Goal: Transaction & Acquisition: Purchase product/service

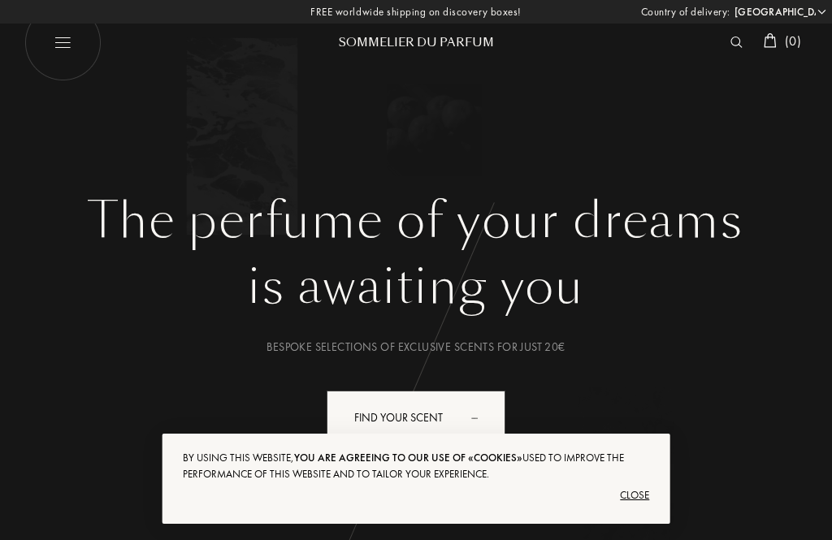
select select "DE"
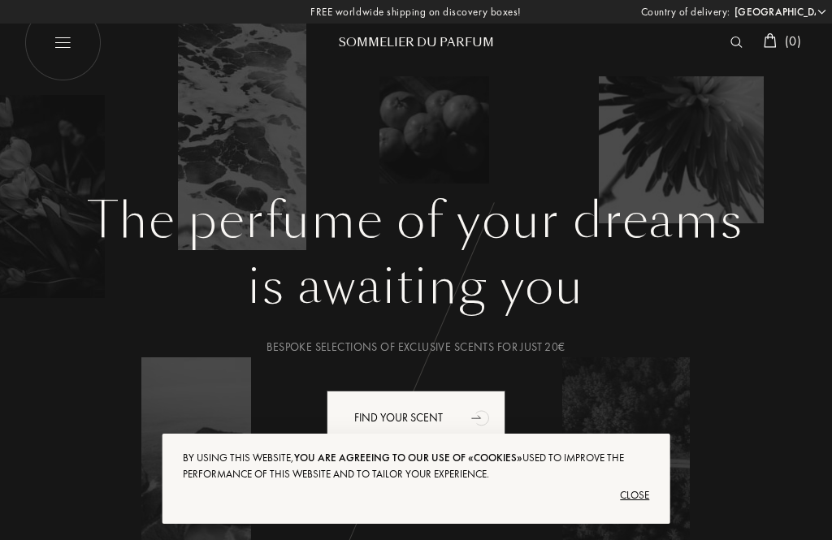
click at [641, 503] on div "Close" at bounding box center [416, 495] width 467 height 26
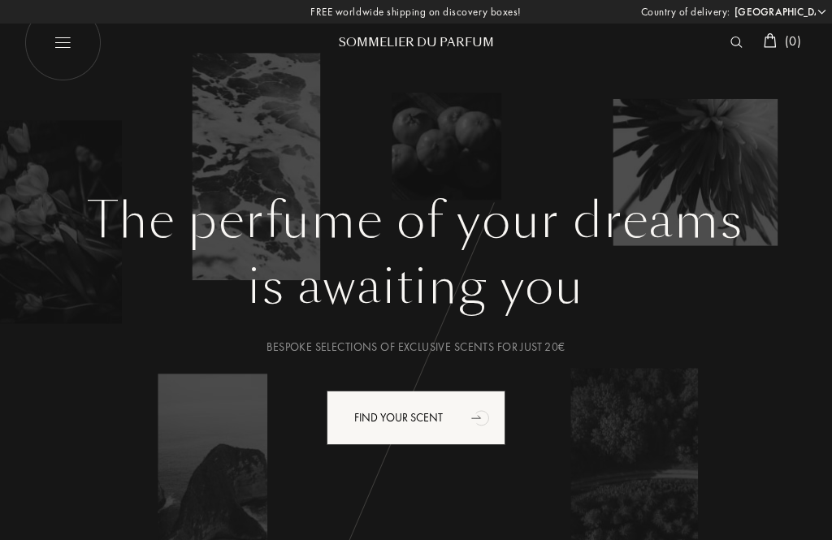
click at [71, 43] on img at bounding box center [62, 42] width 77 height 77
select select "DE"
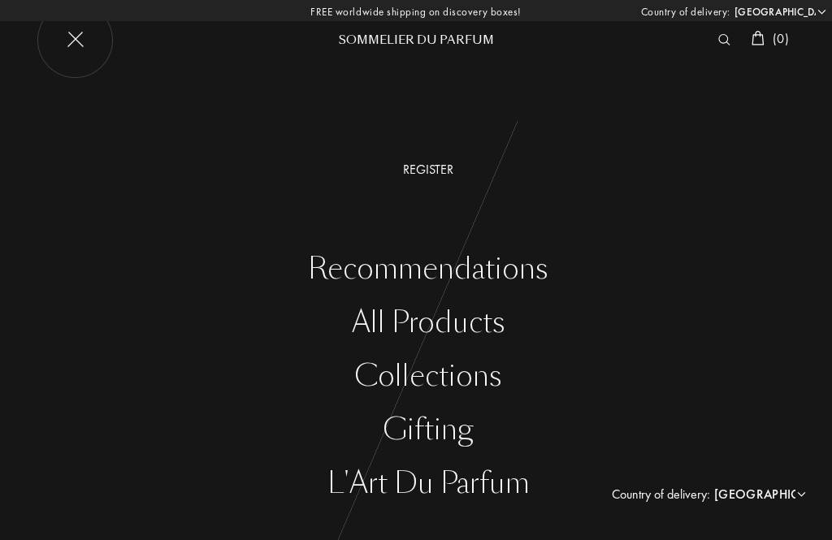
click at [456, 331] on div "All products" at bounding box center [427, 322] width 807 height 33
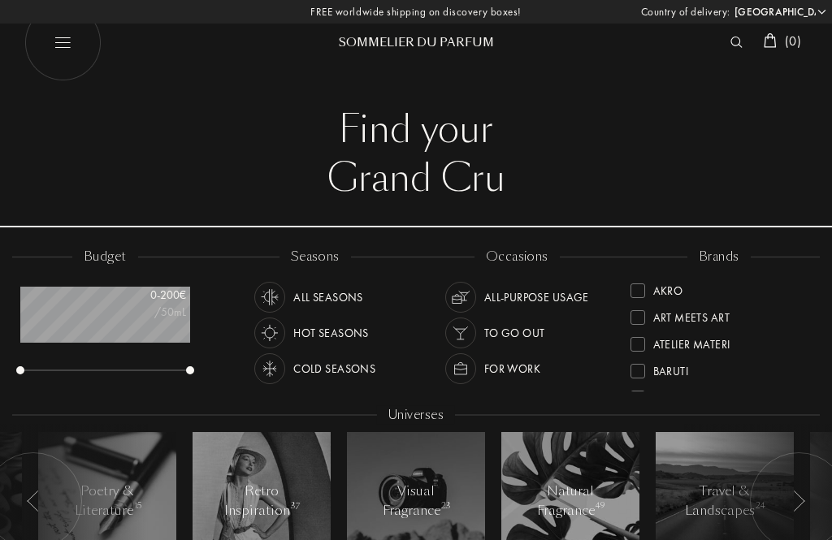
select select "DE"
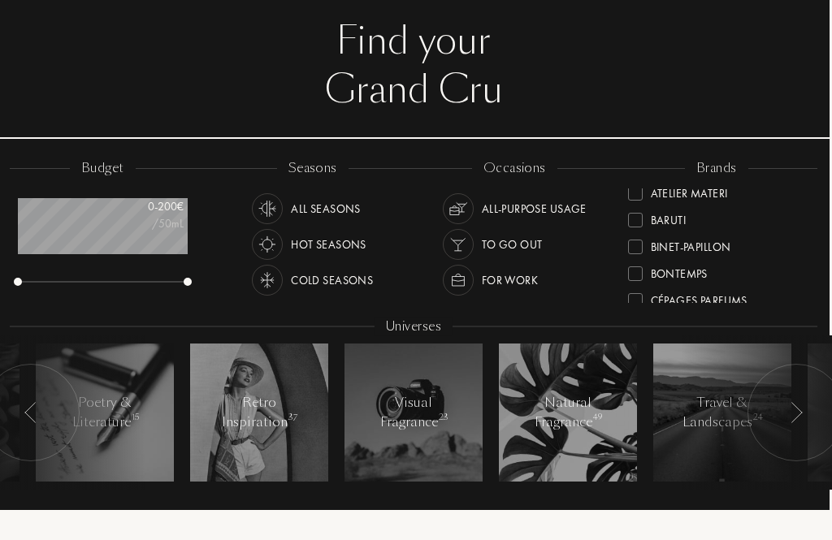
scroll to position [63, 0]
click at [637, 252] on div "Binet-Papillon" at bounding box center [679, 243] width 103 height 22
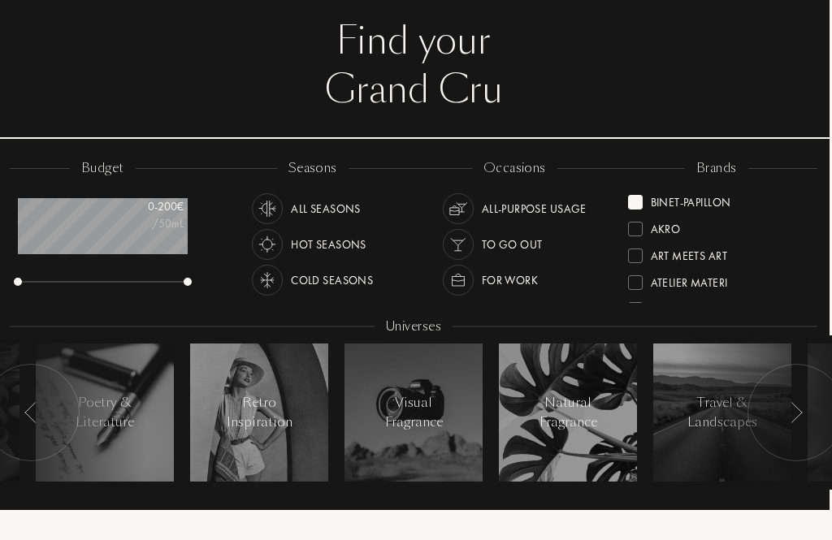
click at [702, 204] on div "Binet-Papillon" at bounding box center [691, 199] width 80 height 22
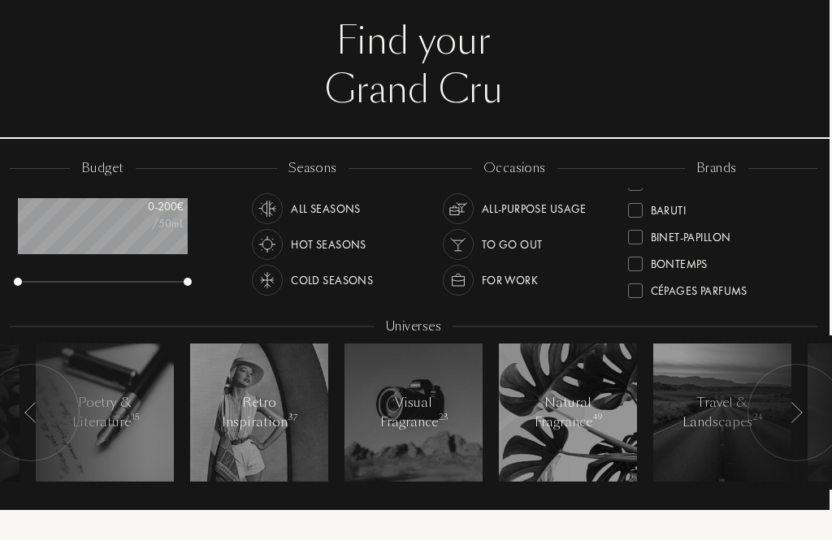
scroll to position [77, 0]
click at [686, 228] on div "Binet-Papillon" at bounding box center [691, 229] width 80 height 22
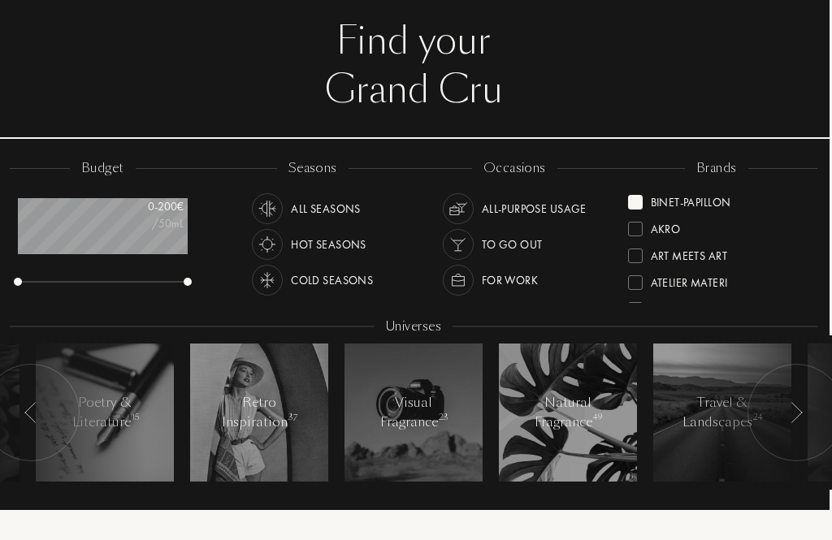
scroll to position [0, 0]
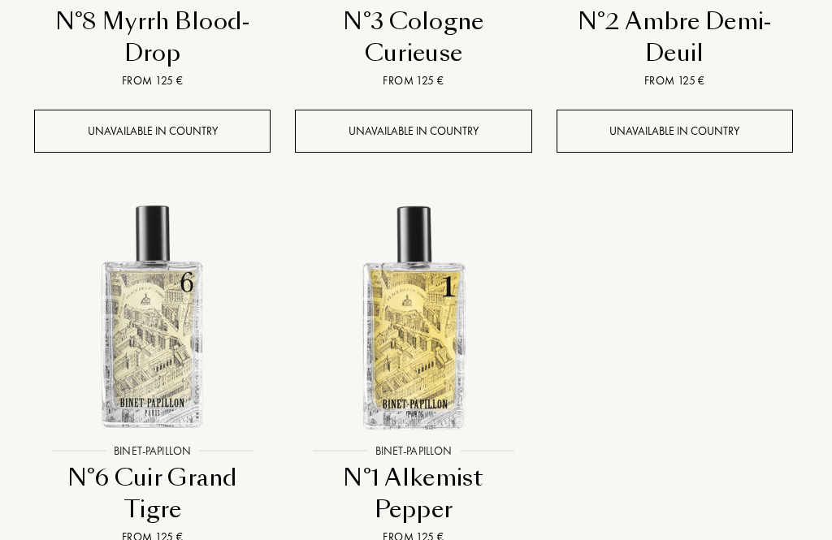
scroll to position [1461, 2]
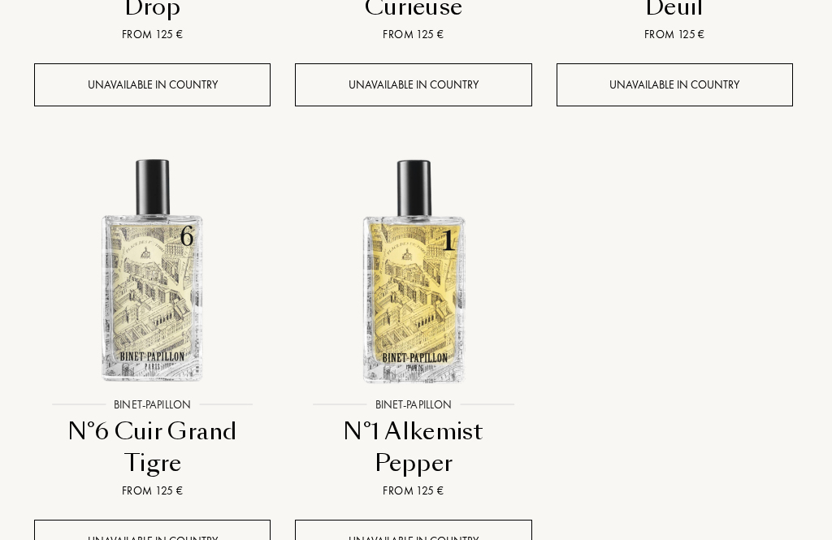
click at [424, 534] on div "Unavailable in country" at bounding box center [413, 541] width 236 height 43
click at [457, 539] on div "Unavailable in country" at bounding box center [413, 541] width 236 height 43
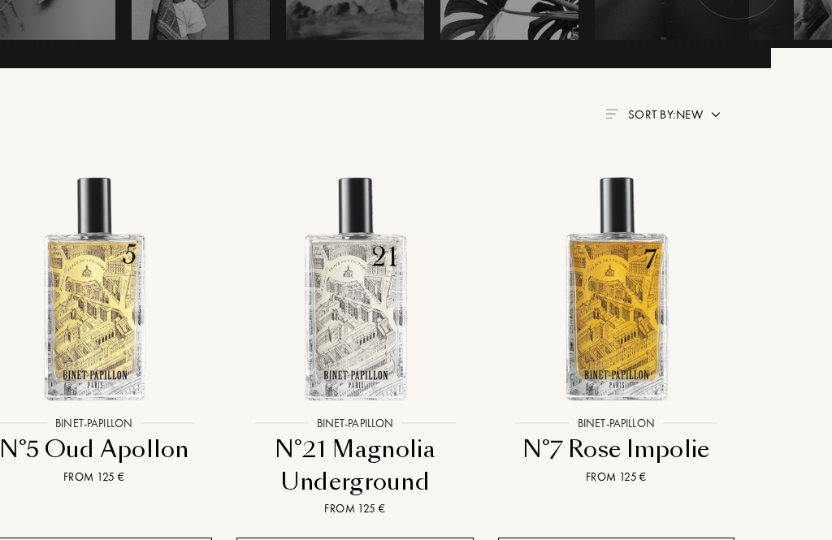
scroll to position [530, 61]
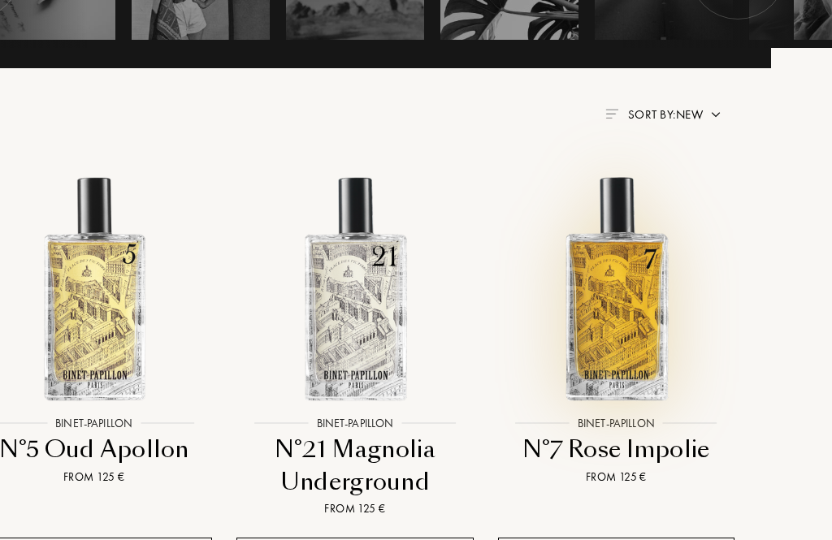
click at [629, 367] on img at bounding box center [616, 288] width 235 height 235
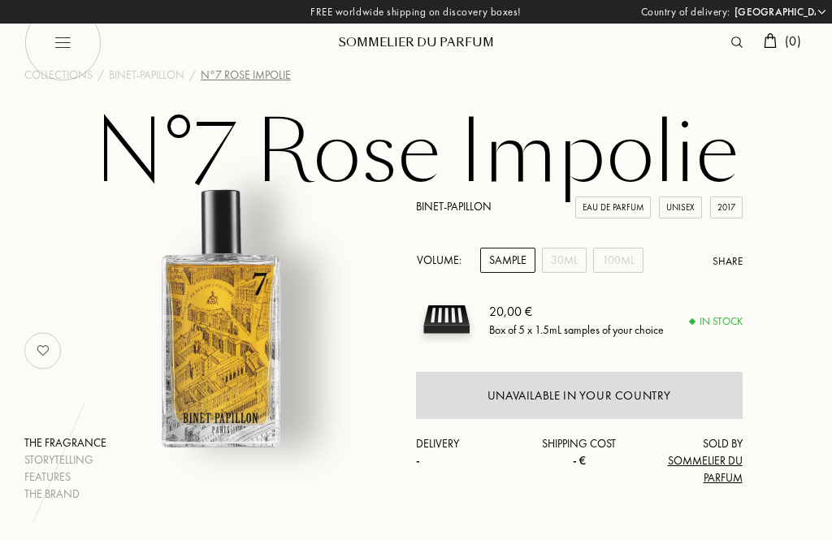
select select "DE"
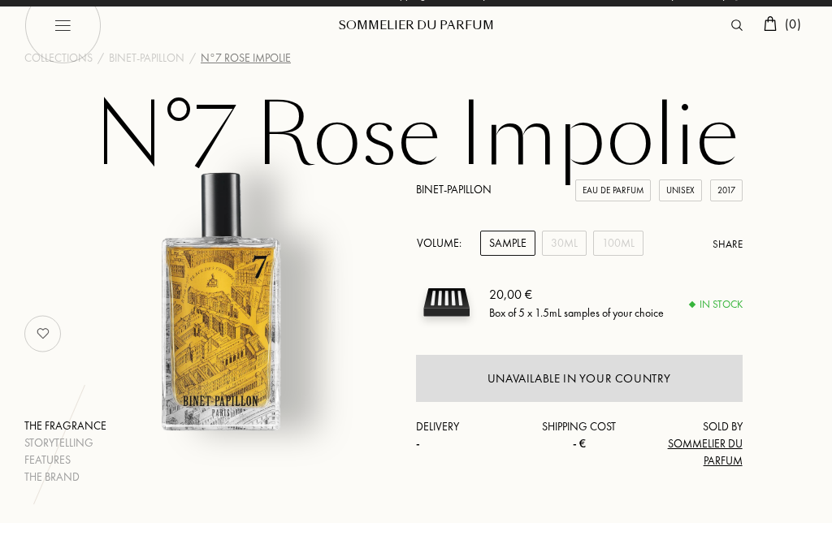
scroll to position [18, 0]
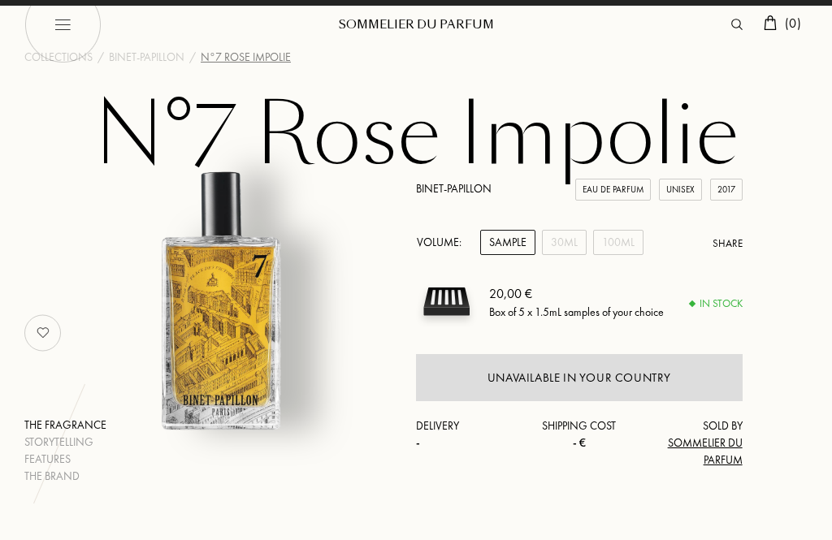
click at [579, 241] on div "30mL" at bounding box center [564, 242] width 45 height 25
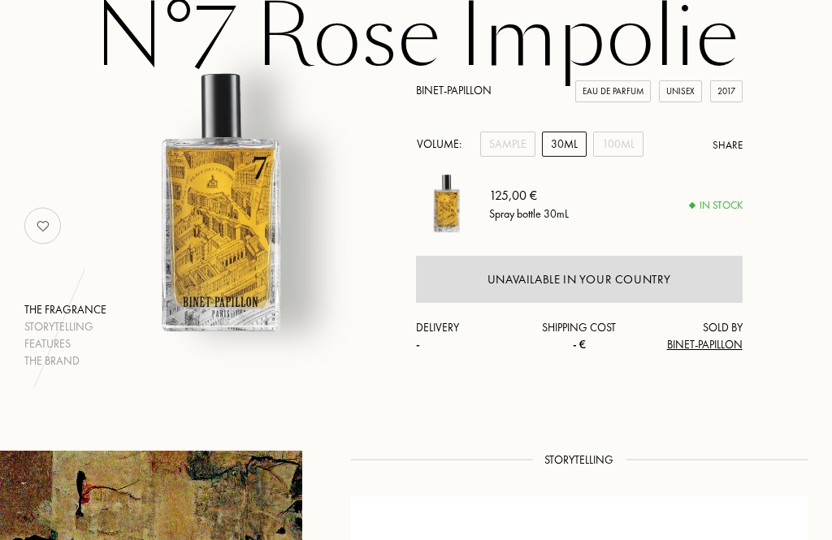
scroll to position [111, 0]
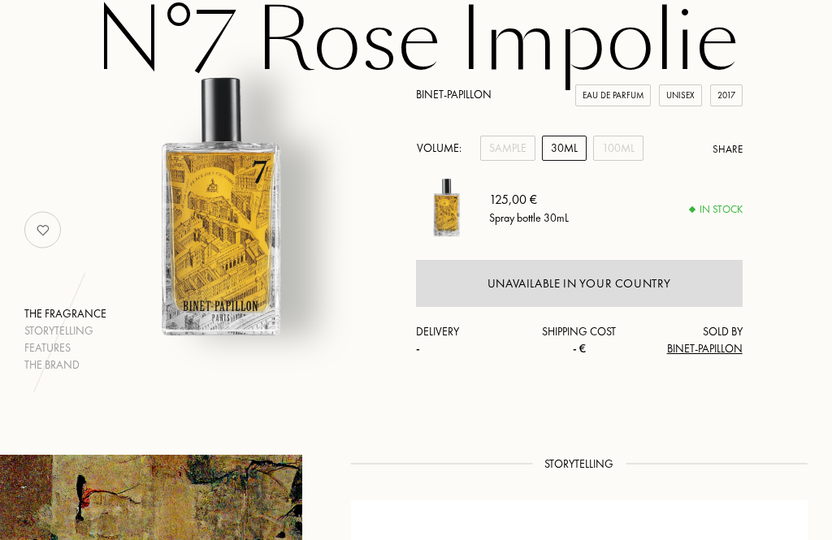
click at [616, 152] on div "100mL" at bounding box center [618, 148] width 50 height 25
click at [560, 148] on div "30mL" at bounding box center [564, 148] width 45 height 25
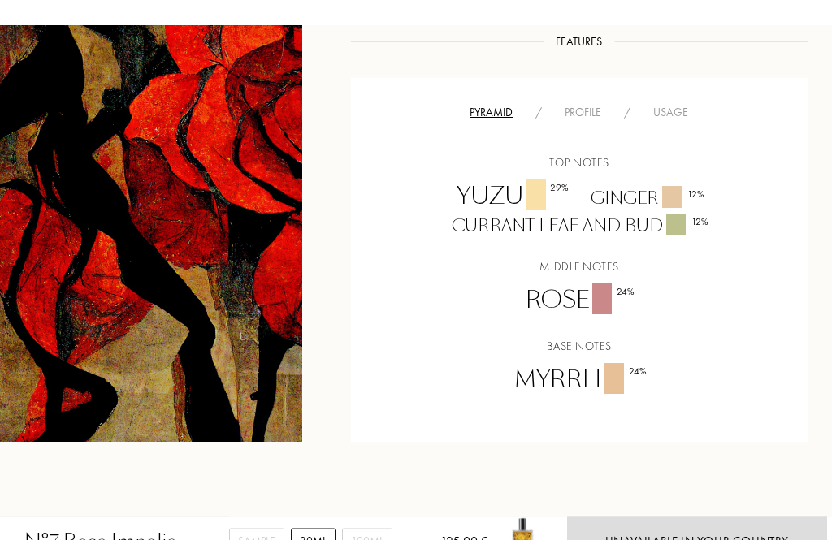
scroll to position [957, 0]
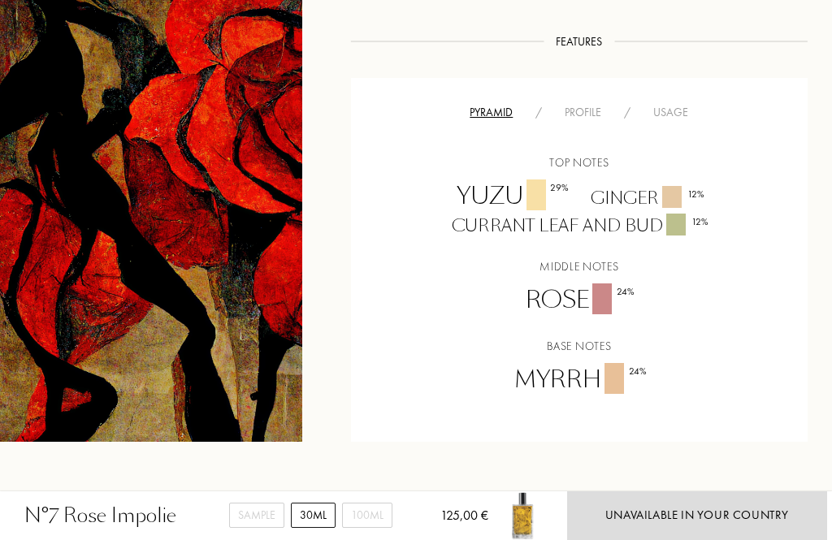
click at [716, 539] on div "Unavailable in your country" at bounding box center [697, 515] width 260 height 49
click at [701, 525] on div "Unavailable in your country" at bounding box center [697, 515] width 184 height 19
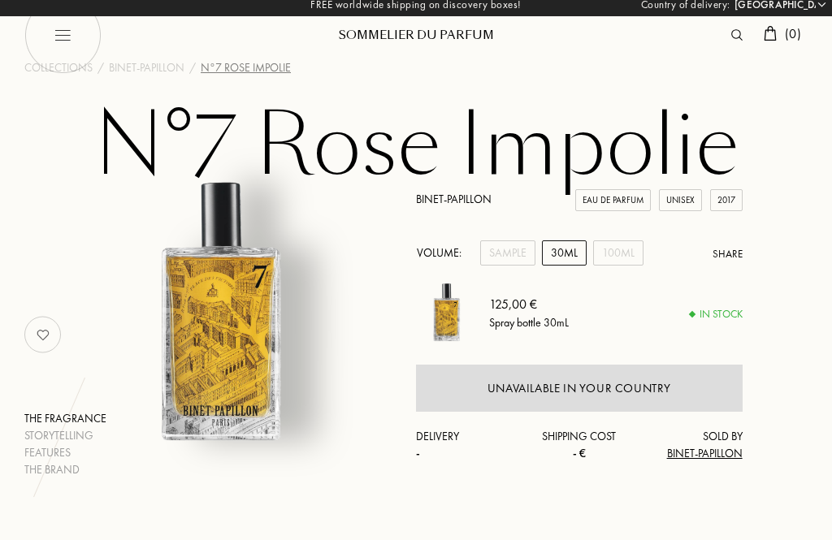
scroll to position [0, 0]
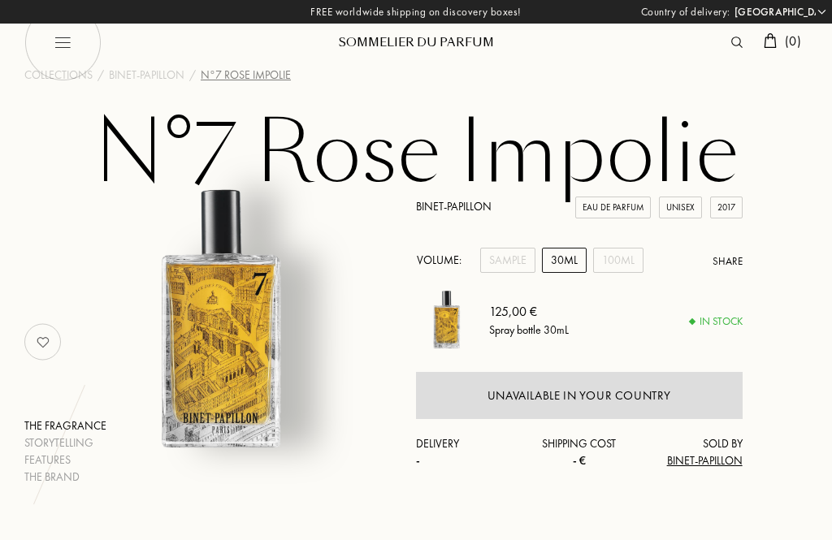
click at [616, 401] on div "Unavailable in your country" at bounding box center [579, 396] width 184 height 19
click at [534, 330] on div "Spray bottle 30mL" at bounding box center [529, 329] width 80 height 17
click at [648, 407] on div "Unavailable in your country" at bounding box center [579, 395] width 327 height 47
click at [710, 468] on span "Binet-Papillon" at bounding box center [705, 460] width 76 height 15
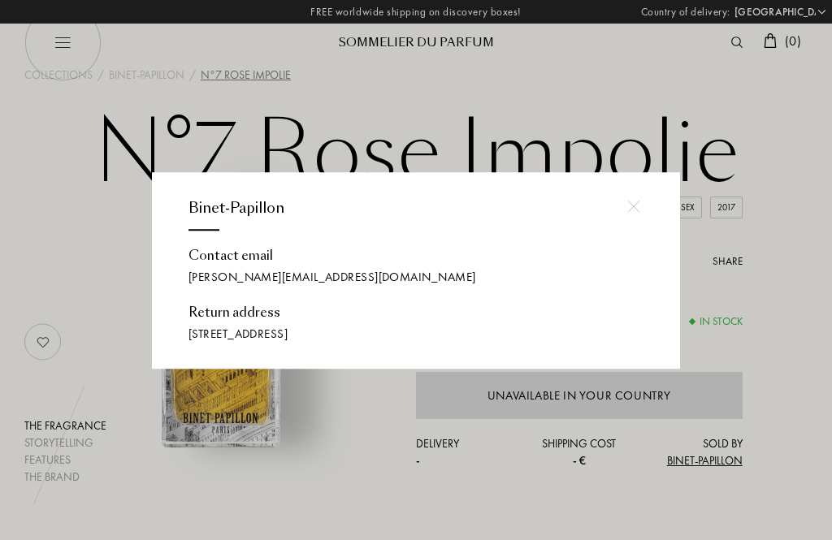
click at [795, 282] on div at bounding box center [416, 270] width 832 height 540
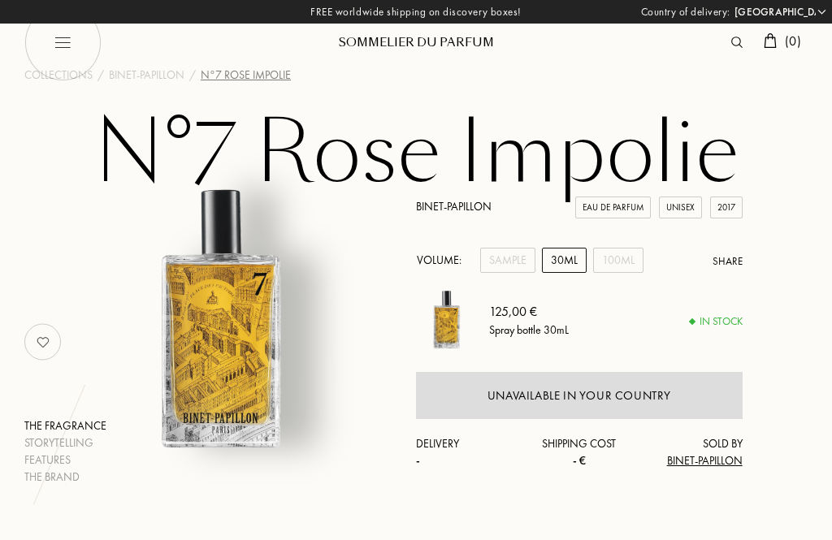
click at [597, 404] on div "Unavailable in your country" at bounding box center [579, 396] width 184 height 19
click at [67, 56] on img at bounding box center [62, 42] width 77 height 77
select select "DE"
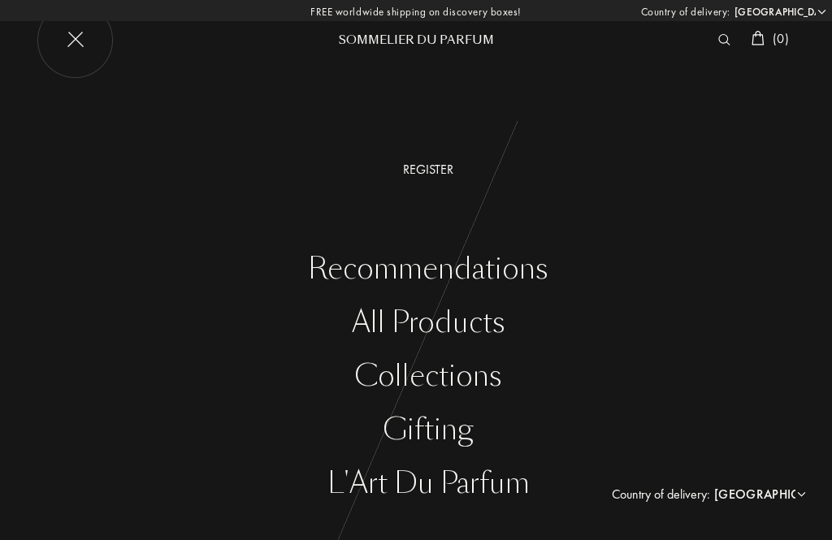
click at [465, 335] on div "All products" at bounding box center [427, 322] width 807 height 33
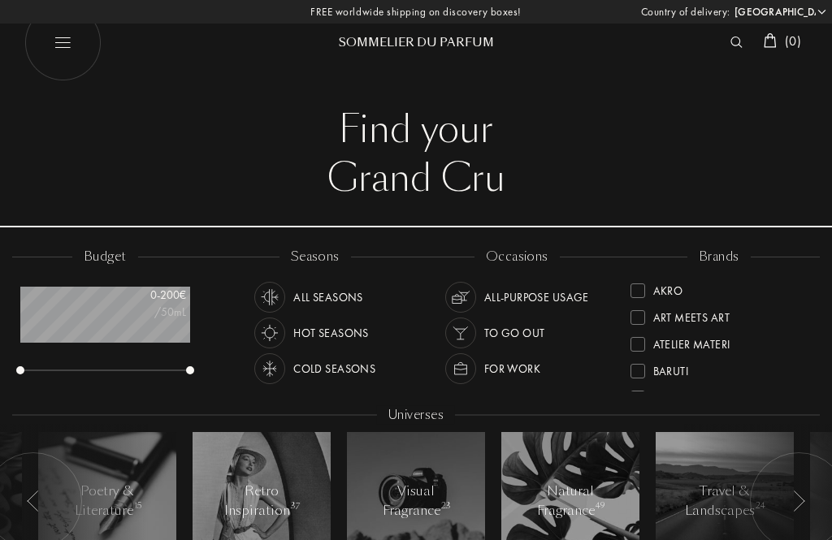
select select "DE"
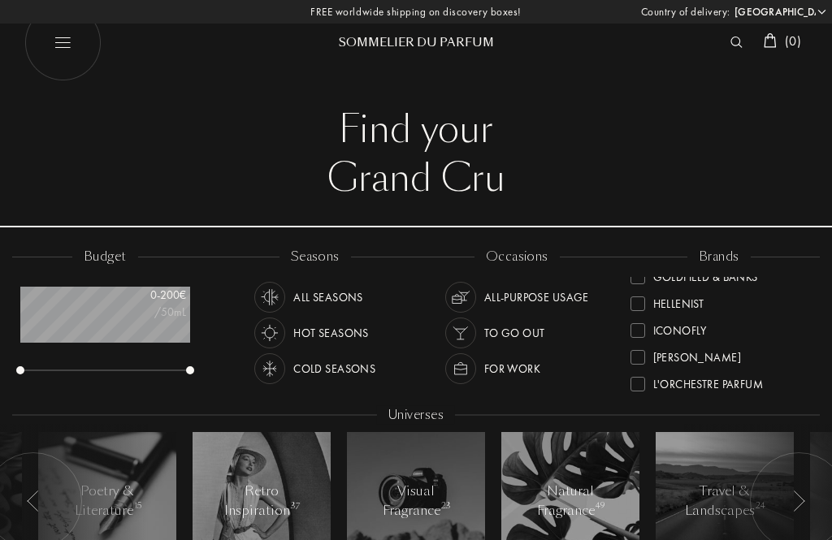
scroll to position [310, 0]
click at [637, 353] on div at bounding box center [637, 355] width 15 height 15
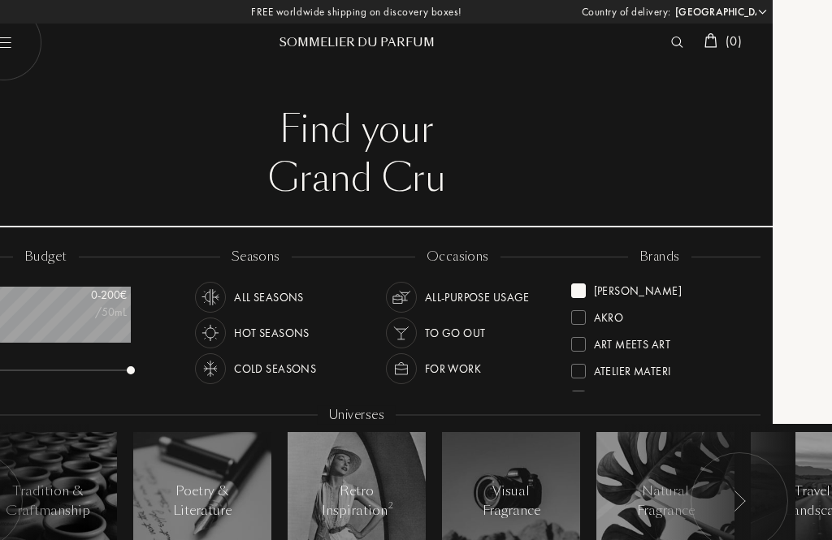
click at [582, 296] on div at bounding box center [578, 290] width 15 height 15
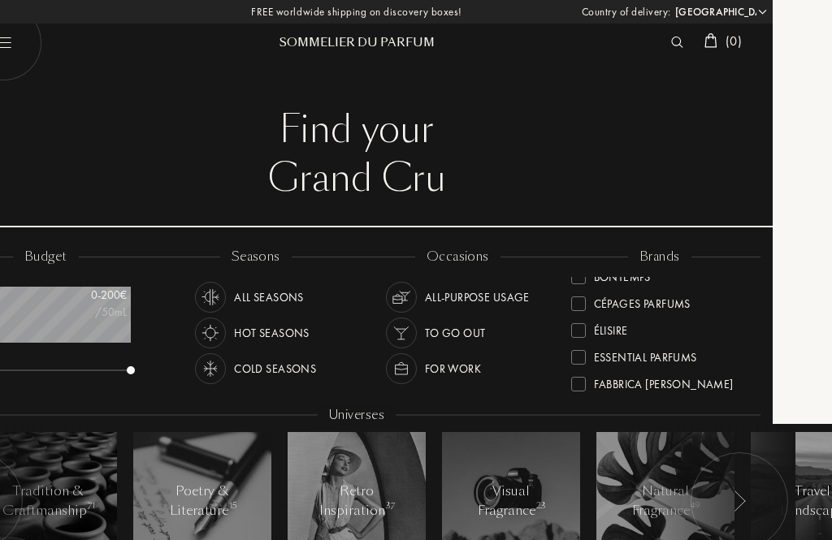
scroll to position [154, 0]
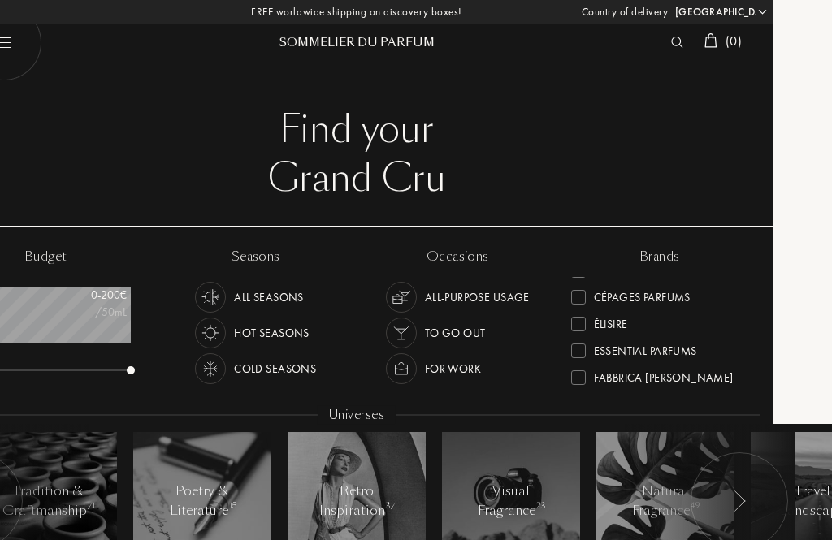
click at [582, 323] on div at bounding box center [578, 324] width 15 height 15
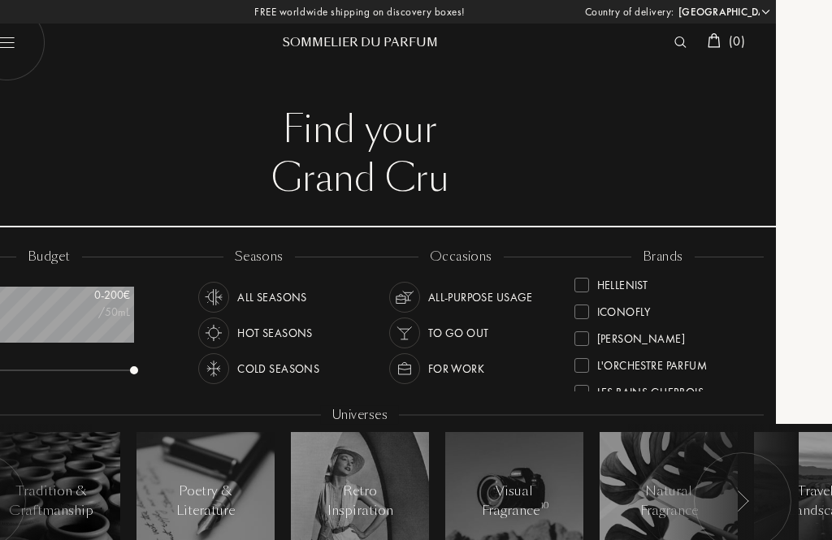
scroll to position [336, 0]
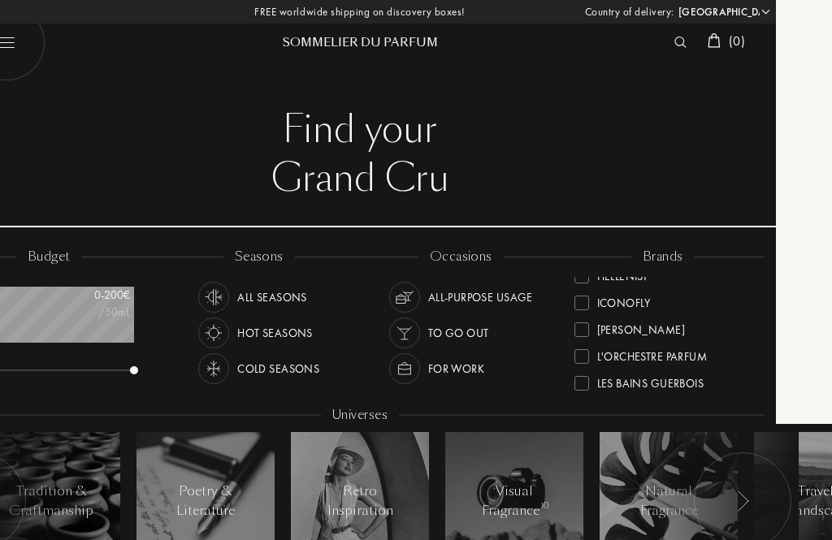
click at [582, 352] on div at bounding box center [581, 356] width 15 height 15
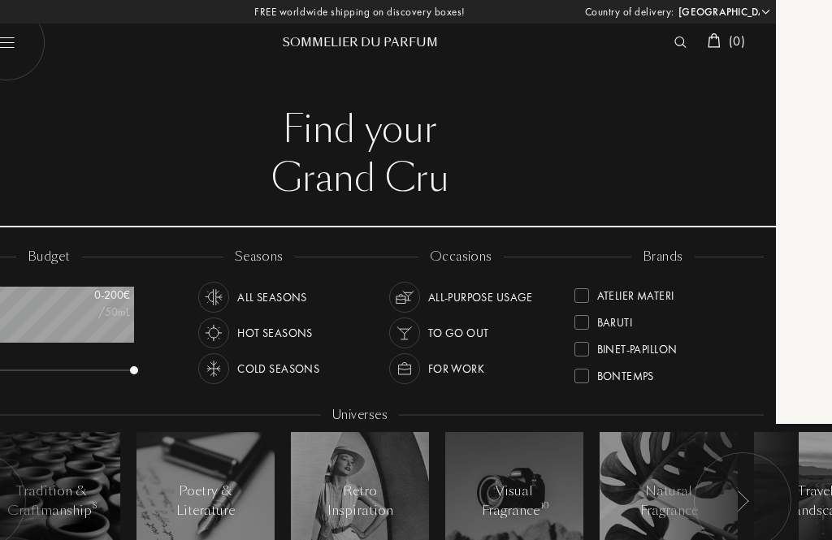
scroll to position [103, 0]
click at [584, 290] on div at bounding box center [581, 295] width 15 height 15
click at [583, 378] on div at bounding box center [581, 377] width 15 height 15
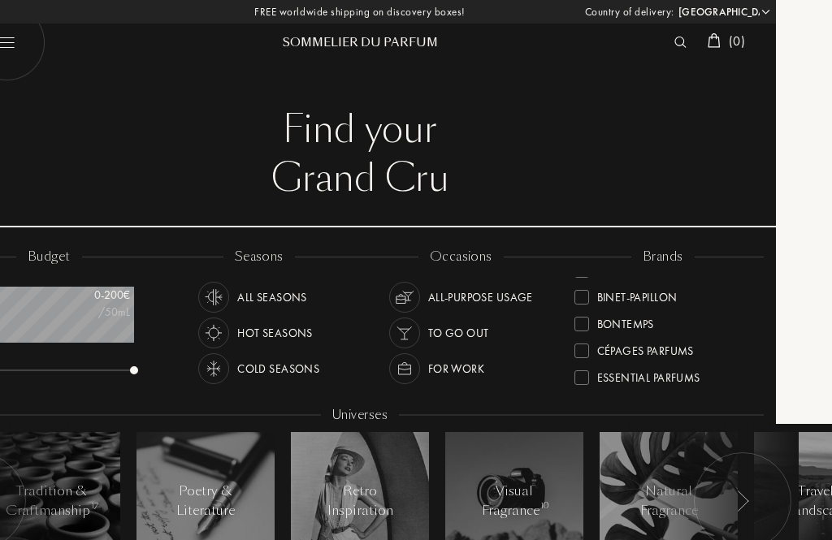
scroll to position [2, 0]
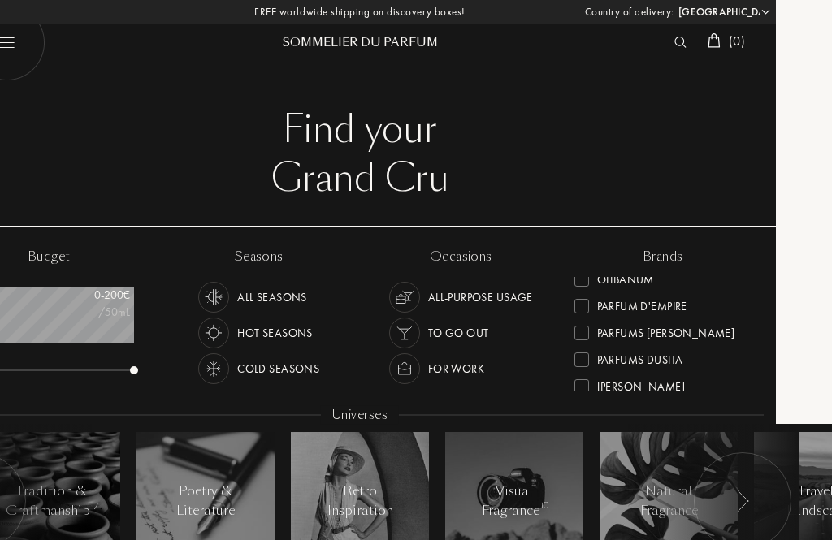
scroll to position [521, 0]
click at [580, 327] on div at bounding box center [581, 332] width 15 height 15
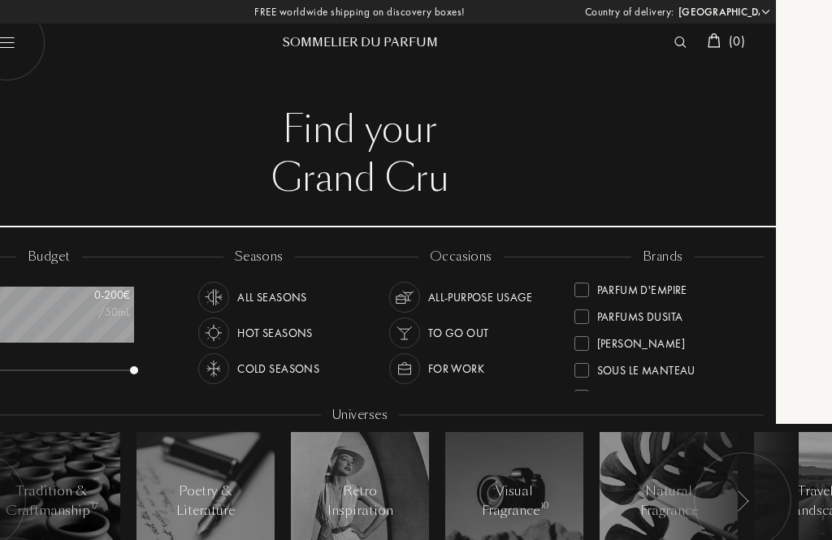
scroll to position [569, 0]
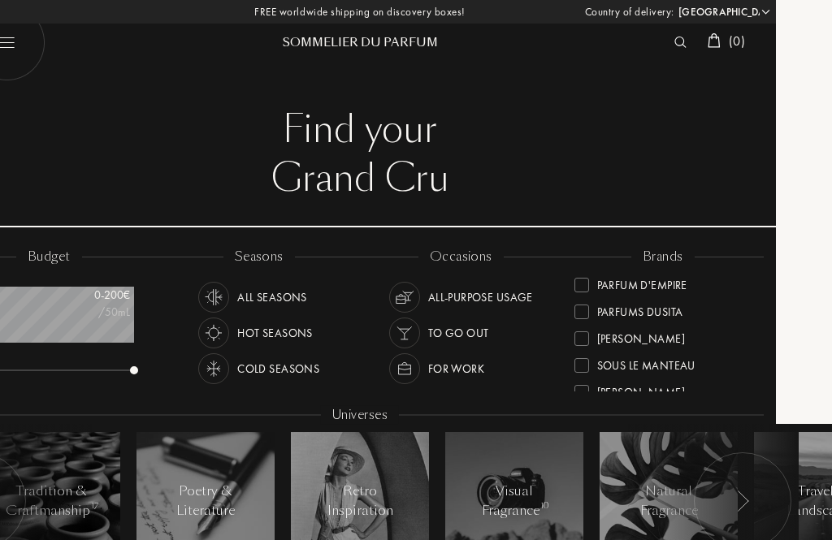
click at [581, 314] on div at bounding box center [581, 312] width 15 height 15
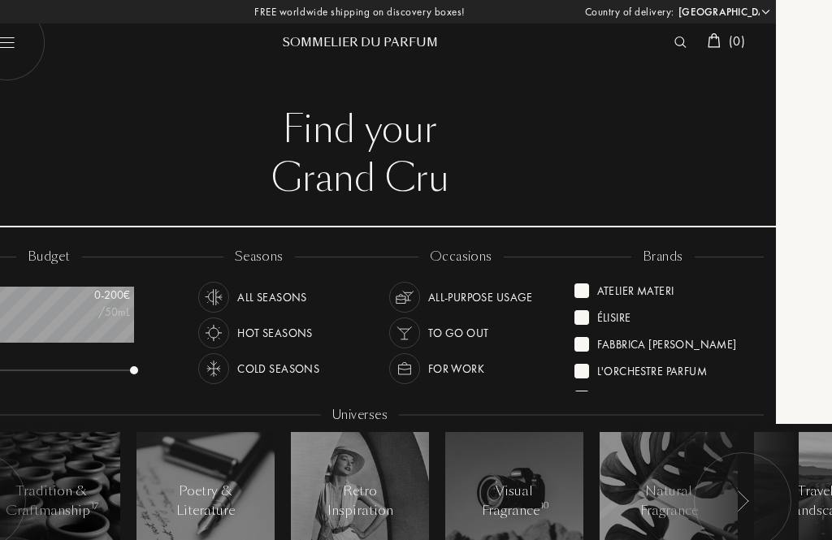
scroll to position [0, 0]
click at [579, 348] on div at bounding box center [581, 344] width 15 height 15
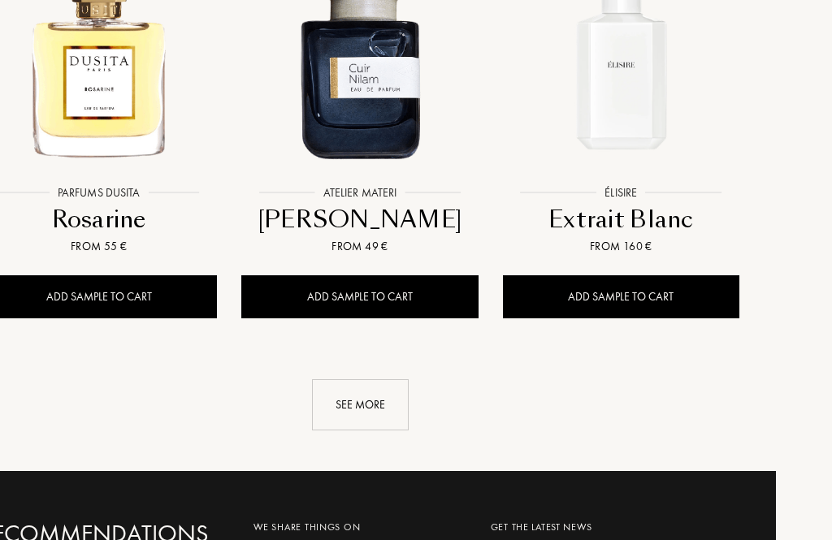
scroll to position [2109, 56]
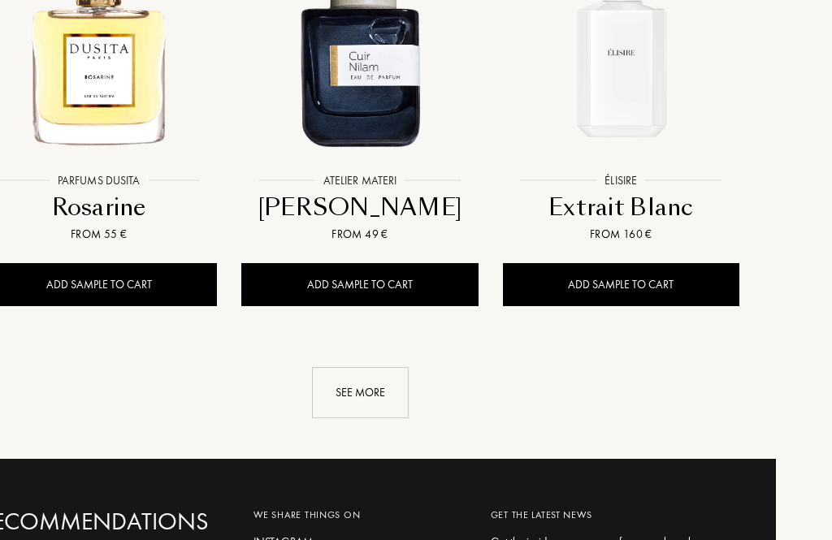
click at [362, 402] on div "See more" at bounding box center [360, 392] width 97 height 51
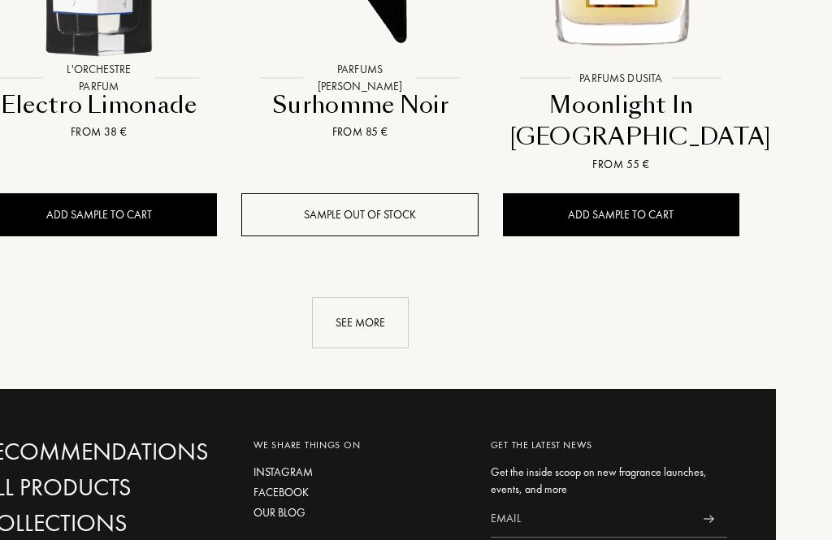
scroll to position [3909, 56]
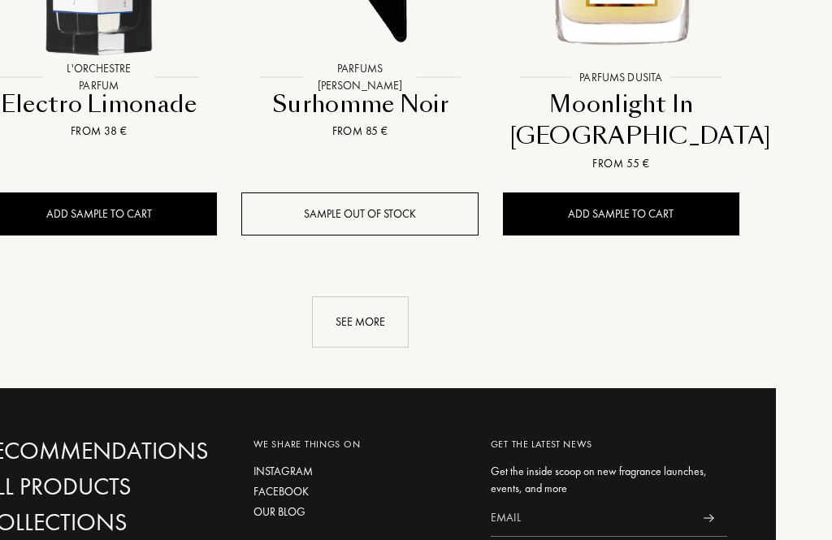
click at [380, 328] on div "See more" at bounding box center [360, 321] width 97 height 51
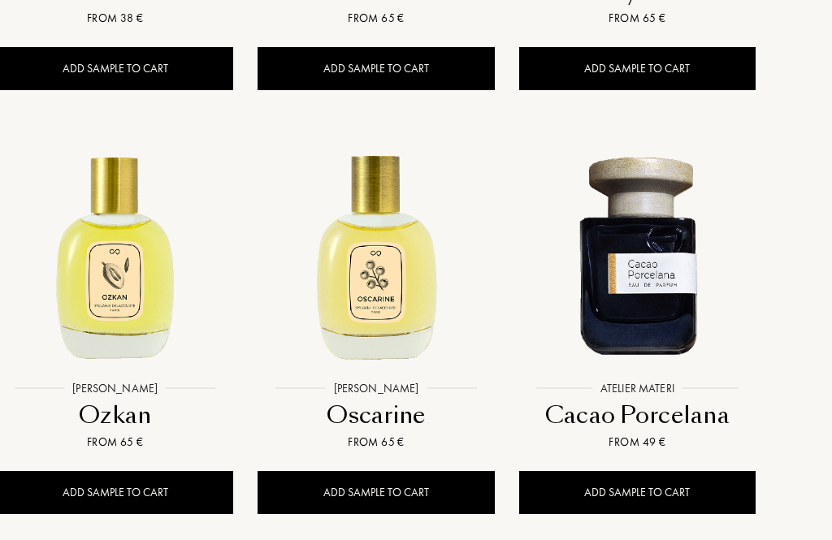
scroll to position [4478, 40]
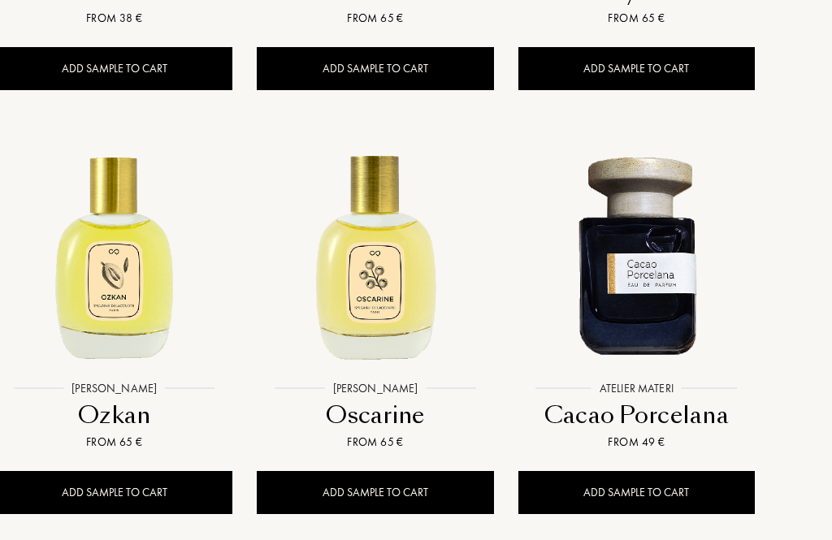
click at [128, 325] on img at bounding box center [115, 254] width 235 height 235
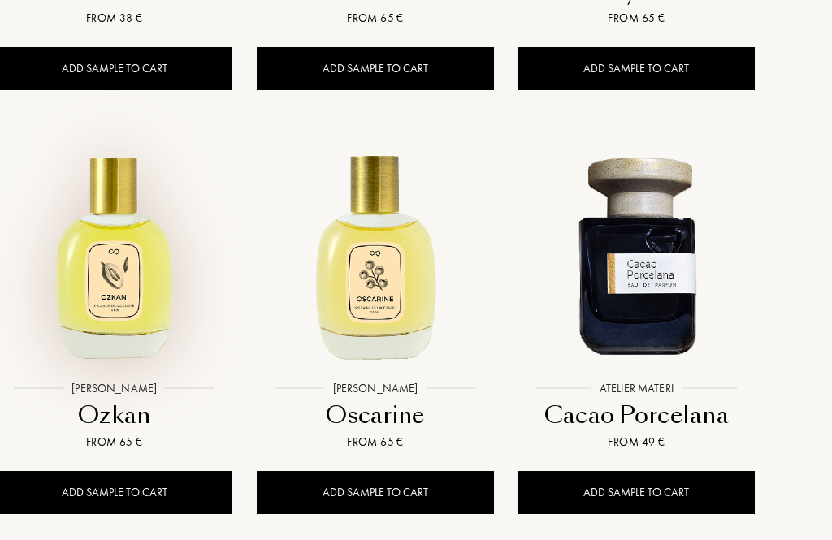
scroll to position [4531, 41]
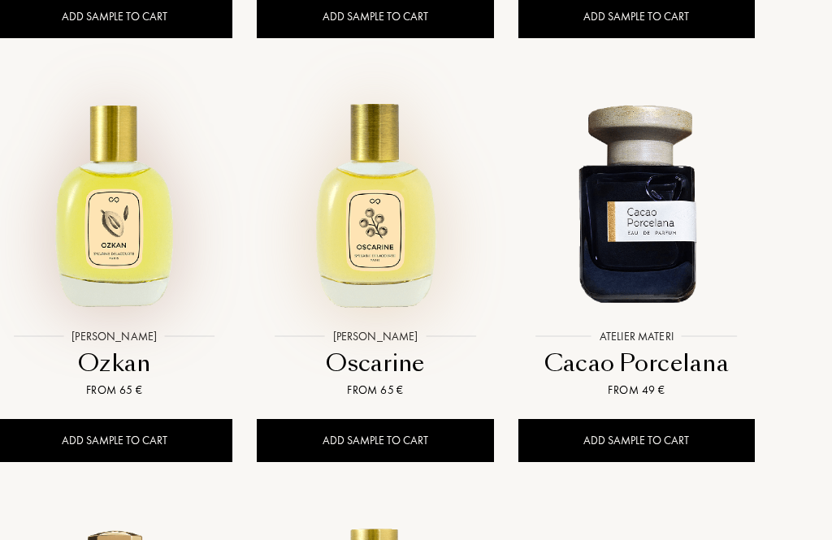
click at [395, 243] on img at bounding box center [374, 201] width 235 height 235
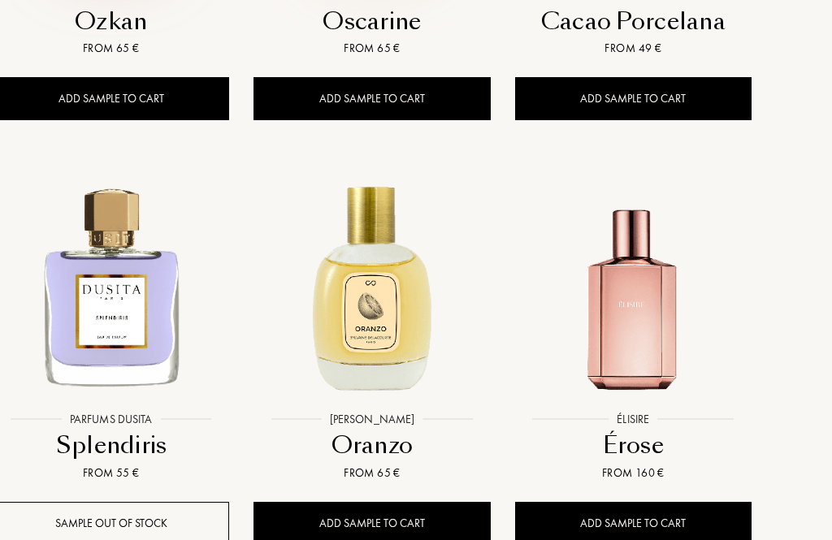
scroll to position [4873, 44]
click at [390, 341] on img at bounding box center [371, 284] width 235 height 235
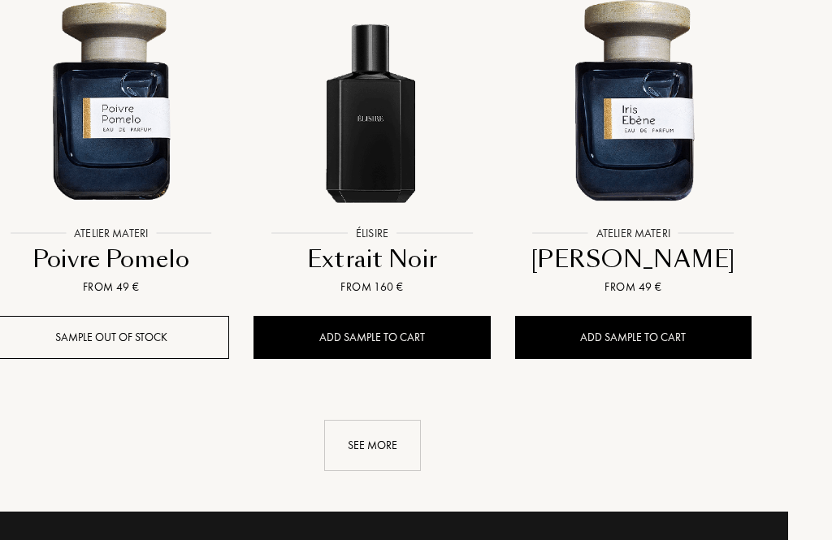
scroll to position [5489, 44]
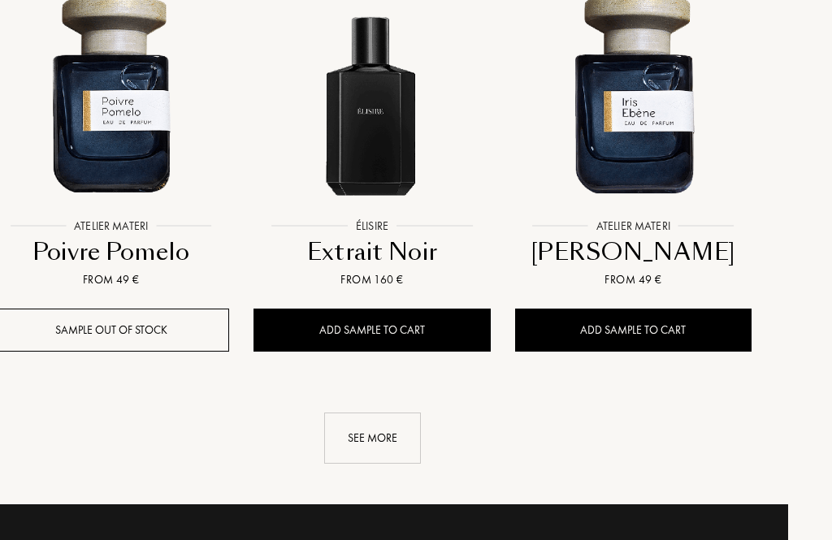
click at [378, 443] on div "See more" at bounding box center [372, 438] width 97 height 51
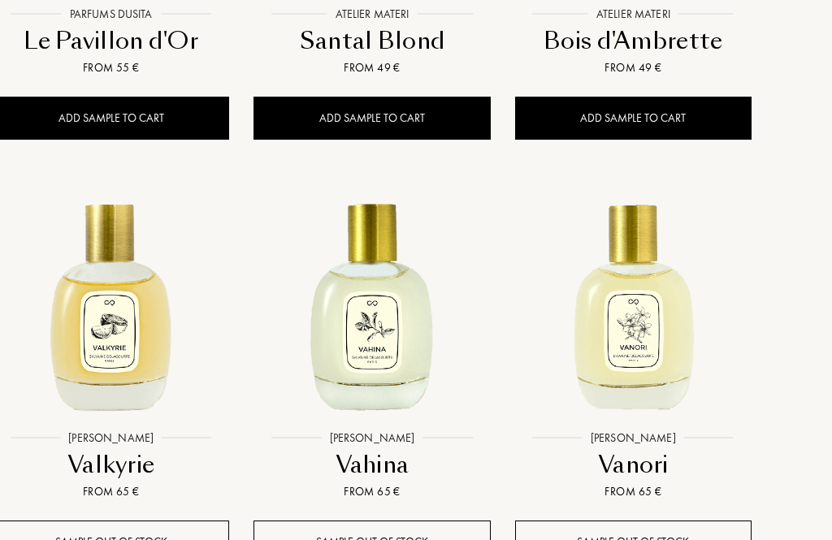
scroll to position [6126, 44]
click at [400, 539] on div "Sample out of stock" at bounding box center [371, 542] width 236 height 43
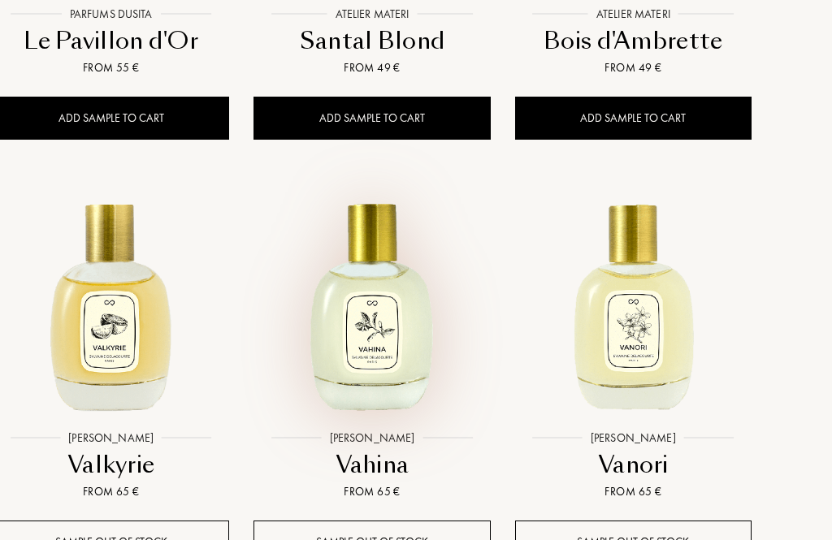
click at [383, 361] on img at bounding box center [371, 303] width 235 height 235
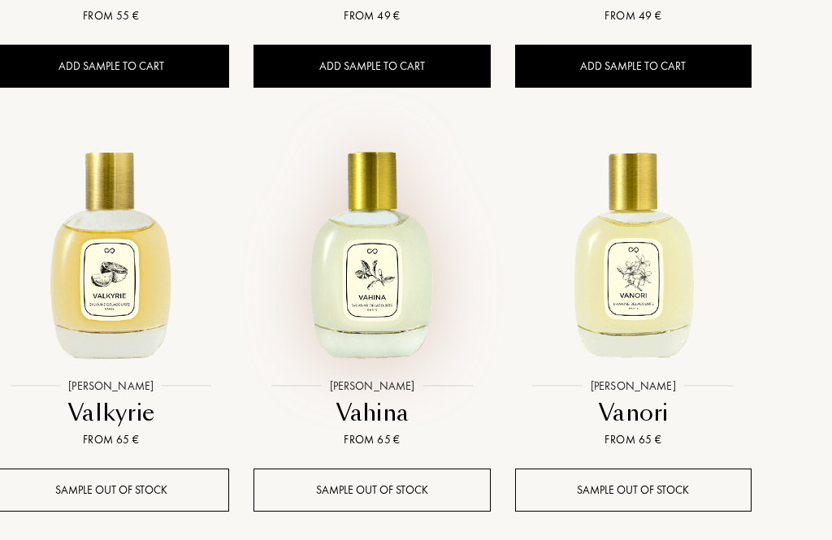
click at [122, 288] on img at bounding box center [111, 251] width 235 height 235
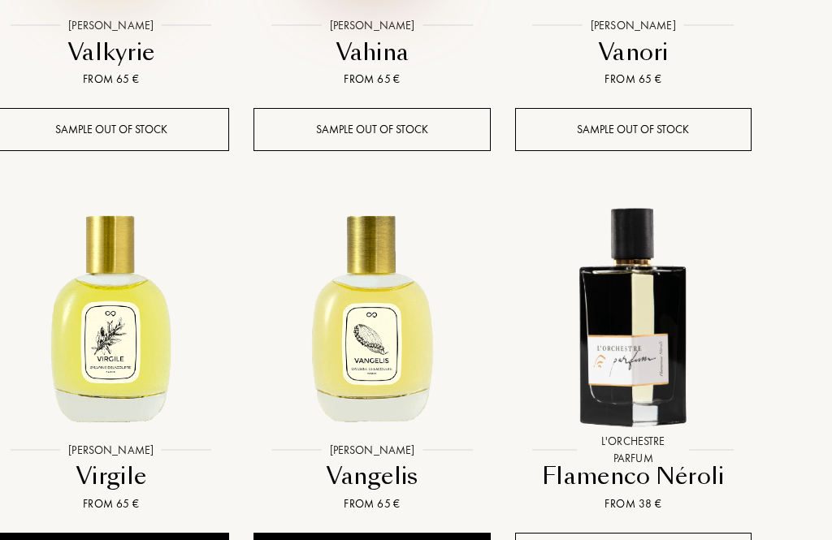
scroll to position [6538, 44]
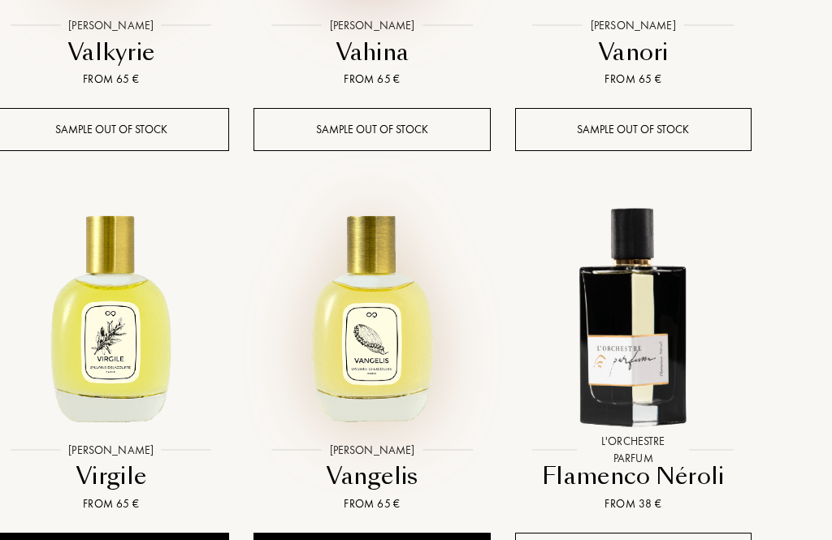
click at [403, 357] on img at bounding box center [371, 314] width 235 height 235
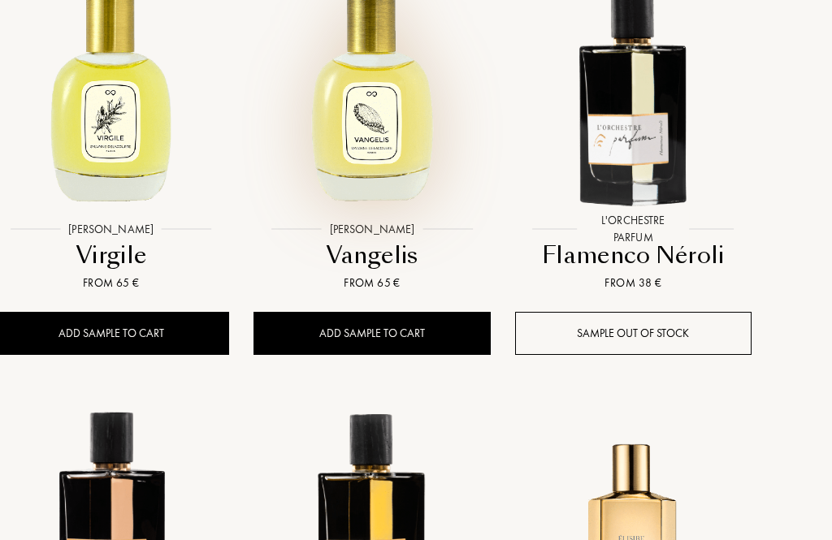
scroll to position [6759, 44]
click at [645, 256] on div "Flamenco Néroli" at bounding box center [632, 256] width 223 height 32
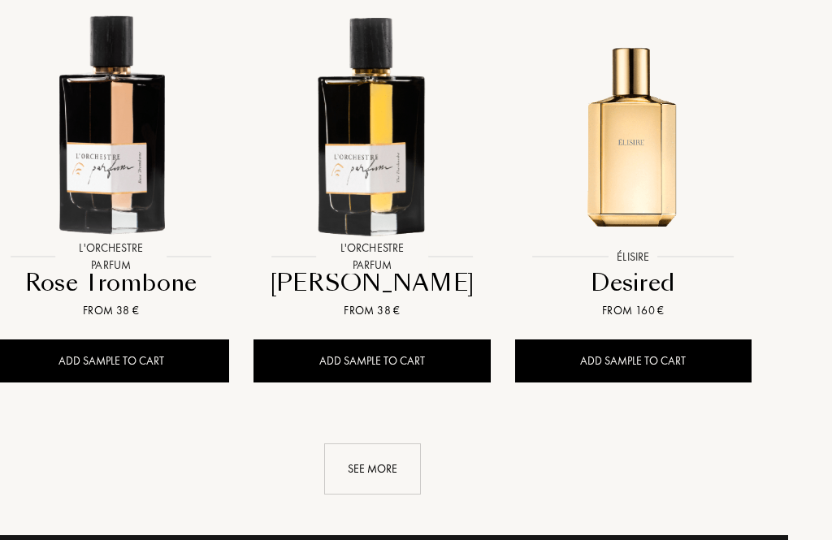
scroll to position [7156, 44]
click at [374, 466] on div "See more" at bounding box center [372, 468] width 97 height 51
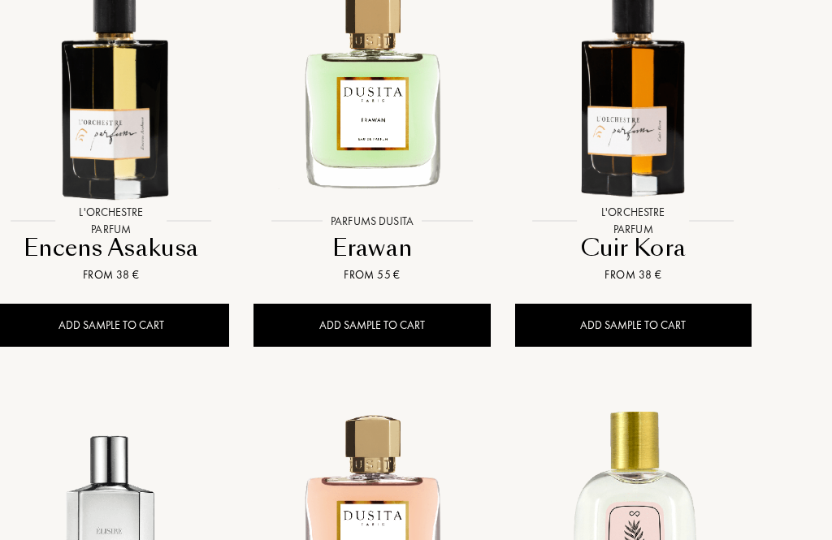
scroll to position [7616, 44]
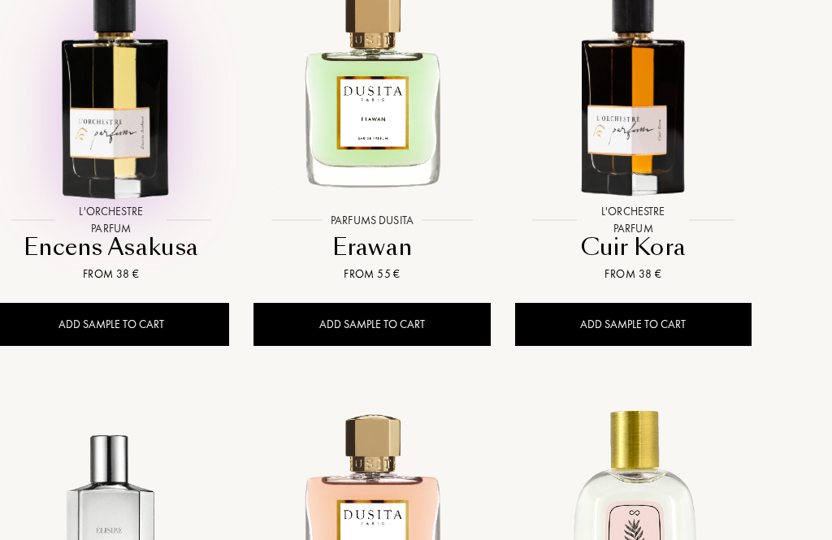
click at [116, 138] on img at bounding box center [111, 85] width 235 height 235
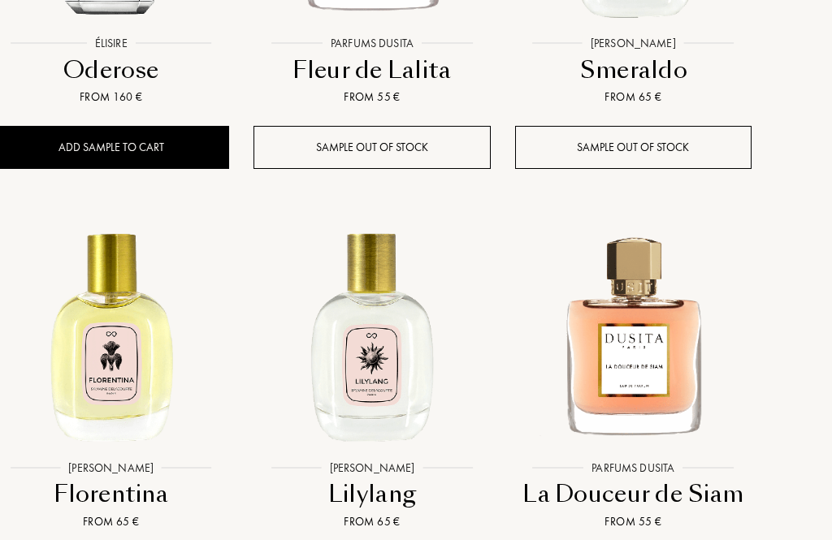
scroll to position [8217, 44]
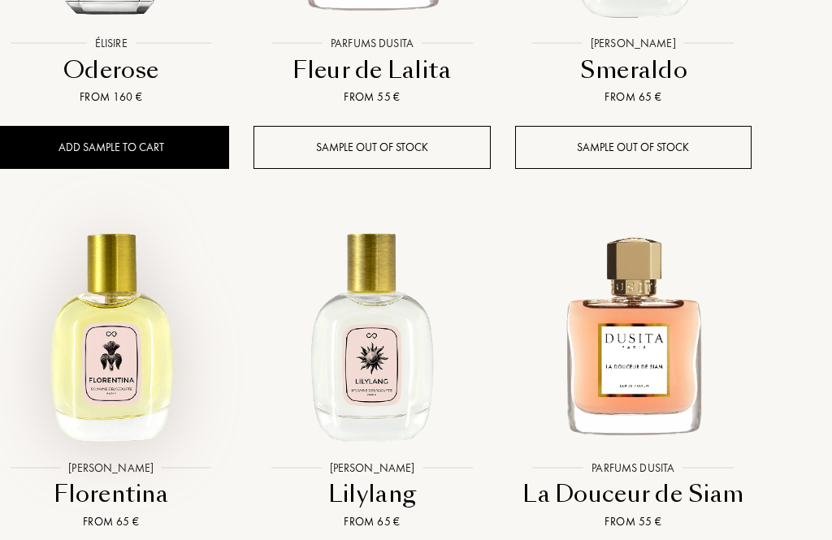
click at [109, 395] on img at bounding box center [111, 332] width 235 height 235
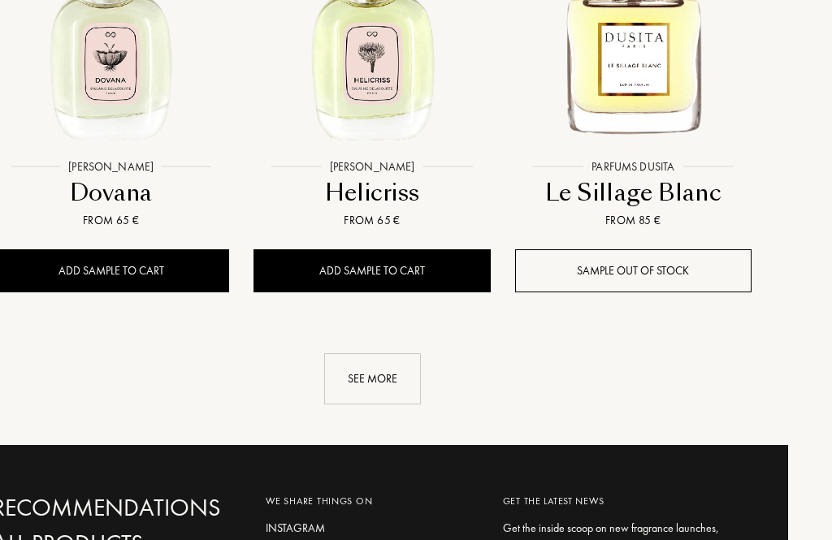
scroll to position [8968, 44]
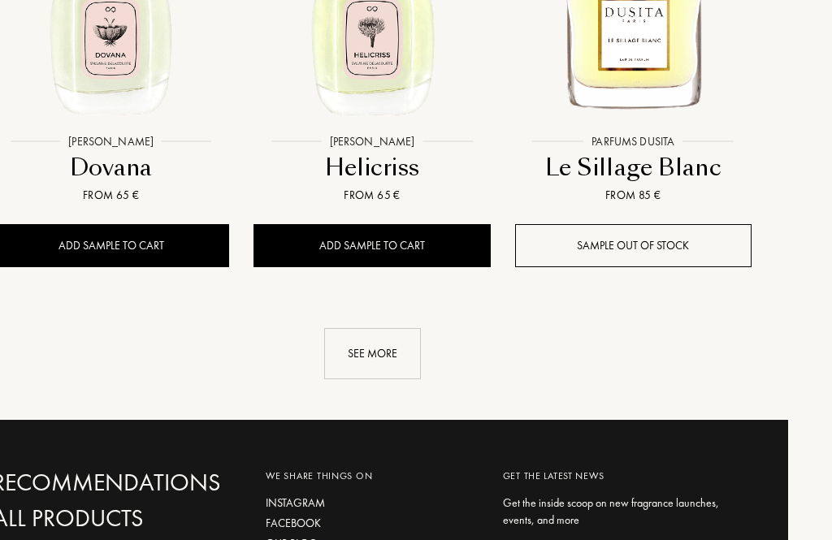
click at [370, 357] on div "See more" at bounding box center [372, 353] width 97 height 51
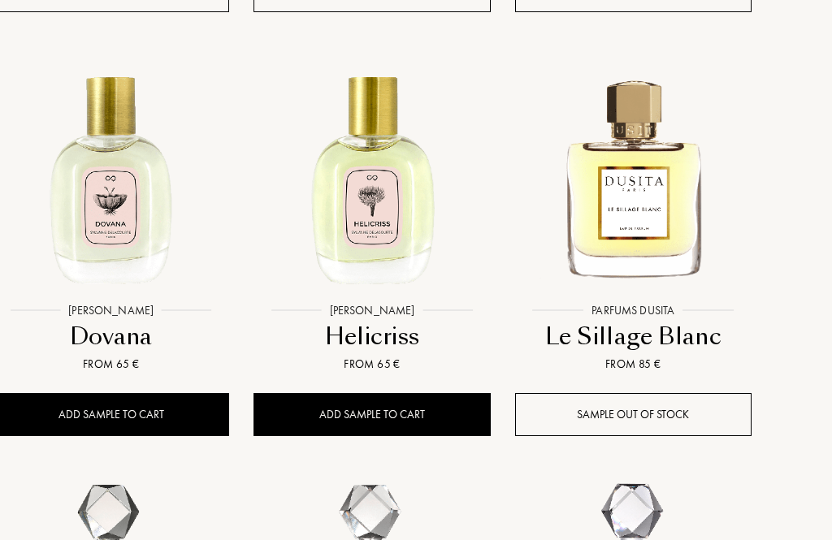
scroll to position [8840, 44]
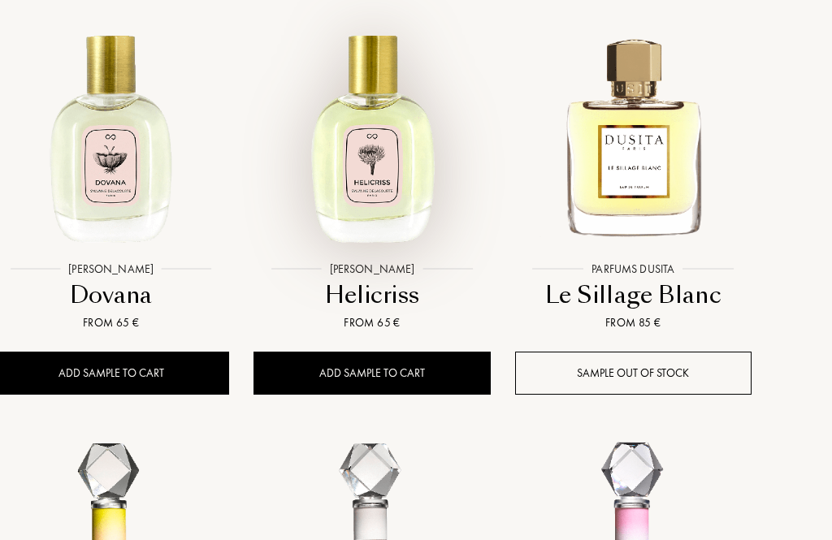
click at [383, 194] on img at bounding box center [371, 134] width 235 height 235
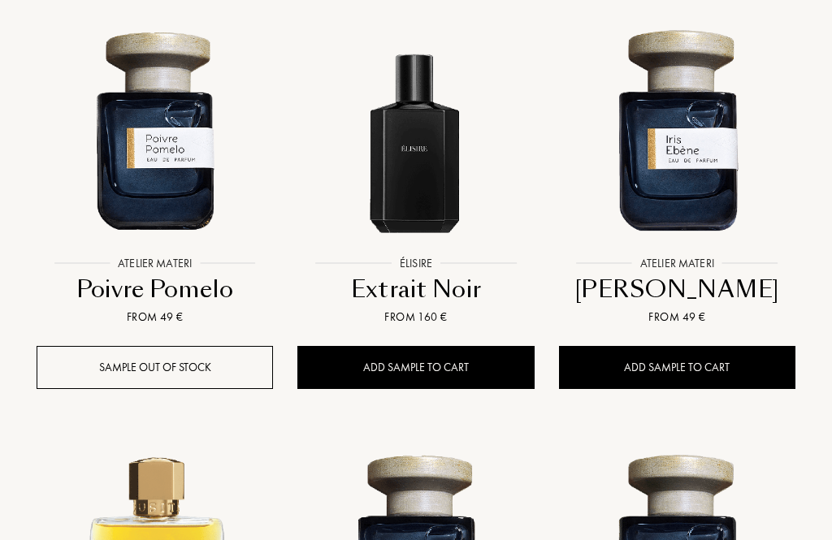
scroll to position [5452, 0]
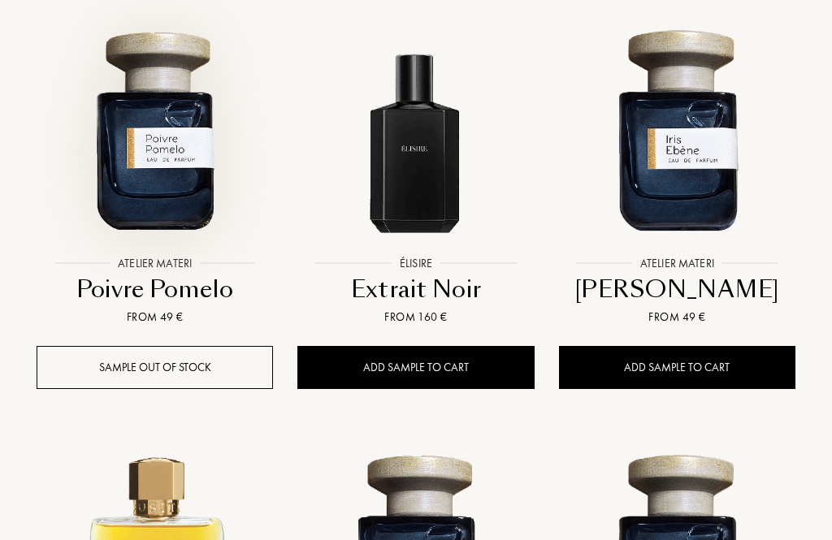
click at [149, 180] on img at bounding box center [154, 128] width 235 height 235
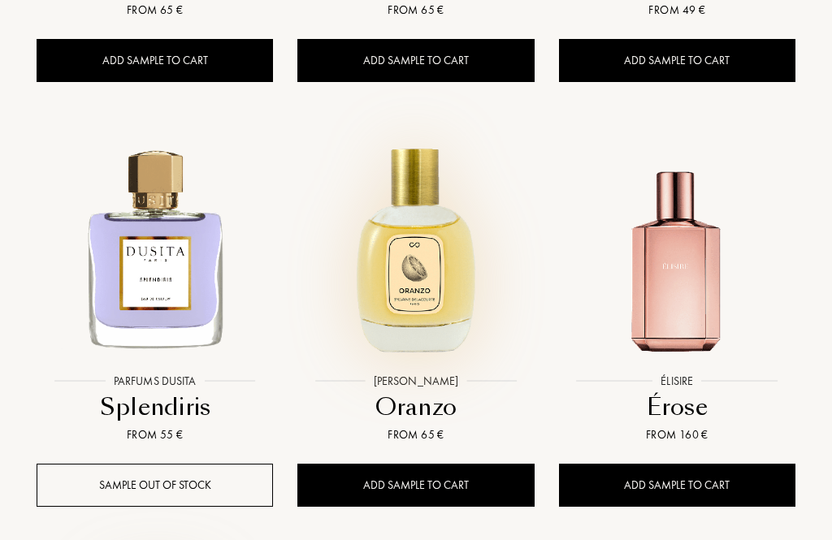
scroll to position [4909, 0]
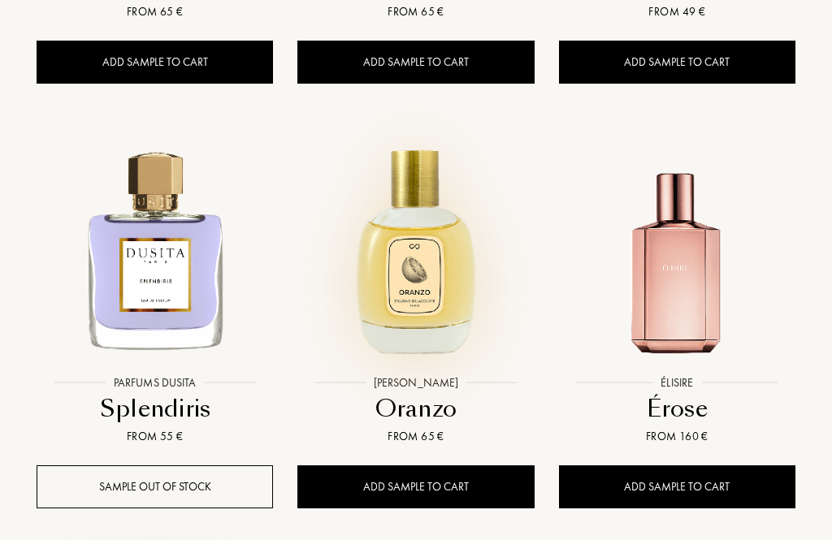
click at [439, 491] on div "Add sample to cart" at bounding box center [415, 486] width 236 height 43
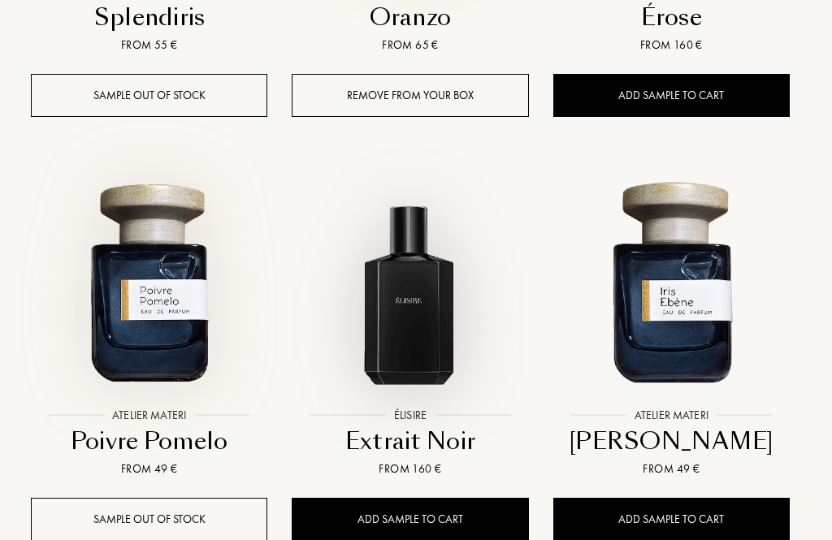
scroll to position [5301, 6]
click at [411, 325] on img at bounding box center [409, 280] width 235 height 235
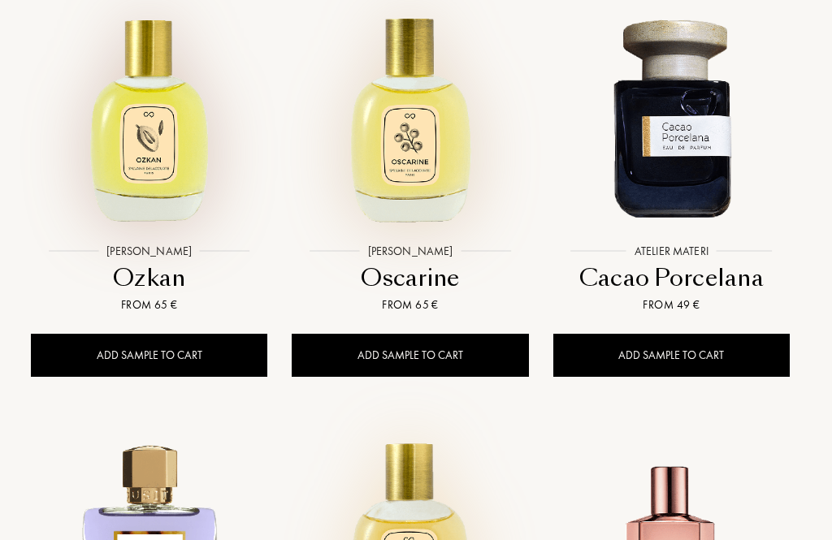
scroll to position [4615, 6]
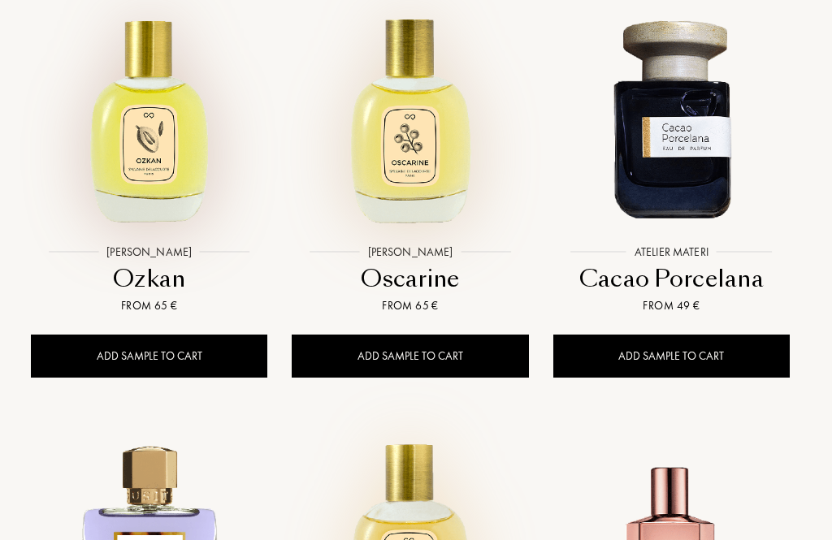
click at [439, 363] on div "Add sample to cart" at bounding box center [410, 356] width 236 height 43
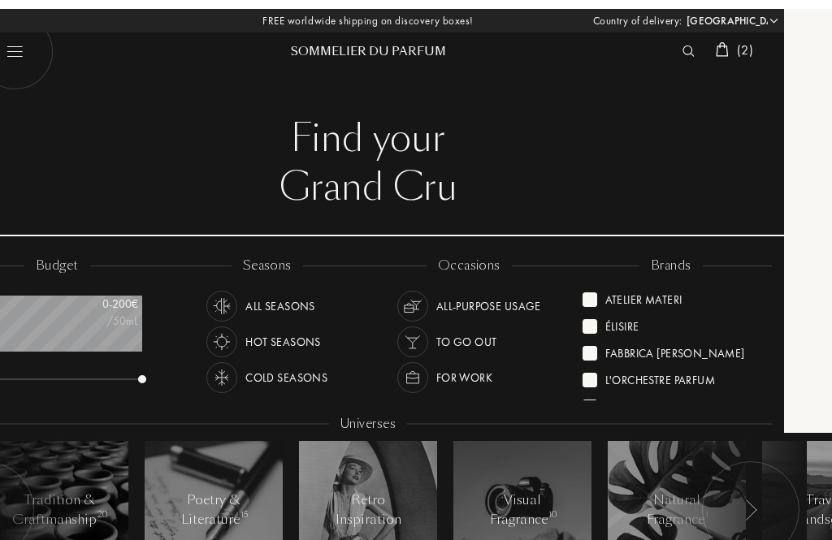
scroll to position [0, 47]
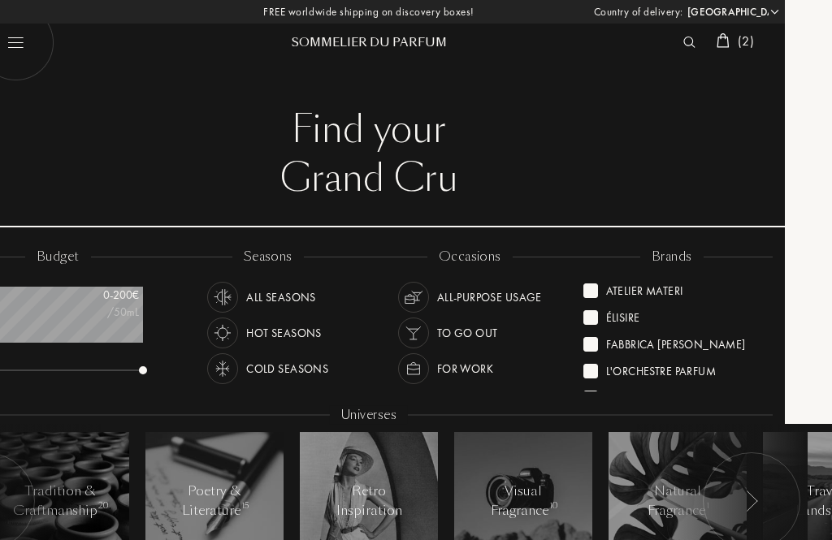
click at [723, 41] on img at bounding box center [722, 40] width 13 height 15
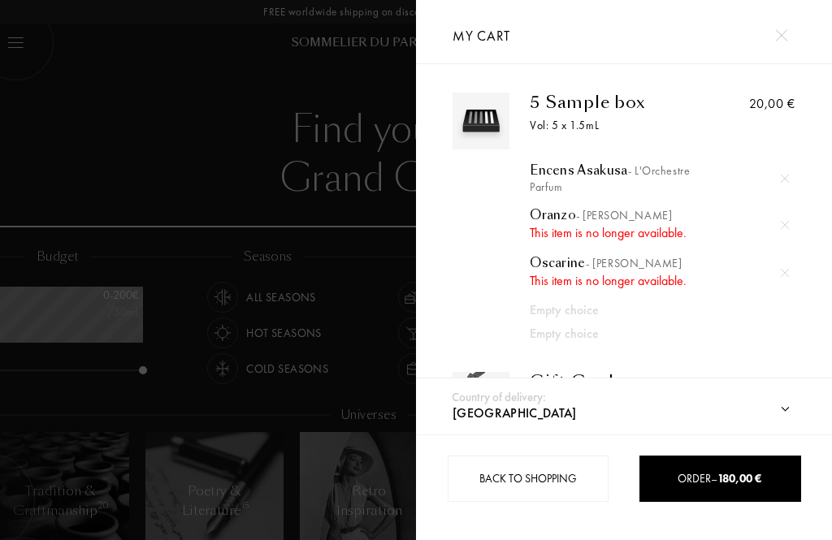
click at [786, 225] on img at bounding box center [785, 225] width 8 height 8
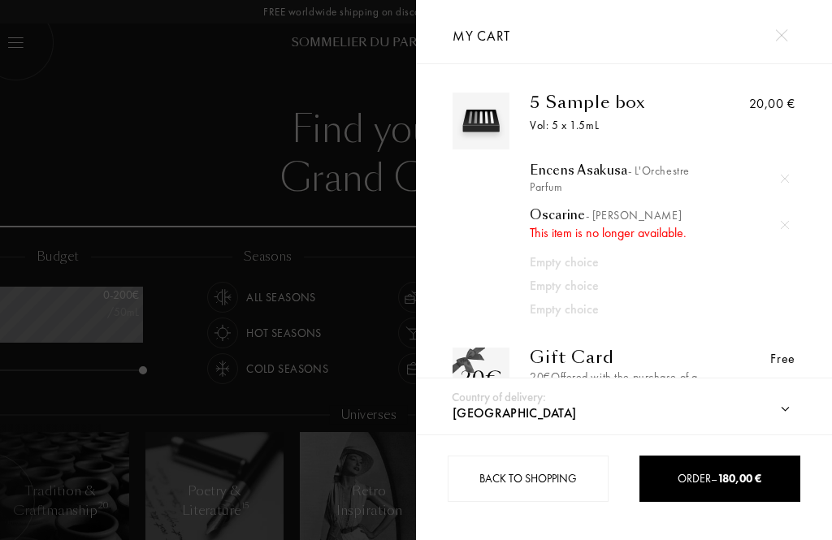
click at [787, 223] on img at bounding box center [785, 225] width 8 height 8
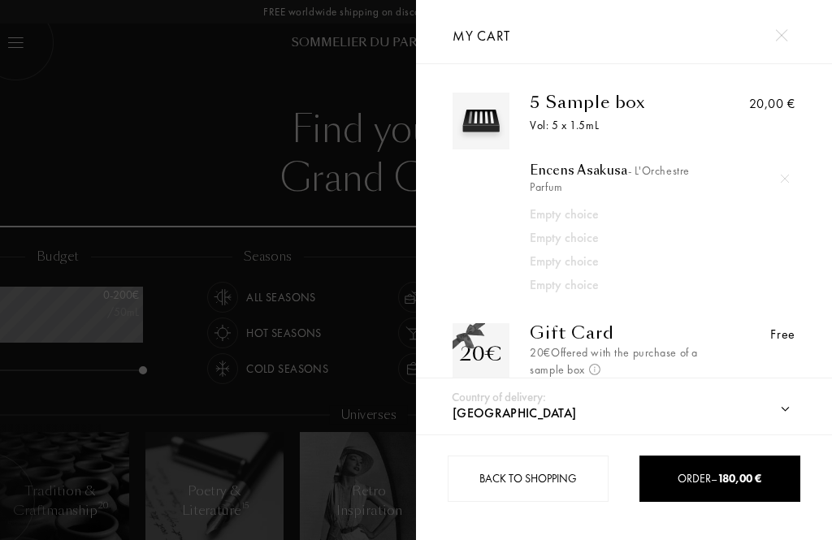
scroll to position [0, 0]
click at [331, 289] on div at bounding box center [208, 270] width 416 height 540
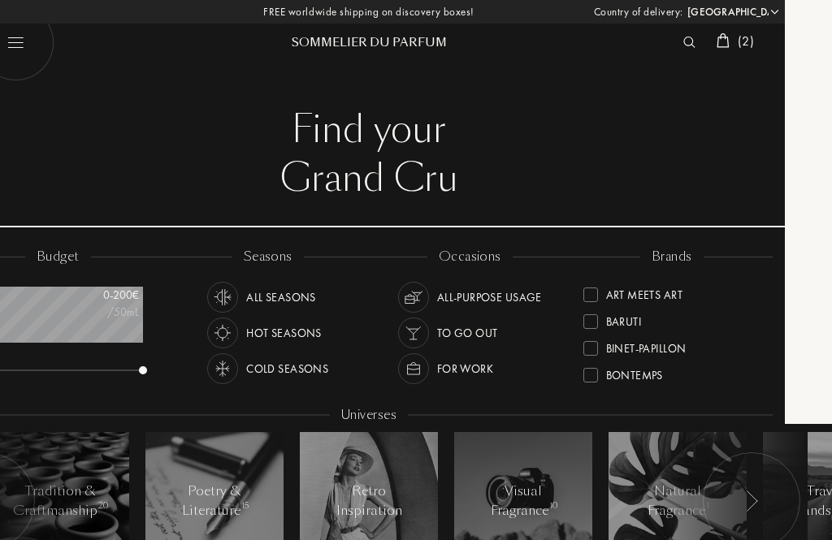
scroll to position [213, 0]
click at [595, 346] on div at bounding box center [590, 346] width 15 height 15
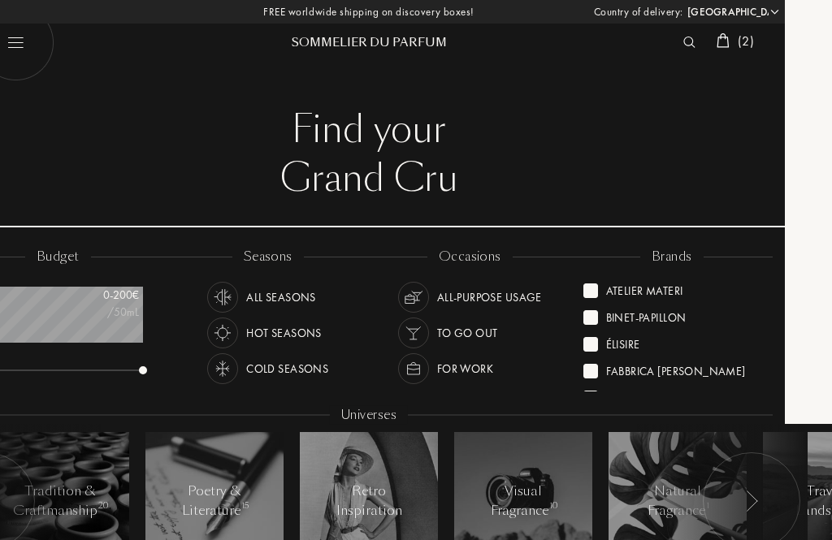
scroll to position [0, 0]
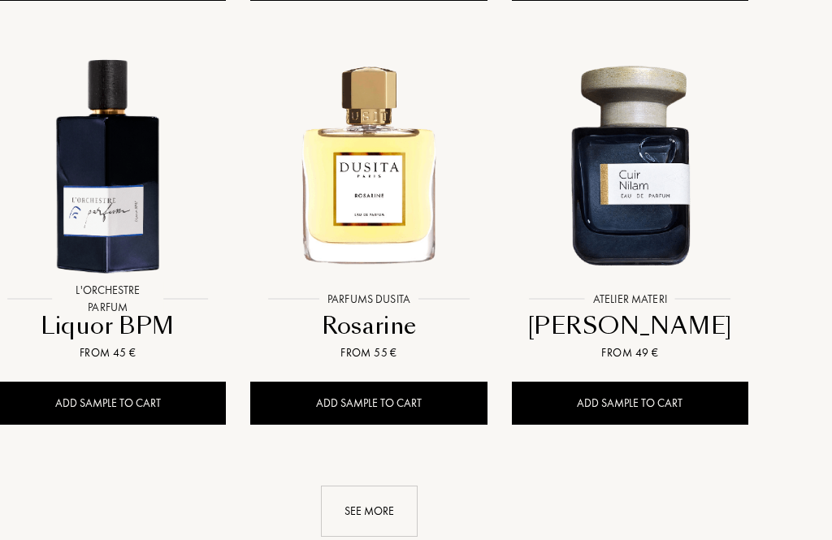
scroll to position [1992, 47]
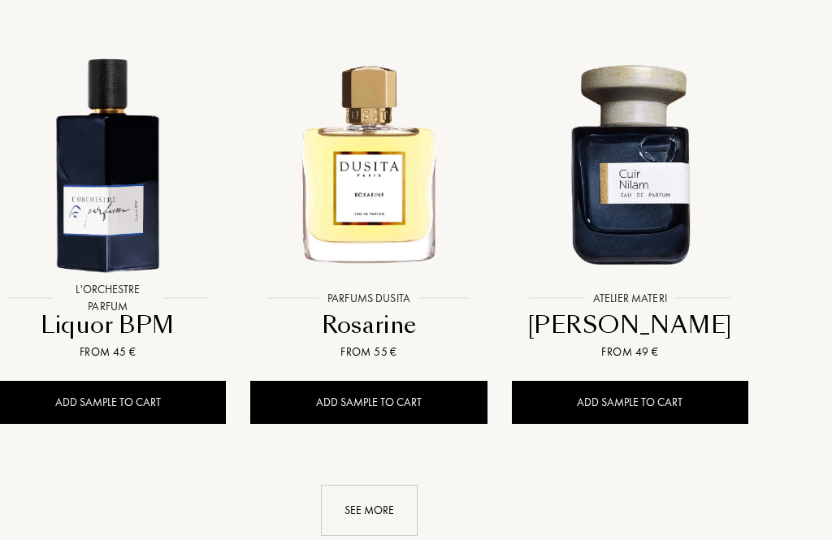
click at [127, 404] on div "Add sample to cart" at bounding box center [107, 402] width 236 height 43
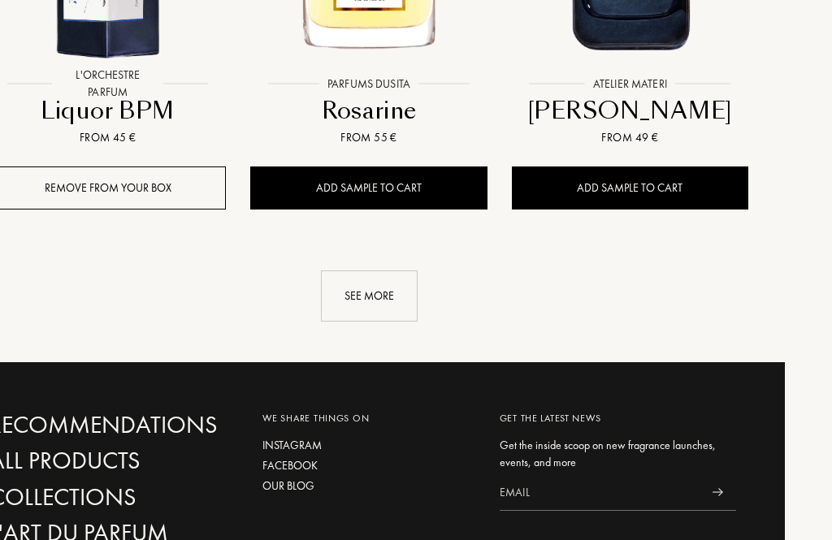
scroll to position [2146, 47]
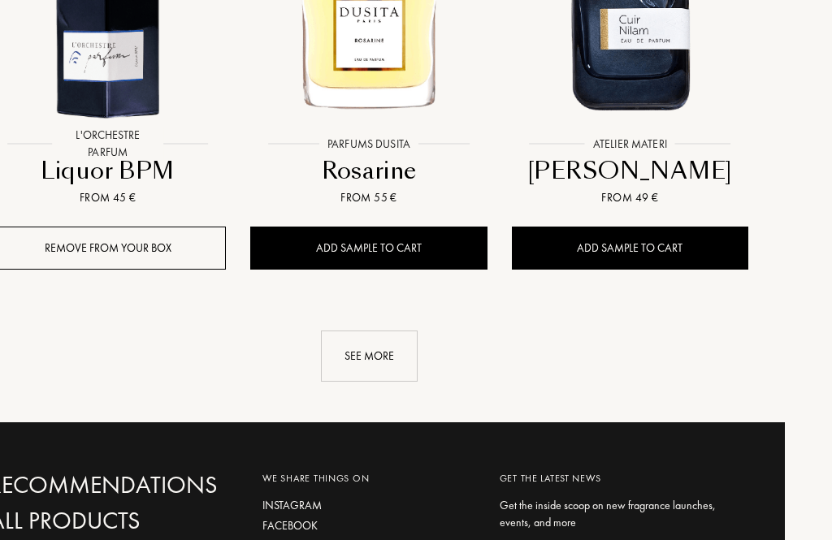
click at [373, 353] on div "See more" at bounding box center [369, 356] width 97 height 51
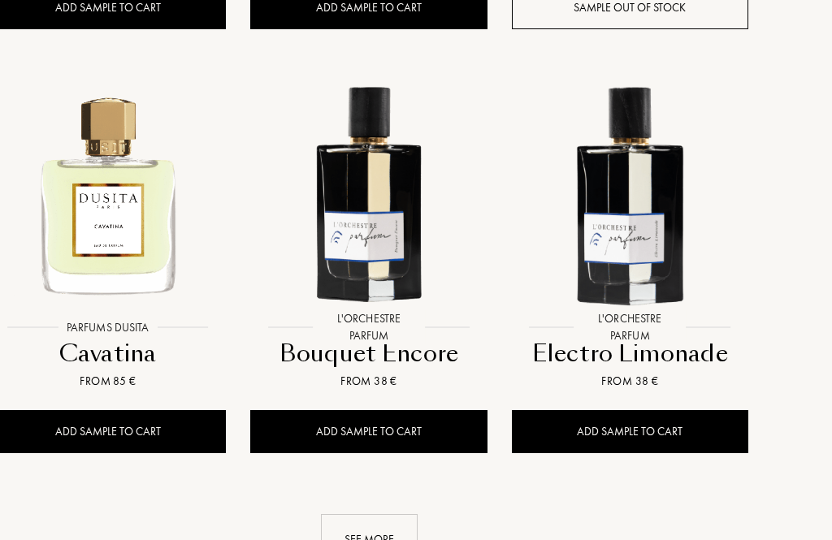
scroll to position [3687, 47]
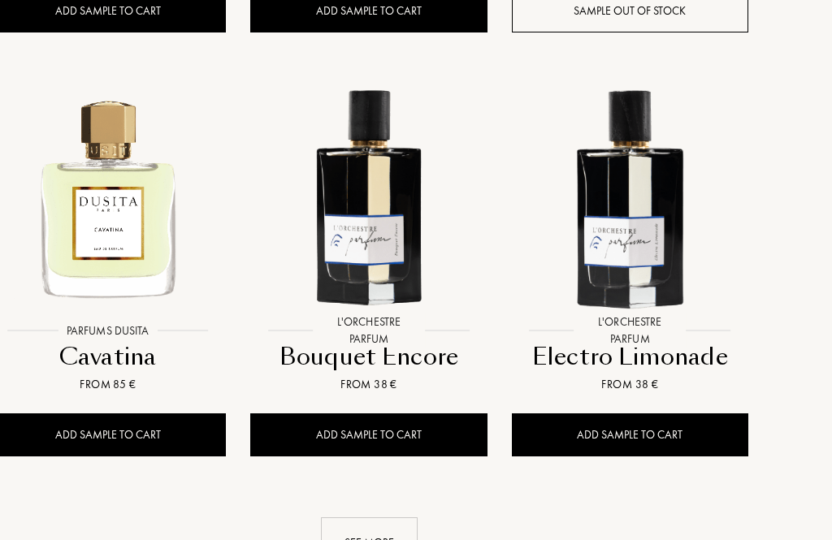
click at [397, 539] on div "See more" at bounding box center [369, 543] width 97 height 51
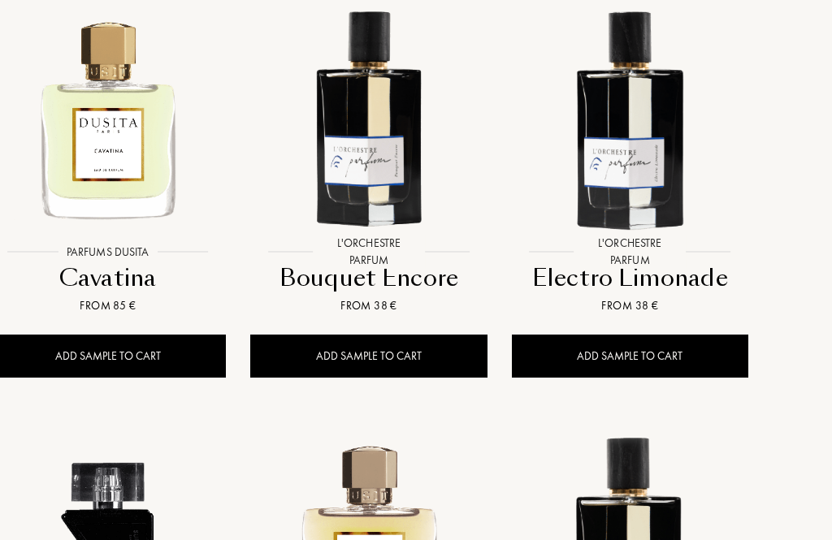
scroll to position [3765, 47]
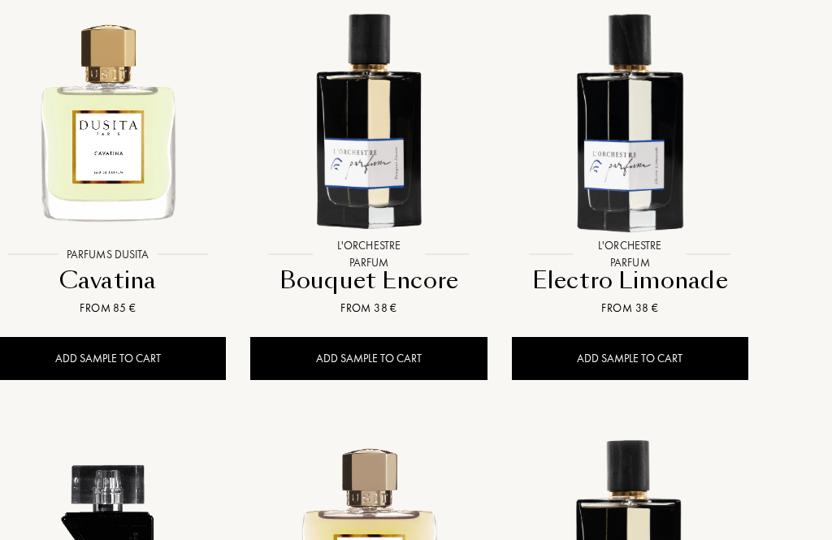
click at [384, 199] on img at bounding box center [368, 119] width 235 height 235
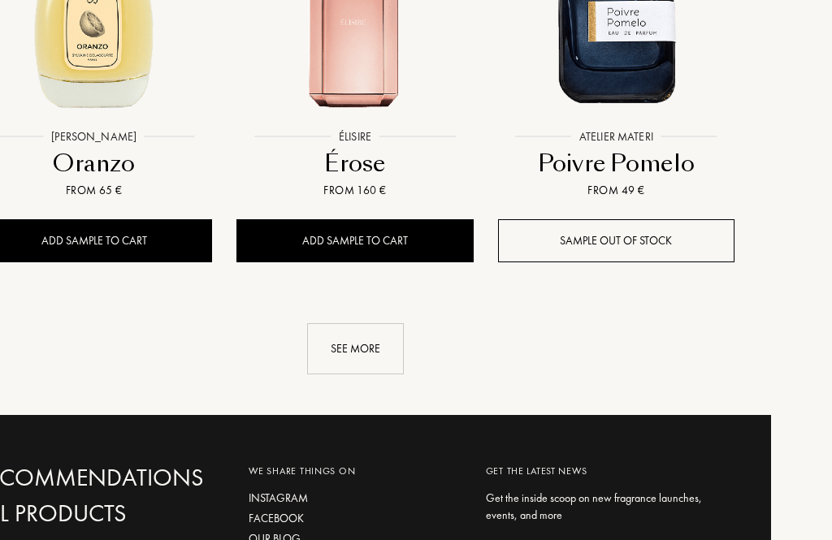
scroll to position [5611, 60]
click at [364, 347] on div "See more" at bounding box center [356, 348] width 97 height 51
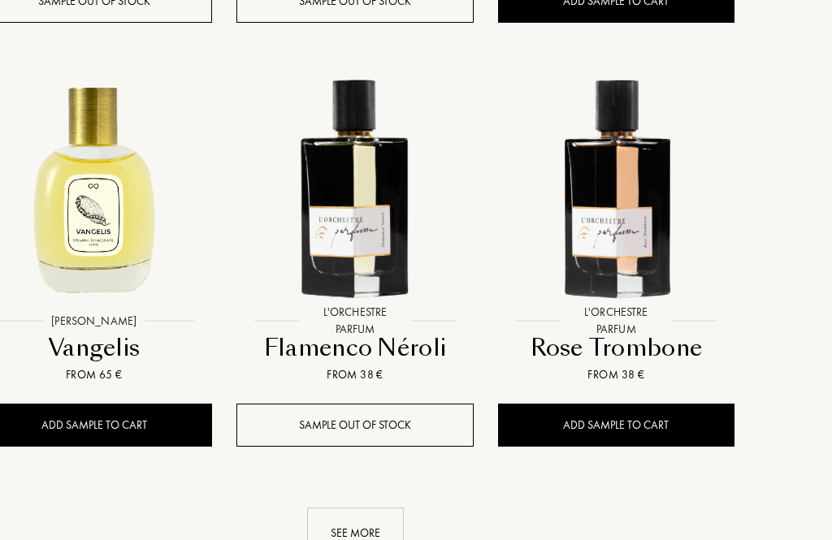
scroll to position [7123, 62]
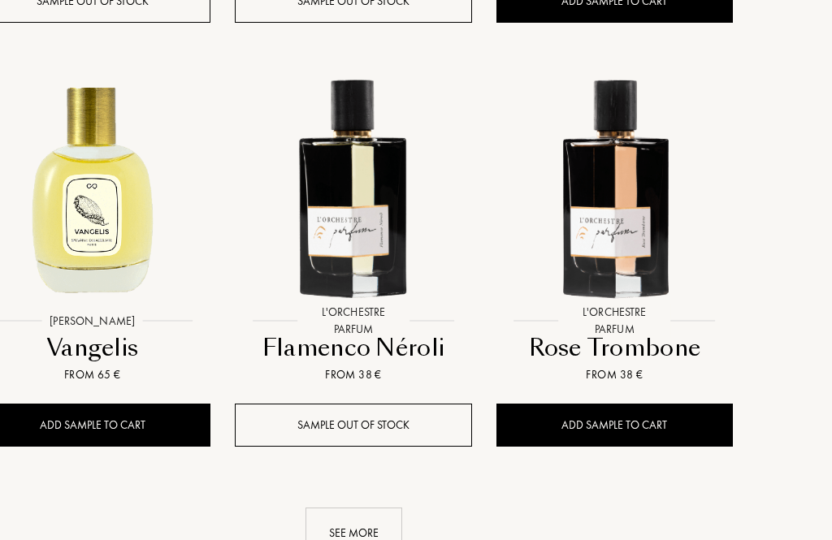
click at [359, 525] on div "See more" at bounding box center [354, 533] width 97 height 51
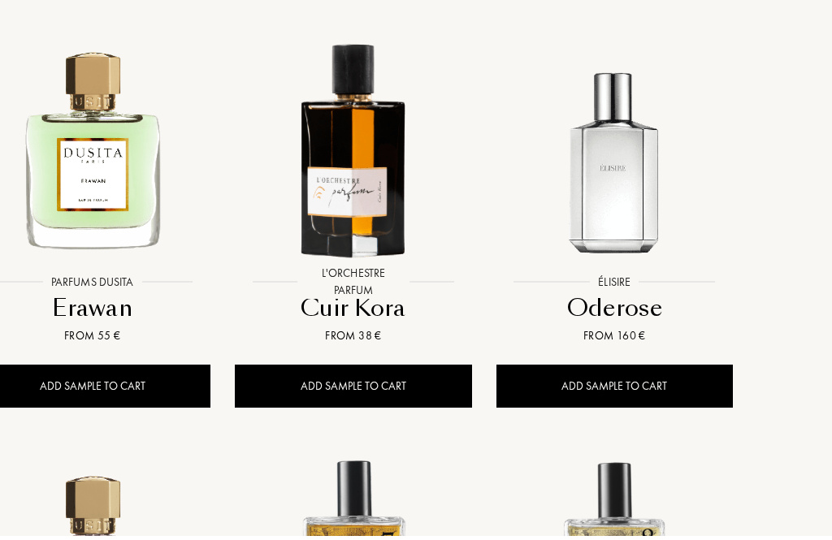
scroll to position [8012, 63]
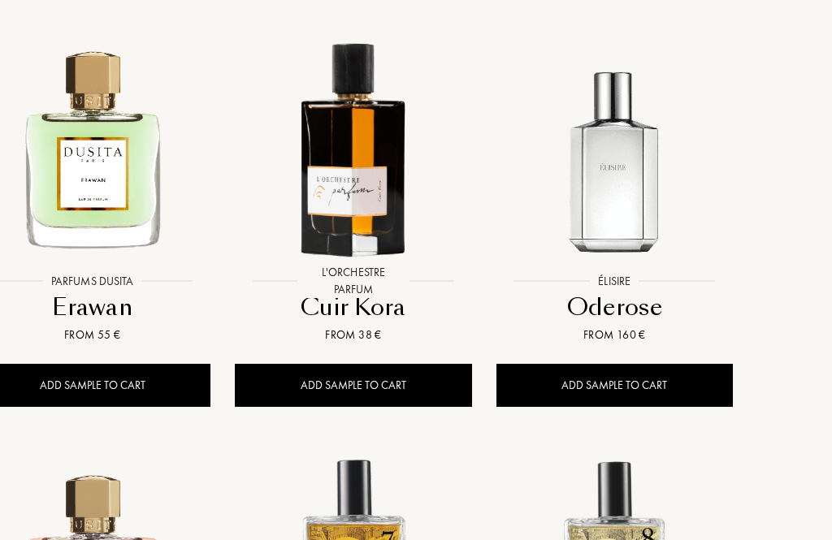
click at [368, 195] on img at bounding box center [353, 146] width 235 height 235
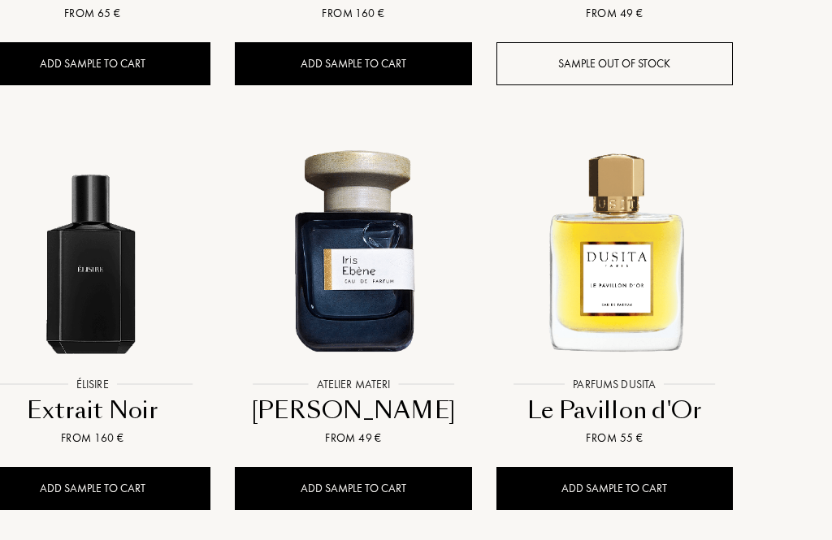
scroll to position [5787, 63]
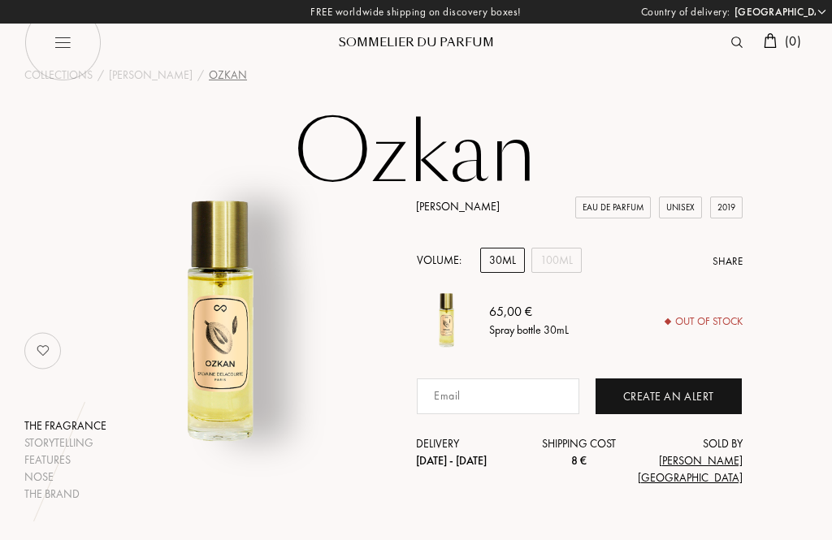
select select "DE"
click at [545, 269] on div "100mL" at bounding box center [556, 260] width 50 height 25
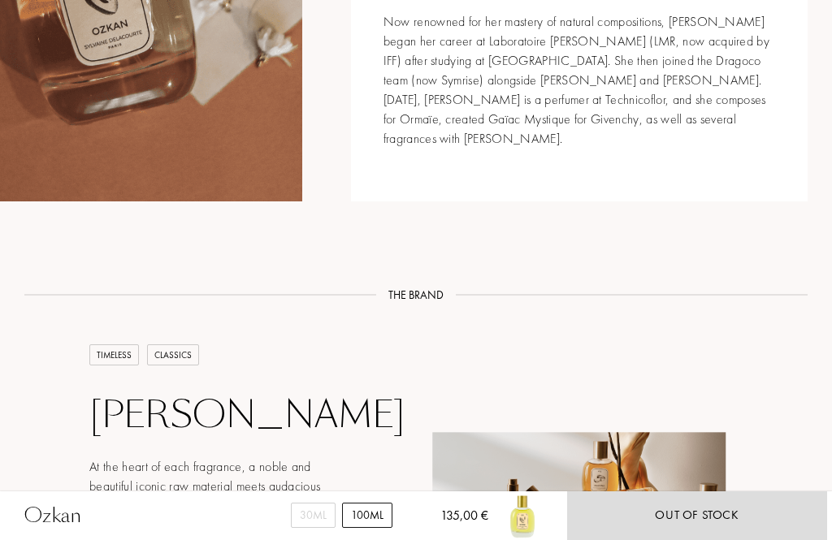
scroll to position [1965, 0]
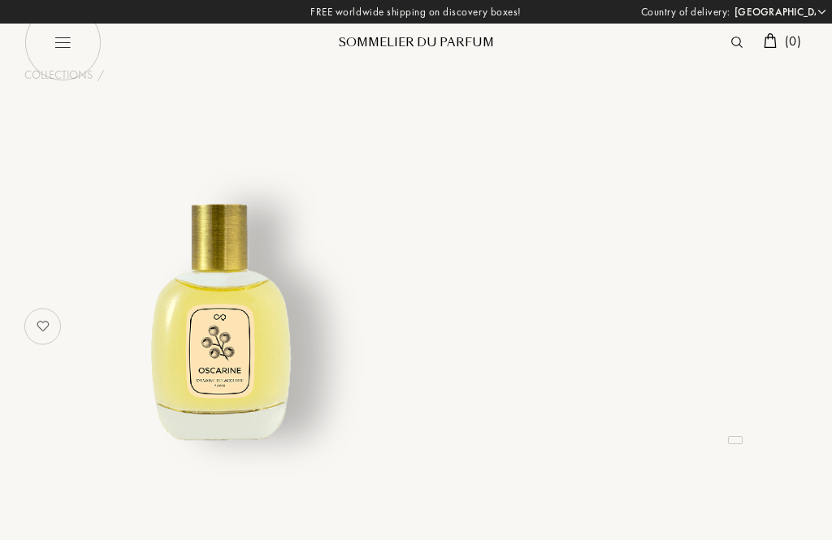
select select "DE"
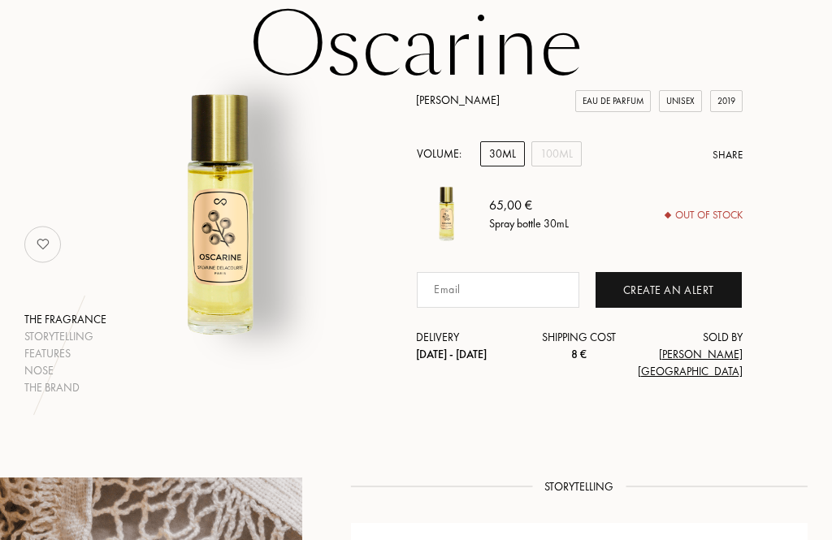
scroll to position [109, 0]
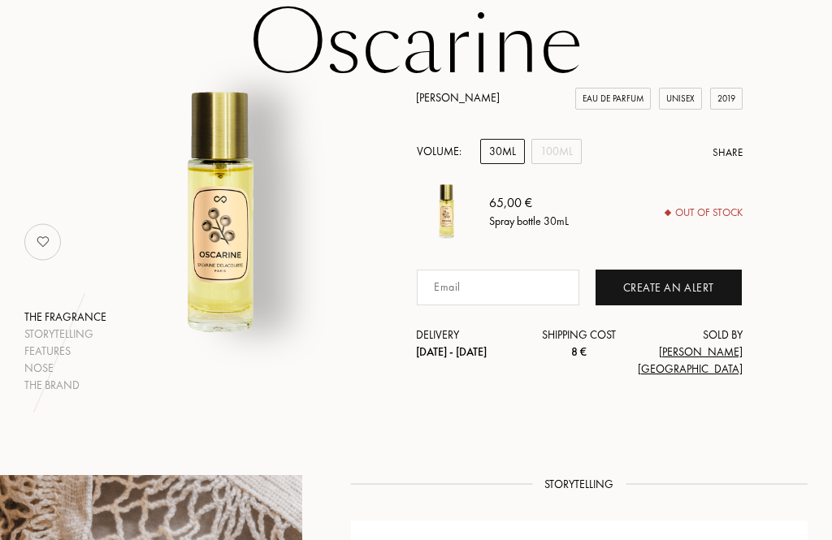
click at [554, 163] on div "100mL" at bounding box center [556, 151] width 50 height 25
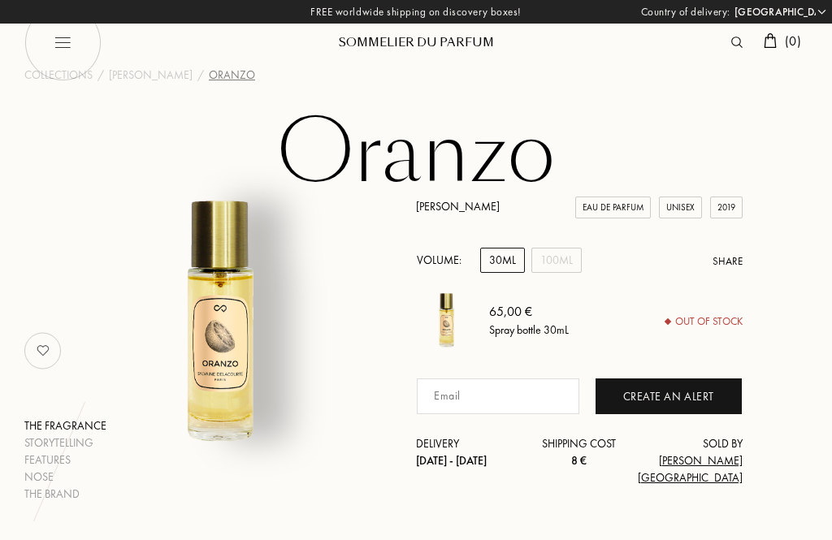
select select "DE"
click at [565, 266] on div "100mL" at bounding box center [556, 260] width 50 height 25
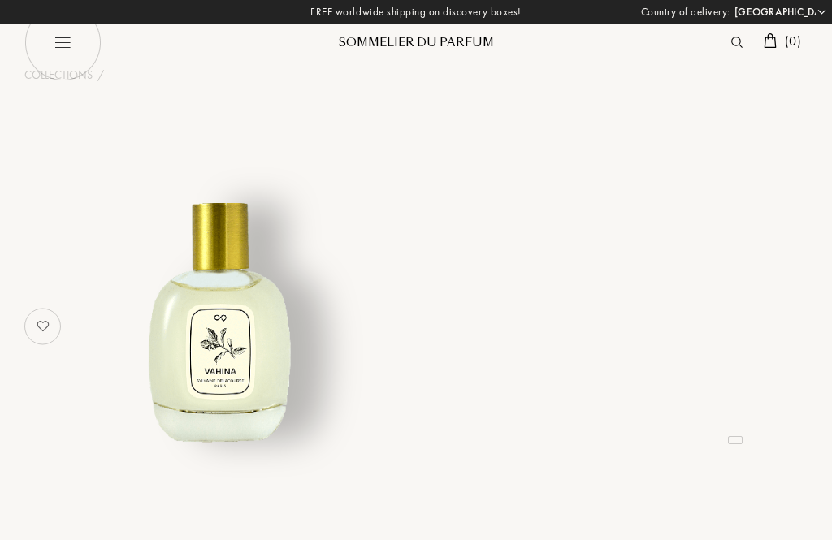
select select "DE"
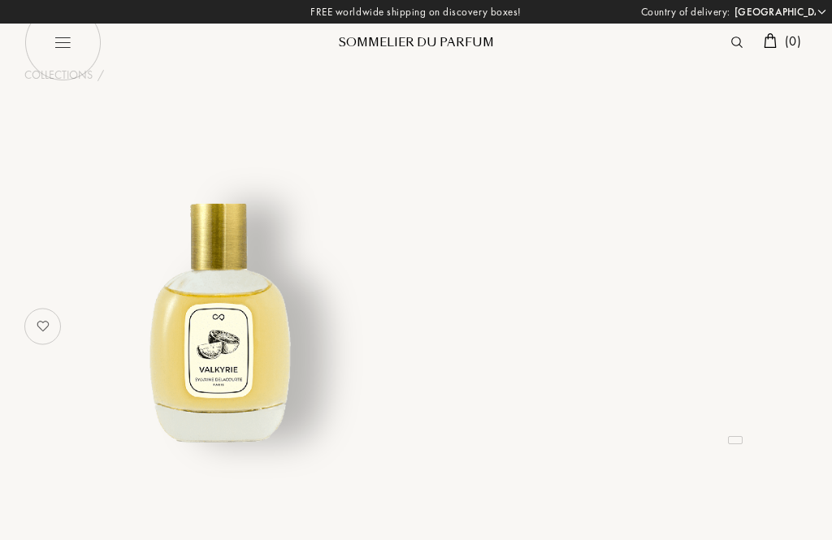
select select "DE"
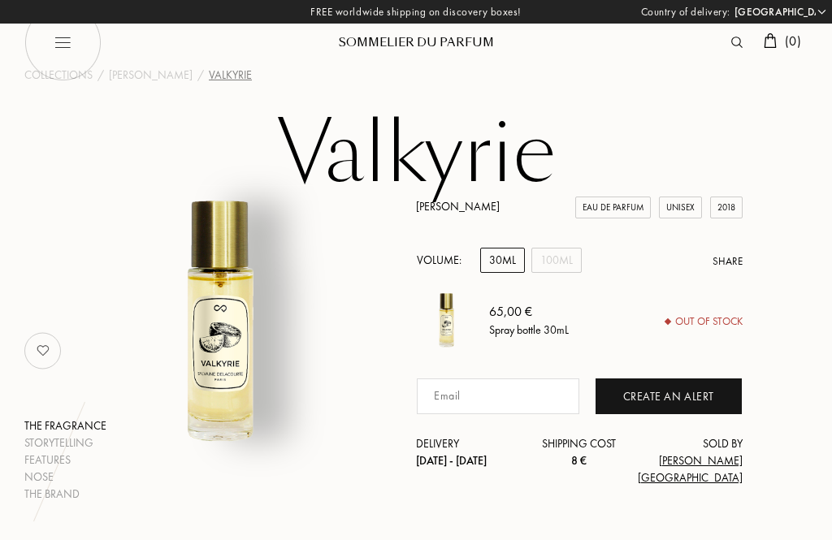
click at [560, 262] on div "100mL" at bounding box center [556, 260] width 50 height 25
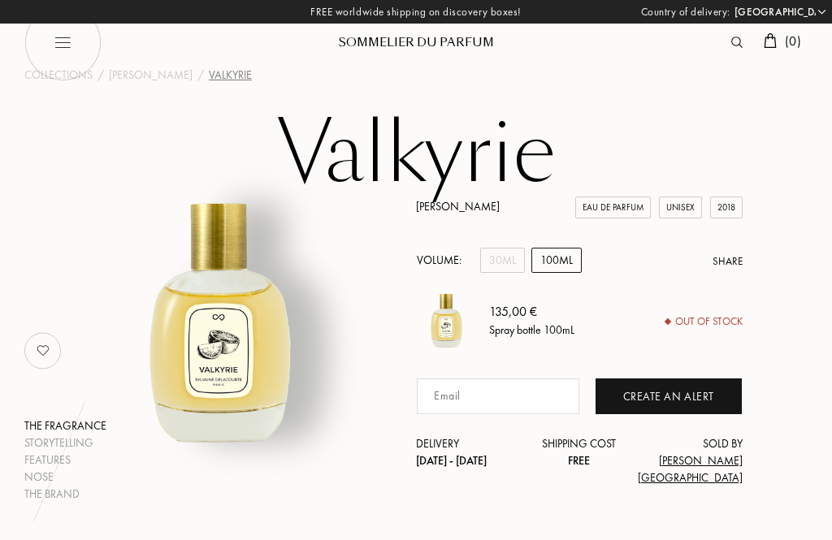
click at [457, 400] on input at bounding box center [498, 396] width 162 height 36
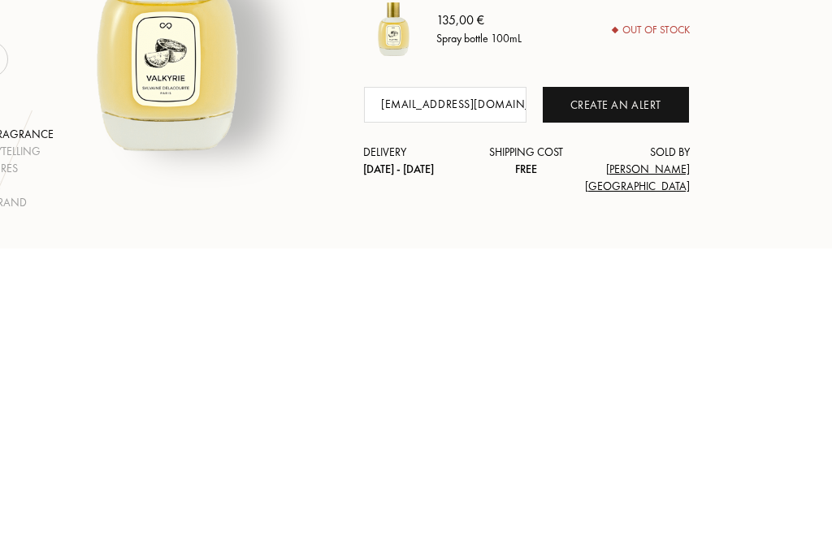
type input "[EMAIL_ADDRESS][DOMAIN_NAME]"
click at [635, 378] on div "Create an alert" at bounding box center [616, 396] width 146 height 36
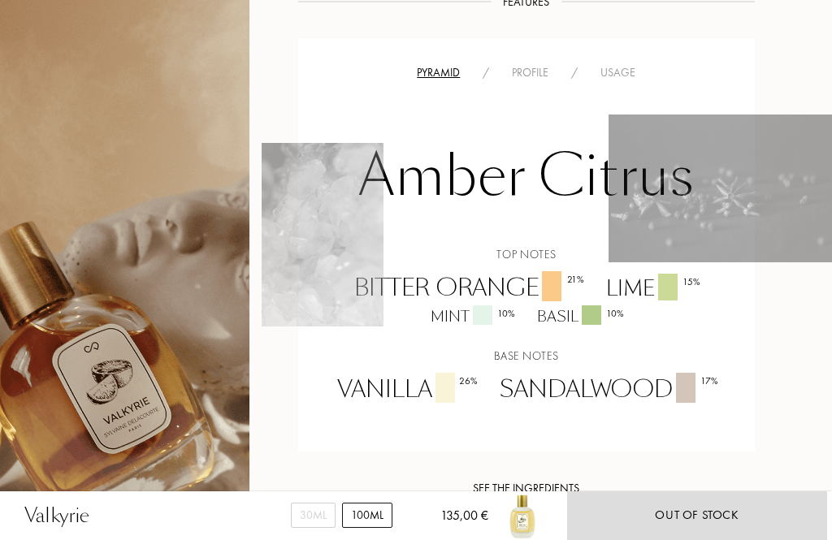
scroll to position [1052, 53]
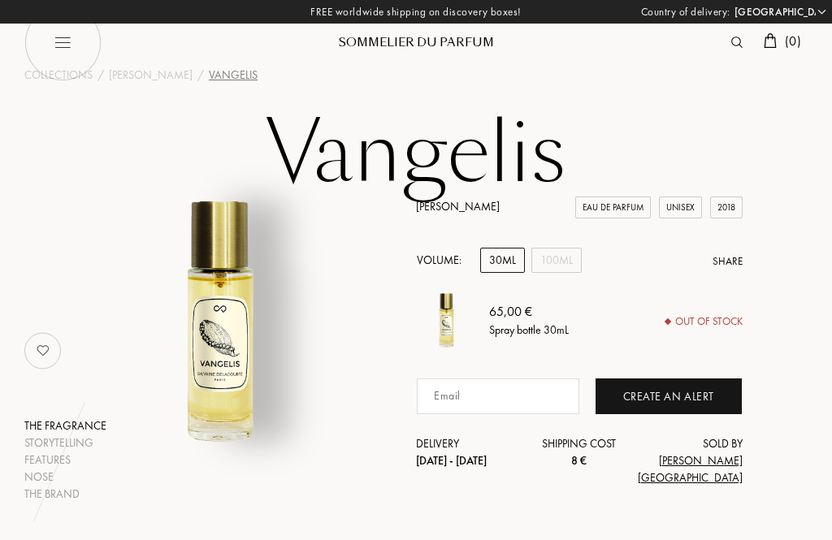
select select "DE"
click at [558, 262] on div "100mL" at bounding box center [556, 260] width 50 height 25
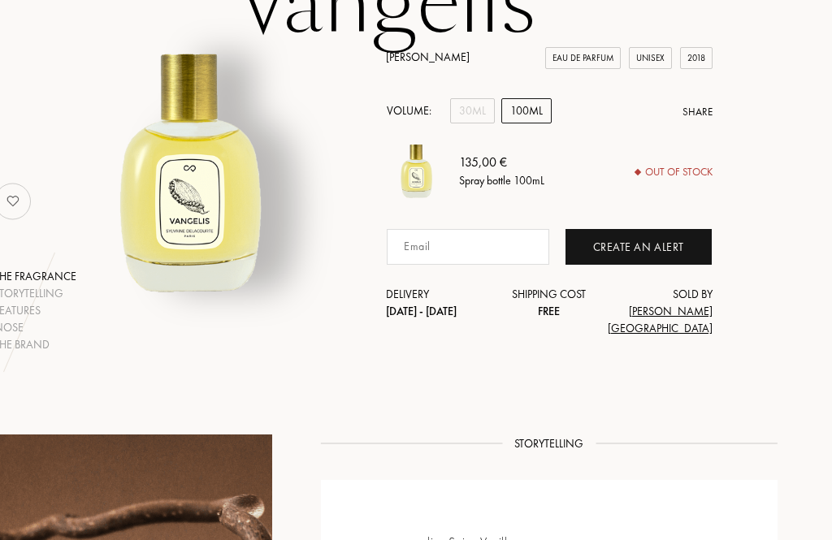
scroll to position [145, 29]
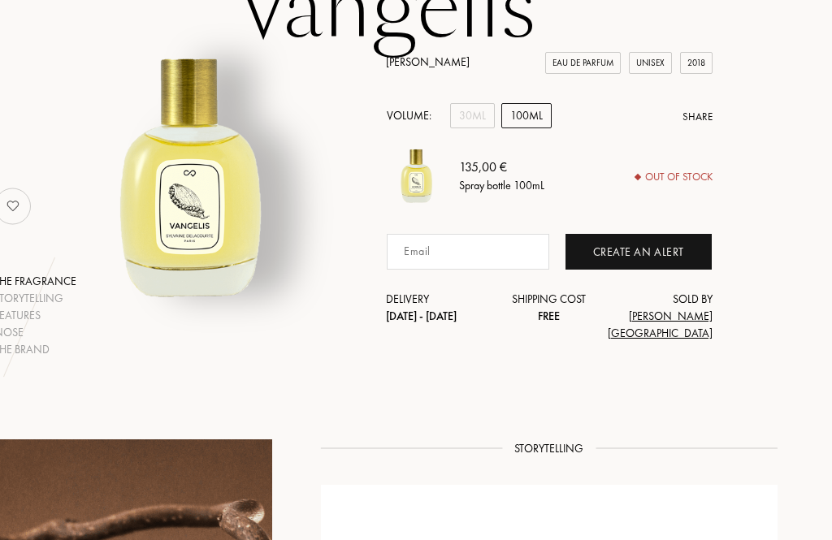
click at [443, 252] on input at bounding box center [468, 252] width 162 height 36
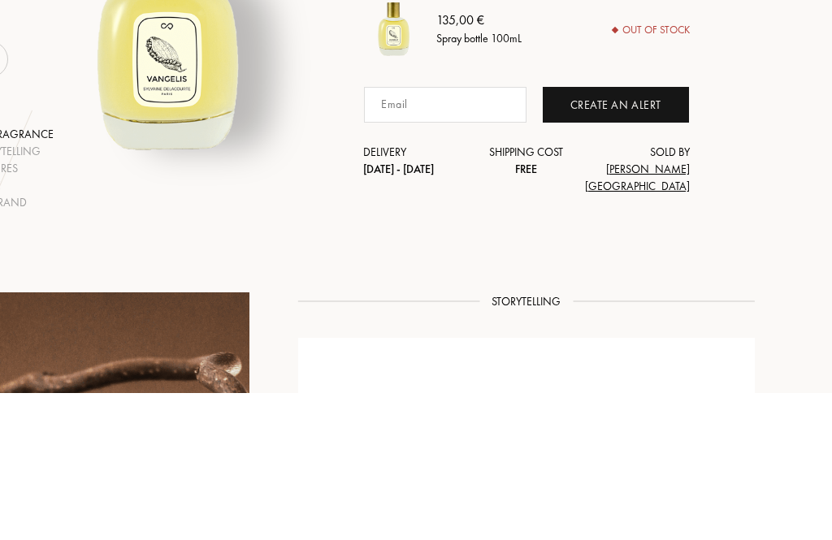
scroll to position [292, 53]
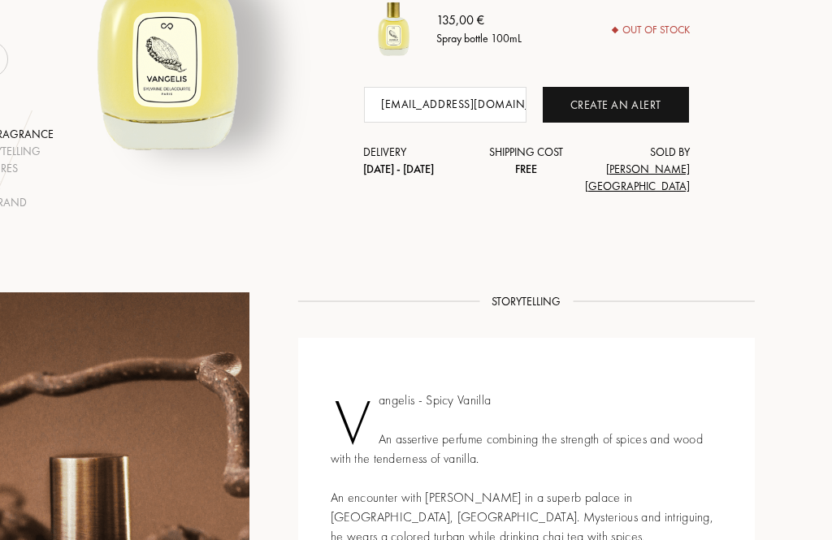
type input "rutapflieger@gmx.de"
click at [636, 106] on div "Create an alert" at bounding box center [616, 105] width 146 height 36
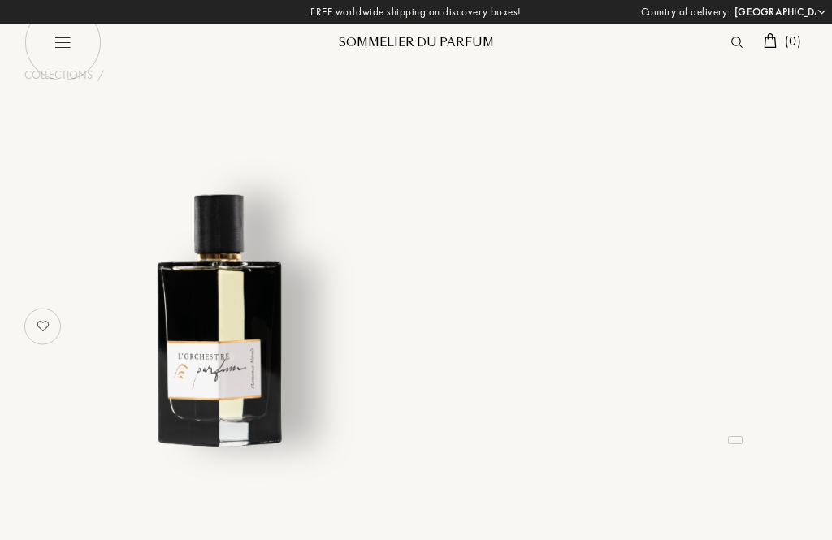
select select "DE"
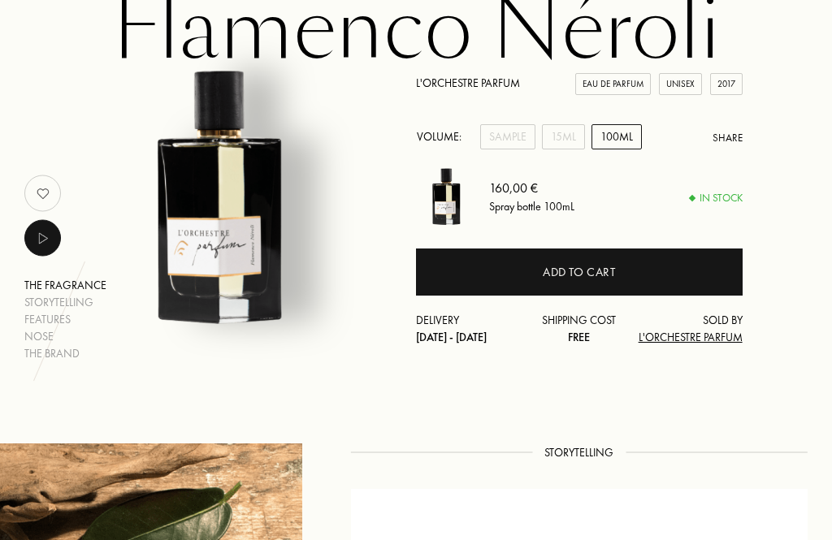
scroll to position [120, 0]
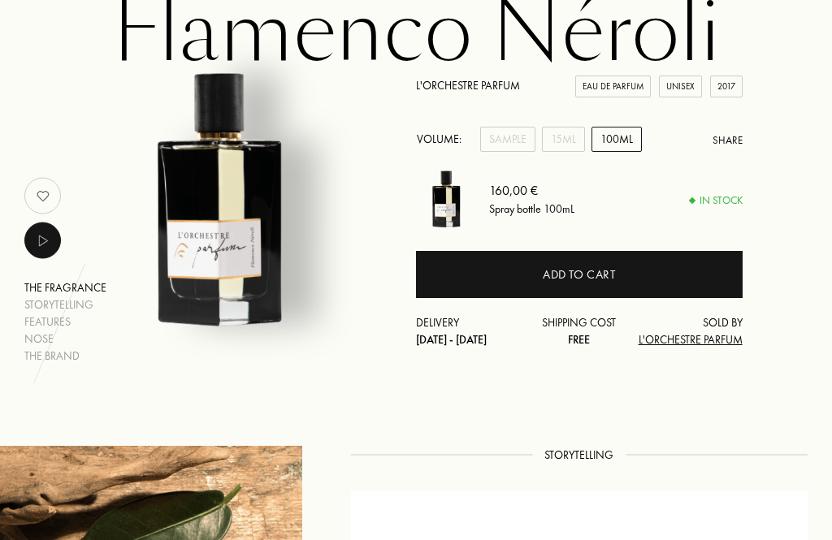
click at [598, 283] on div "Add to cart" at bounding box center [579, 275] width 327 height 47
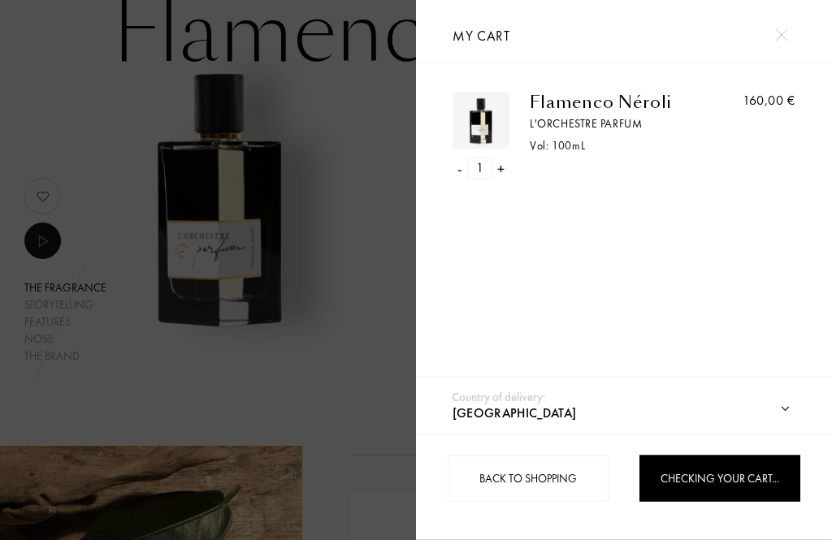
scroll to position [121, 0]
click at [783, 34] on img at bounding box center [781, 35] width 12 height 12
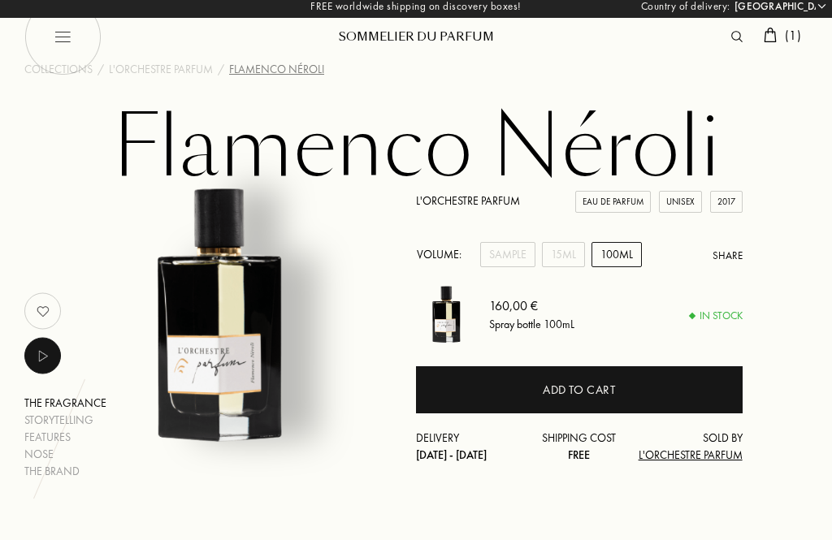
scroll to position [0, 0]
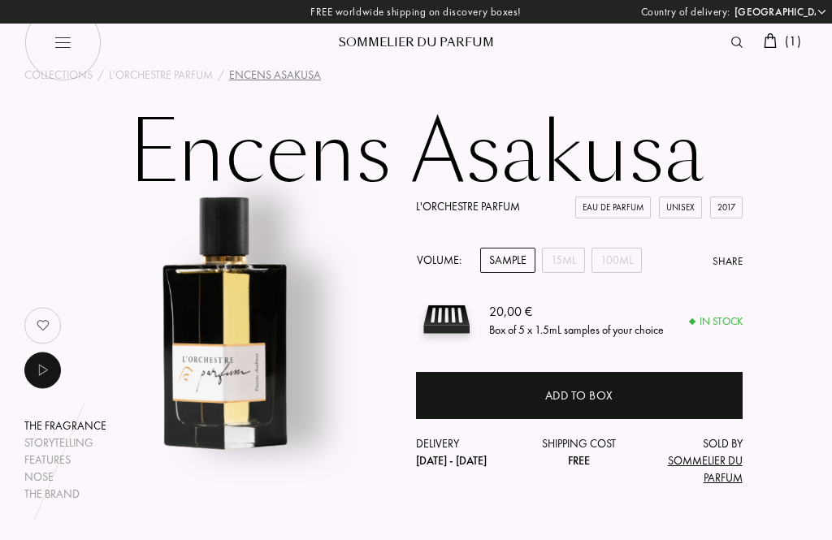
select select "DE"
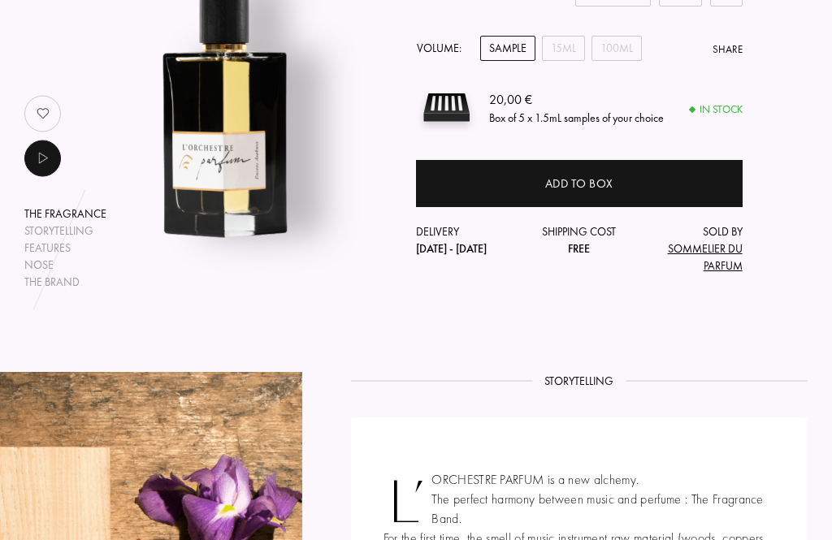
scroll to position [202, 0]
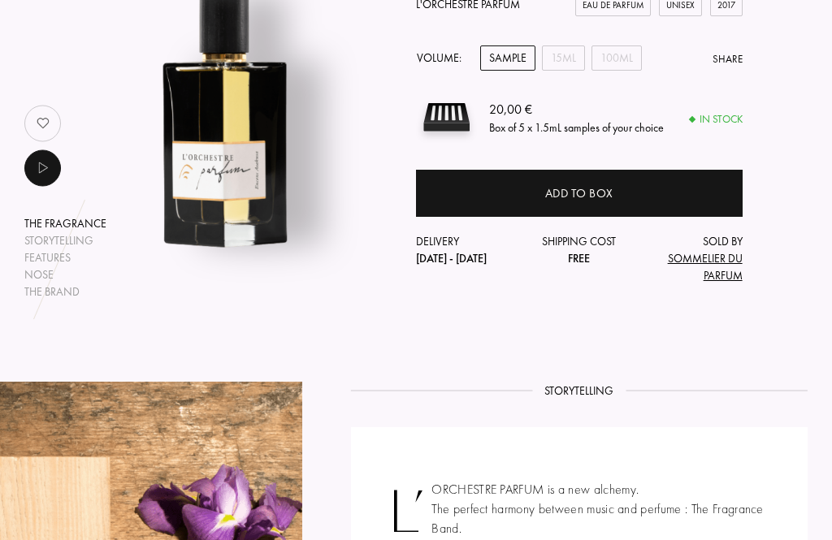
click at [602, 200] on div "Add to box" at bounding box center [579, 193] width 68 height 19
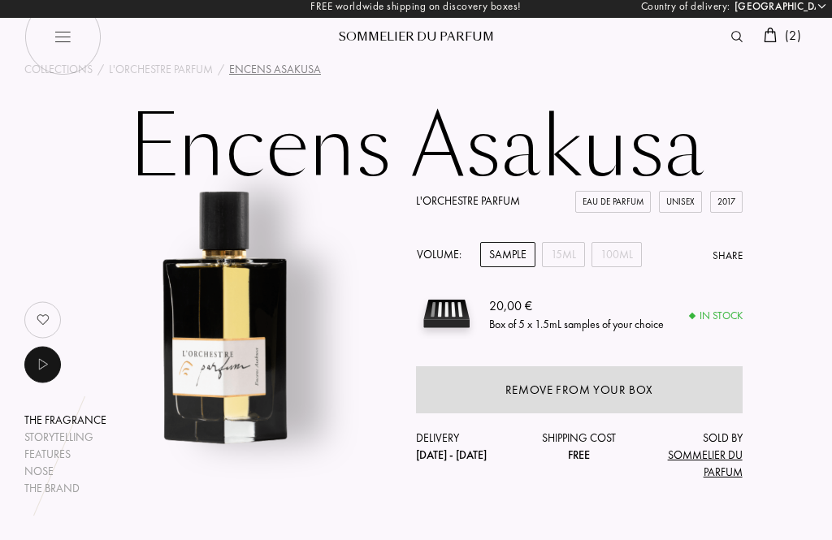
scroll to position [0, 0]
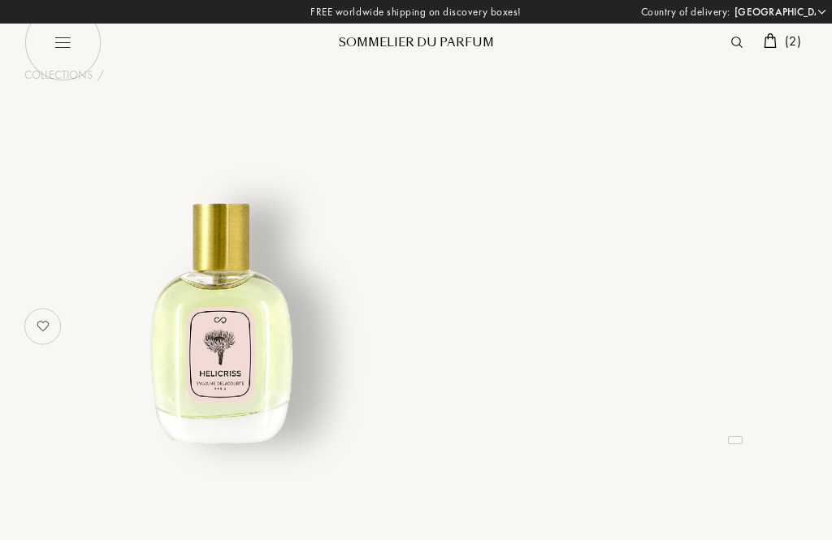
select select "DE"
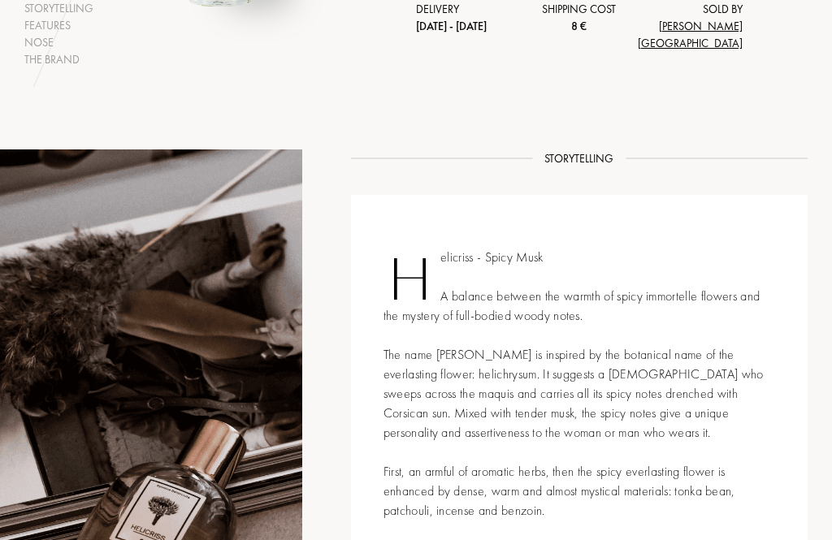
scroll to position [416, 0]
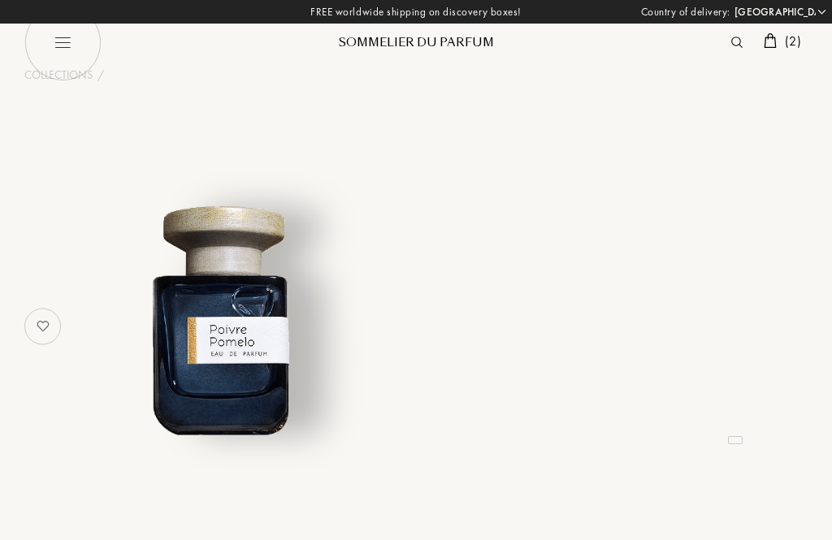
select select "DE"
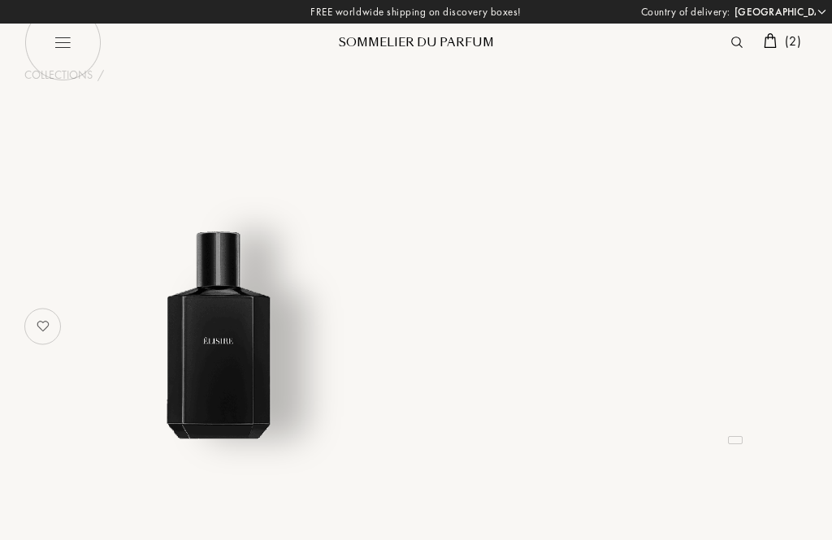
select select "DE"
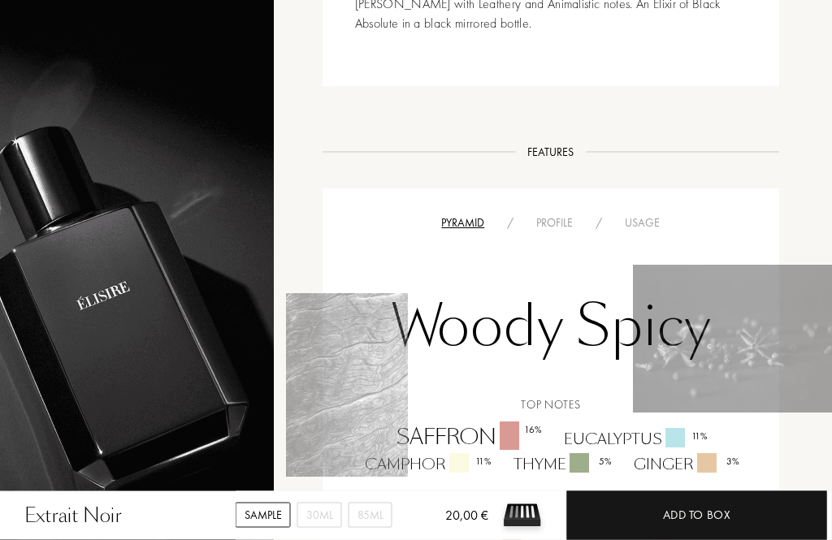
scroll to position [780, 28]
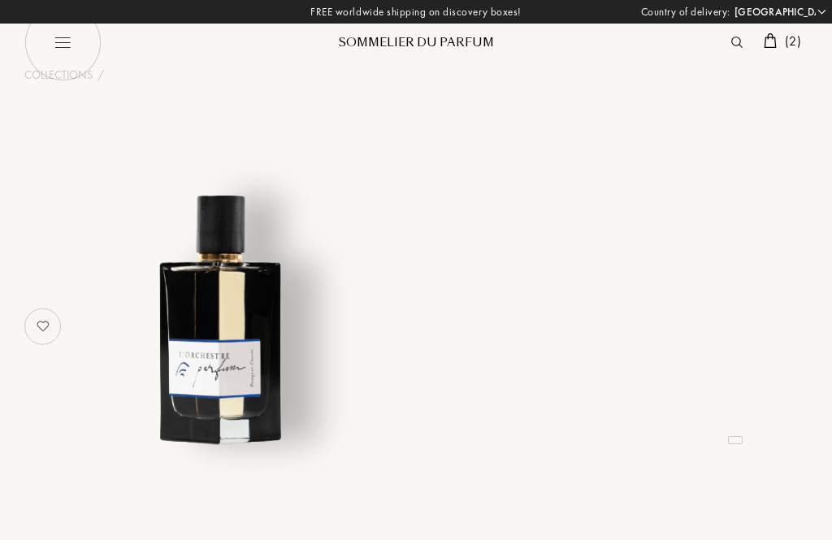
select select "DE"
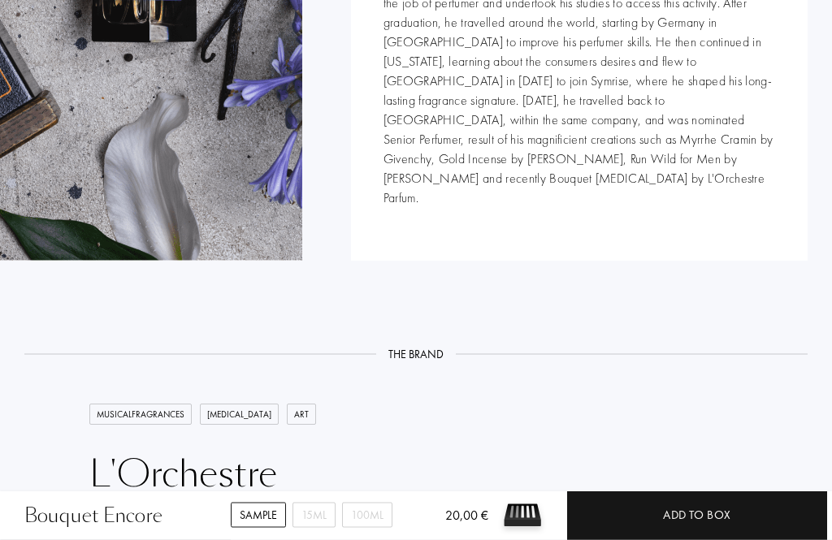
scroll to position [2087, 0]
click at [710, 525] on div "Add to box" at bounding box center [697, 515] width 68 height 19
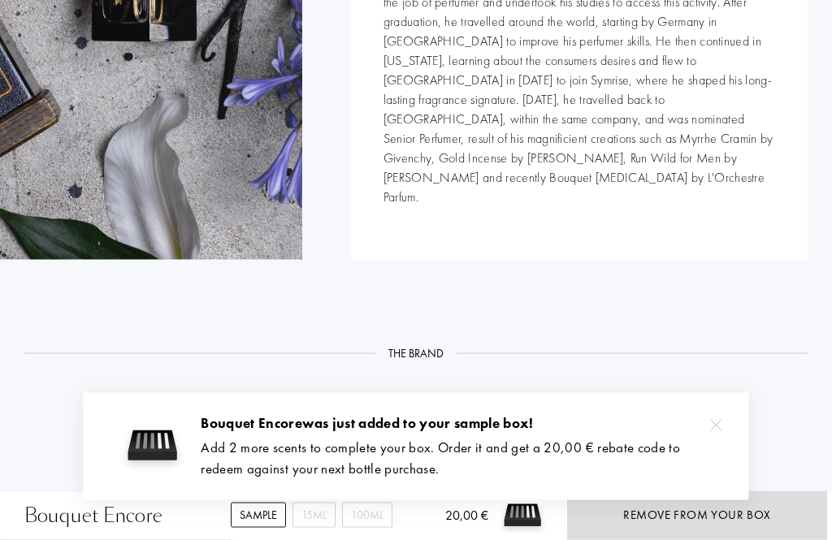
scroll to position [2088, 0]
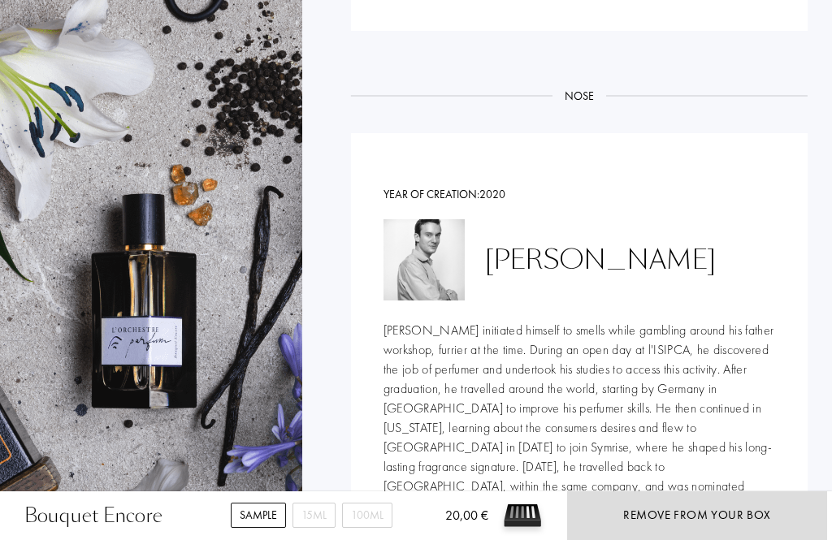
scroll to position [1717, 0]
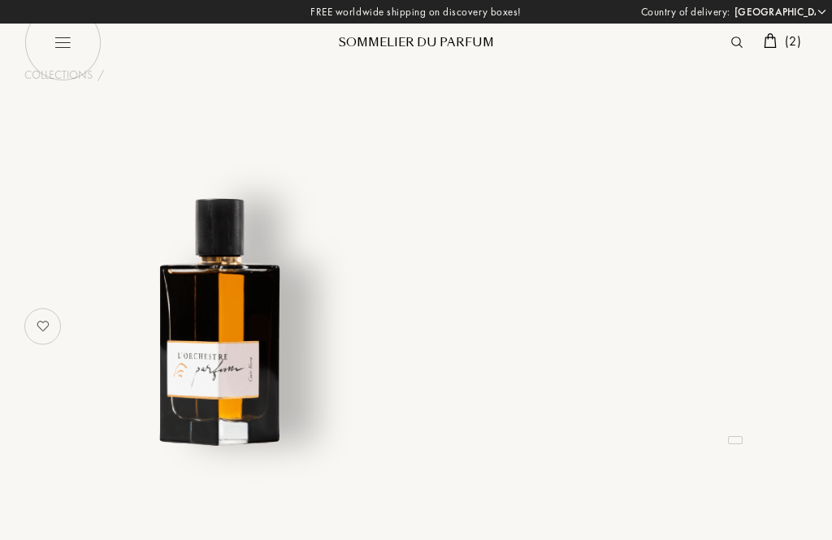
select select "DE"
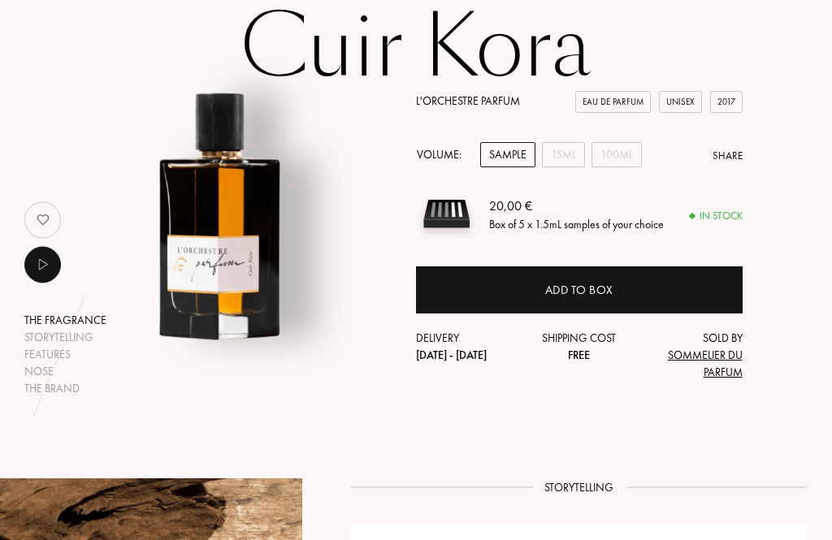
scroll to position [106, 0]
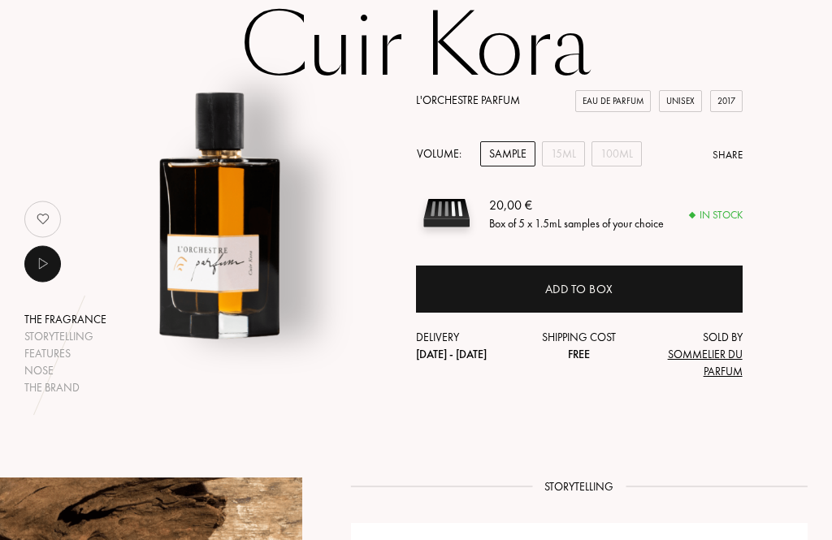
click at [583, 298] on div "Add to box" at bounding box center [579, 289] width 327 height 47
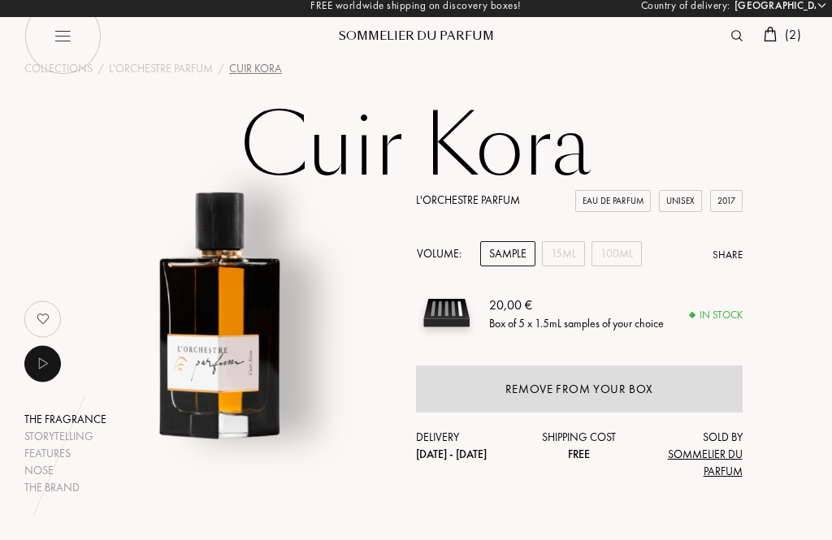
scroll to position [0, 0]
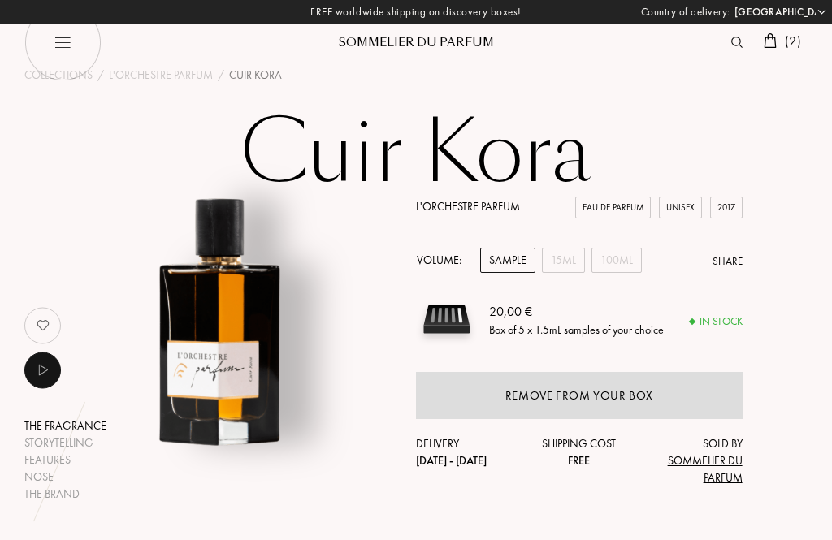
click at [773, 38] on img at bounding box center [769, 40] width 13 height 15
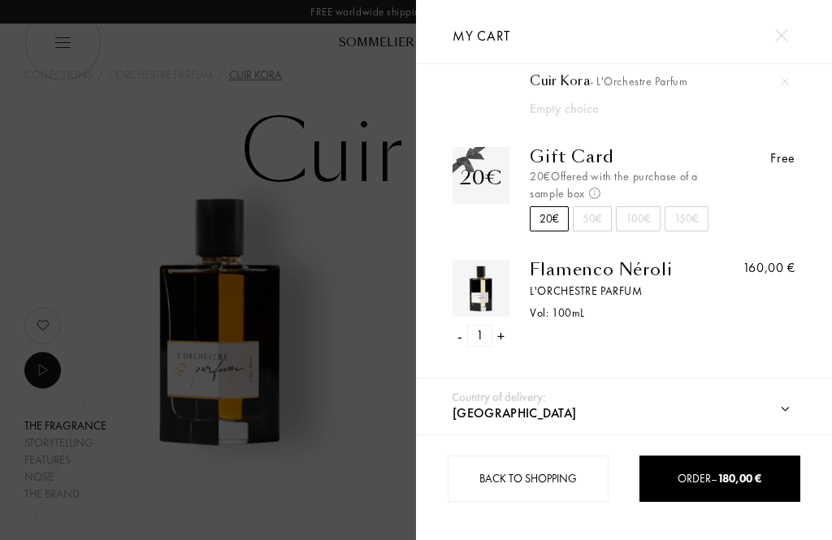
scroll to position [212, 0]
click at [776, 39] on img at bounding box center [781, 35] width 12 height 12
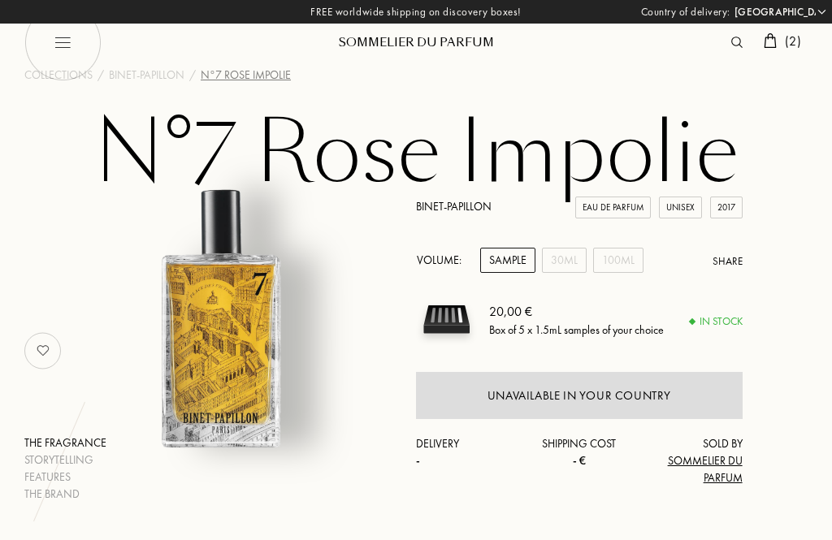
select select "DE"
click at [78, 61] on img at bounding box center [62, 42] width 77 height 77
select select "DE"
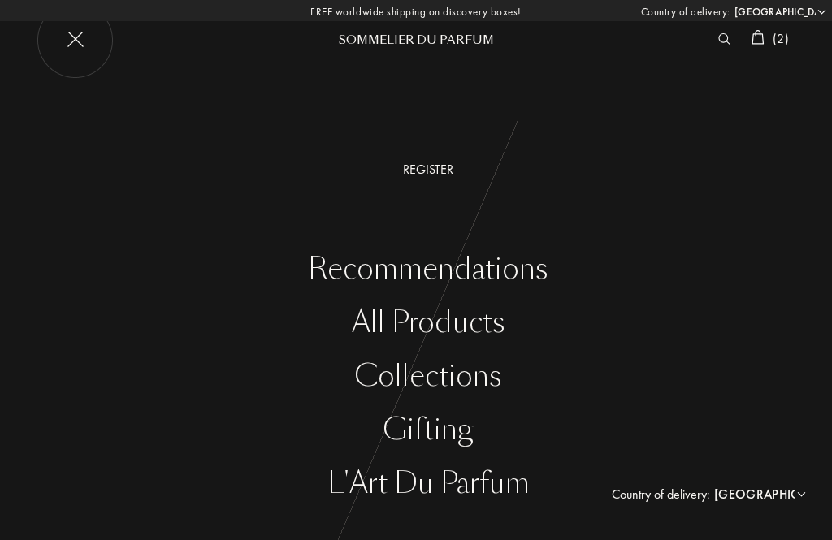
click at [67, 31] on img at bounding box center [62, 42] width 77 height 77
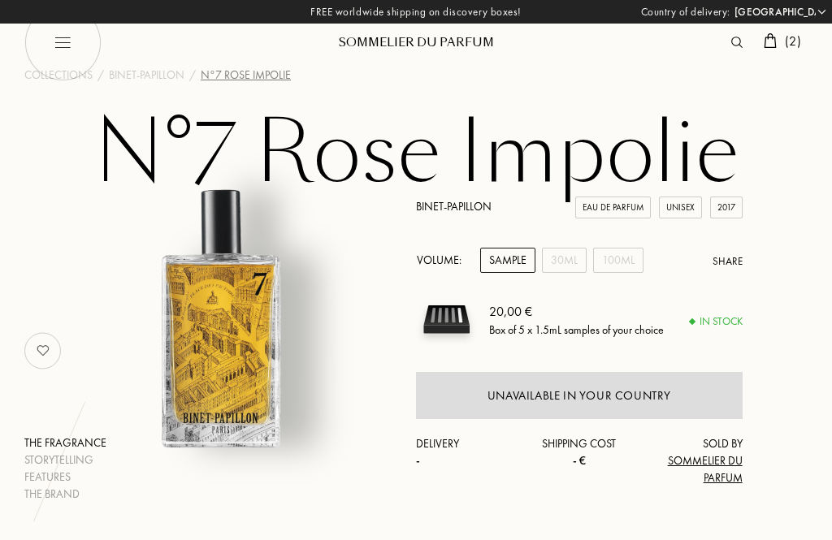
click at [70, 39] on img at bounding box center [62, 42] width 77 height 77
select select "DE"
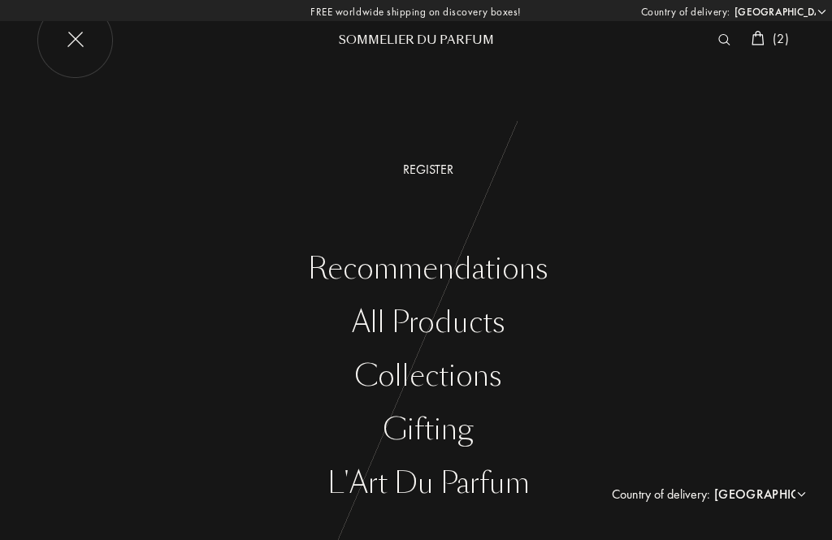
click at [464, 336] on div "All products" at bounding box center [427, 322] width 807 height 33
click at [78, 43] on img at bounding box center [75, 40] width 77 height 77
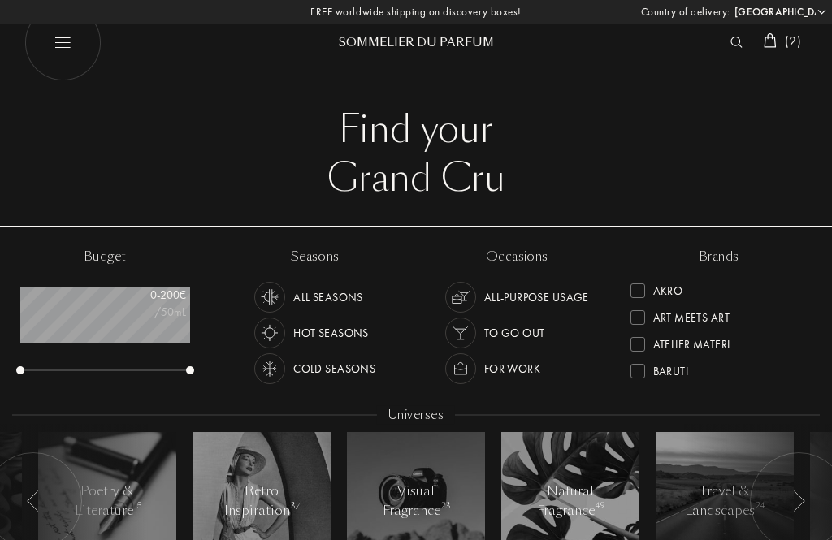
select select "DE"
click at [642, 292] on div at bounding box center [637, 292] width 15 height 15
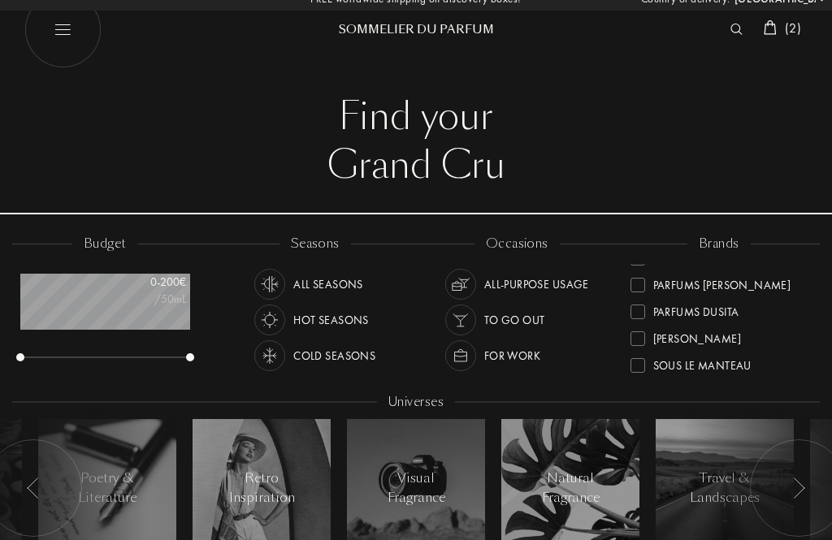
scroll to position [561, 0]
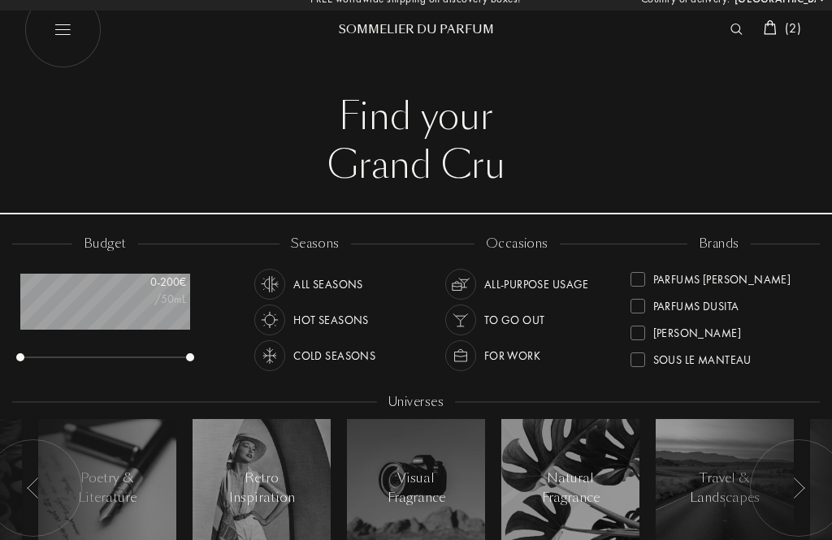
click at [641, 334] on div at bounding box center [637, 333] width 15 height 15
click at [634, 355] on div at bounding box center [637, 358] width 15 height 15
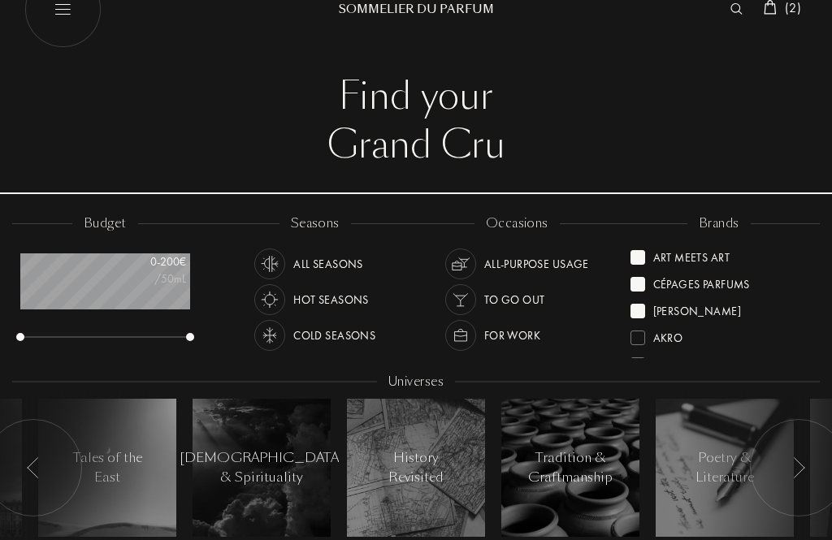
scroll to position [35, 0]
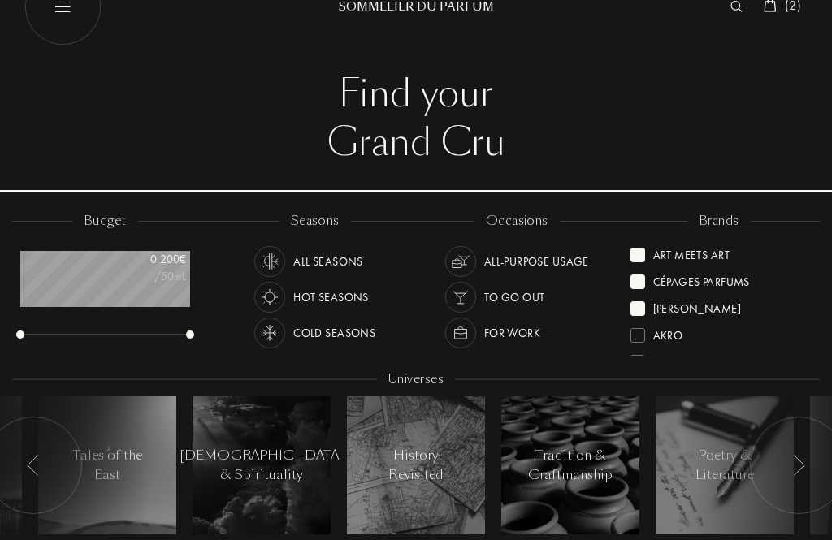
click at [647, 314] on div "Sora Dora" at bounding box center [685, 307] width 110 height 22
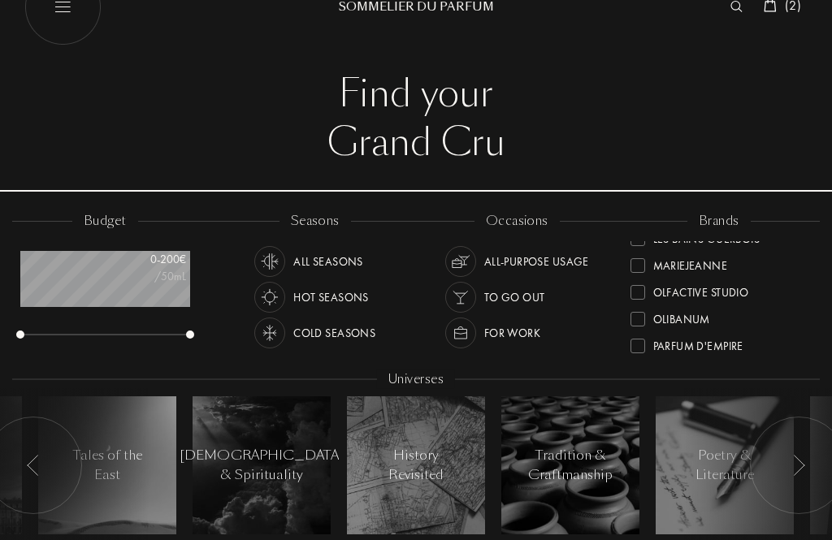
scroll to position [444, 0]
click at [642, 267] on div at bounding box center [637, 266] width 15 height 15
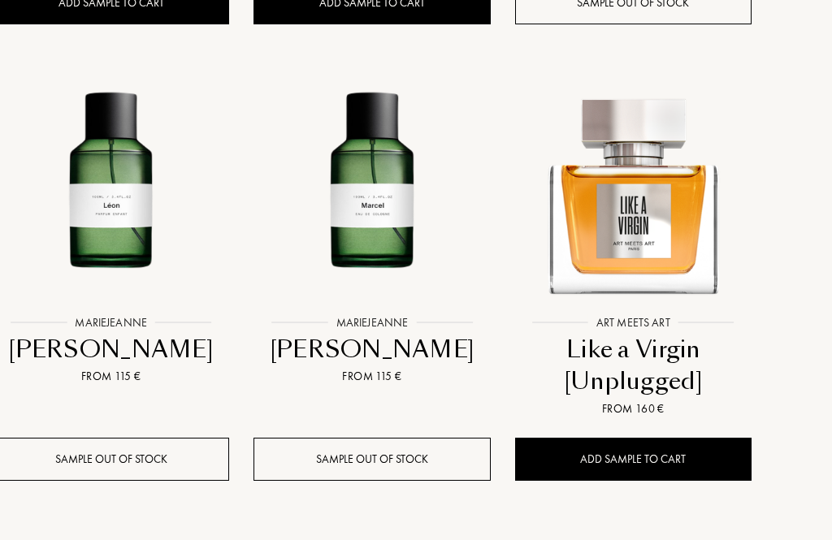
scroll to position [1903, 44]
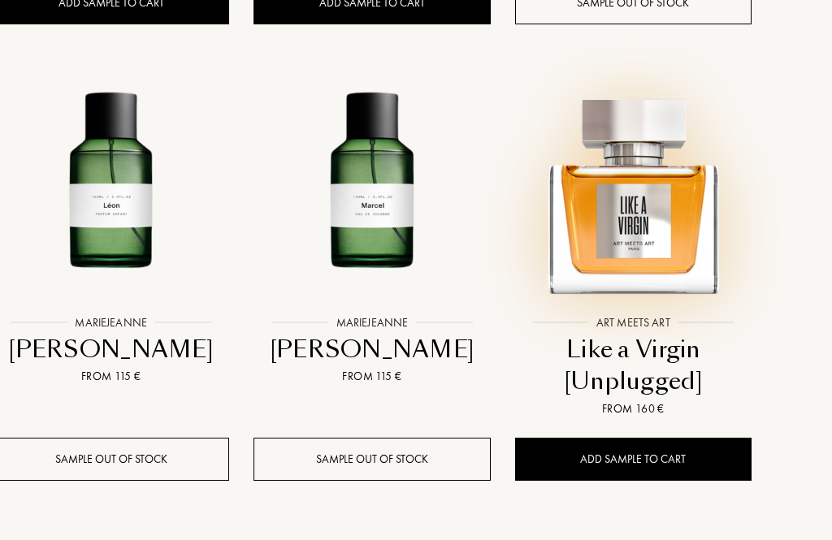
click at [649, 210] on img at bounding box center [633, 188] width 235 height 235
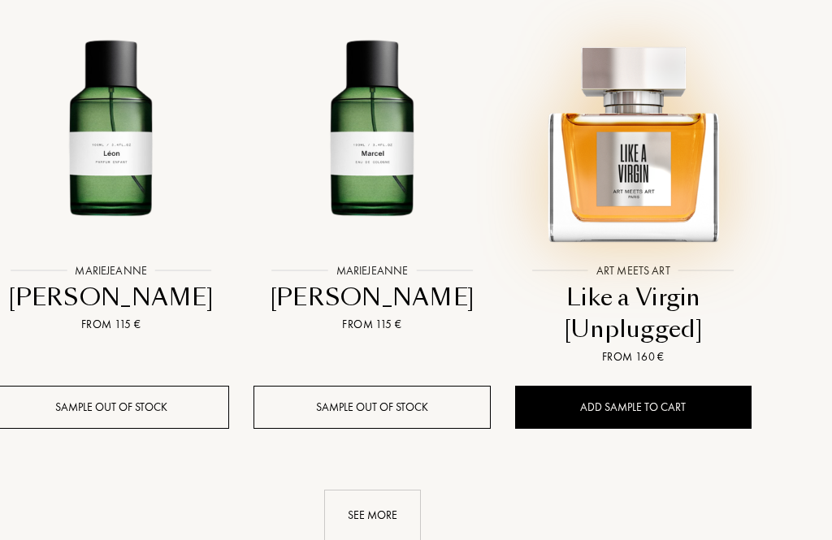
click at [374, 513] on div "See more" at bounding box center [372, 515] width 97 height 51
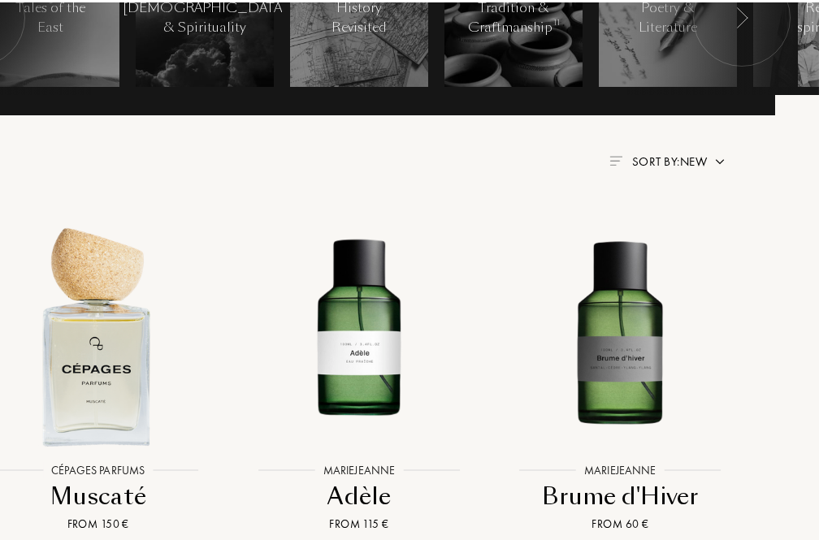
scroll to position [483, 57]
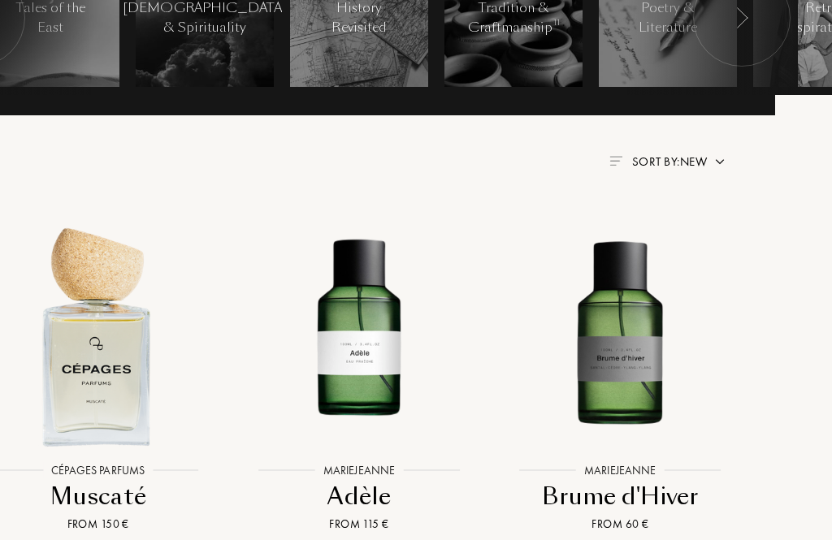
click at [115, 369] on img at bounding box center [98, 335] width 235 height 235
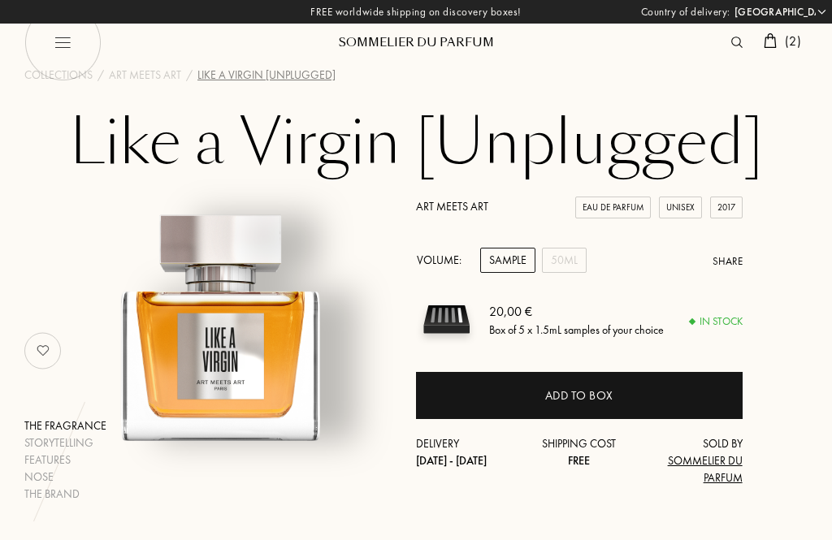
select select "DE"
click at [565, 266] on div "50mL" at bounding box center [564, 260] width 45 height 25
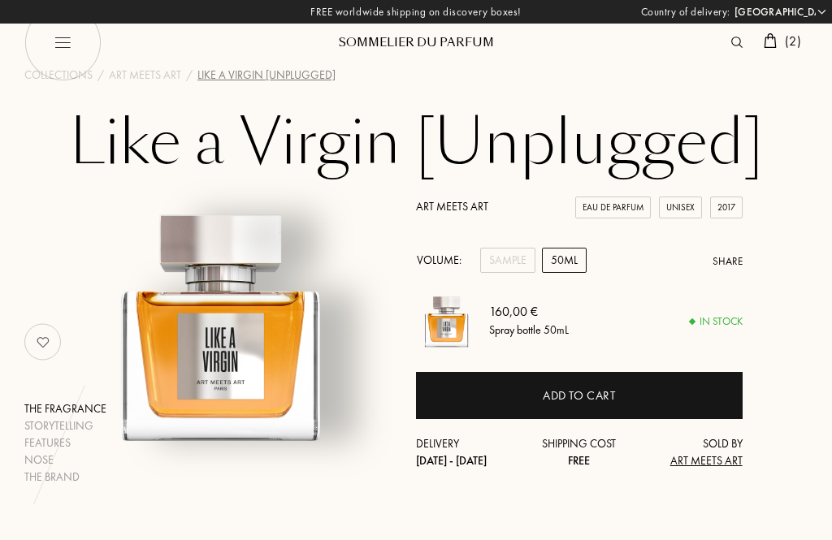
click at [512, 268] on div "Sample" at bounding box center [507, 260] width 55 height 25
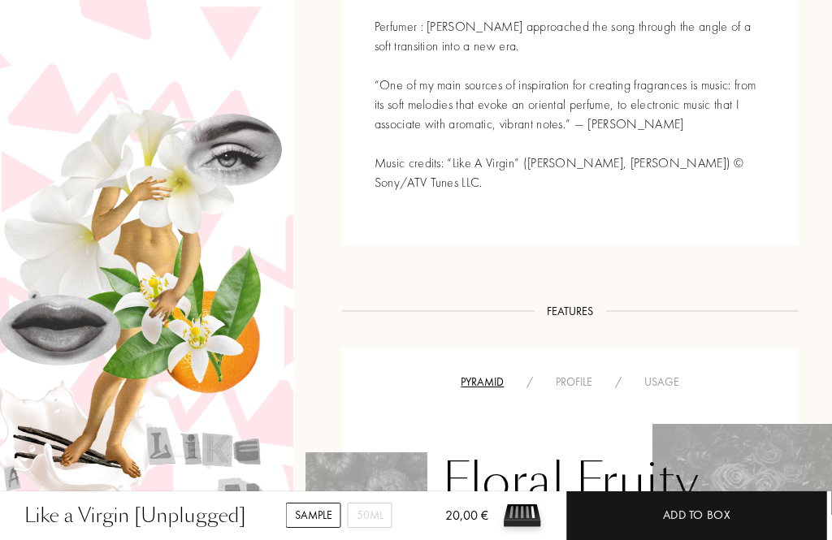
scroll to position [761, 8]
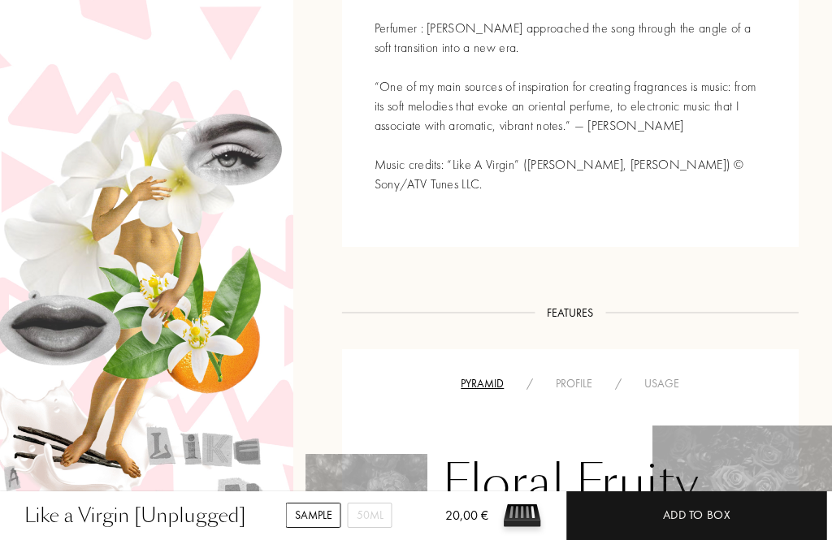
click at [706, 539] on div "Add to box" at bounding box center [697, 515] width 260 height 49
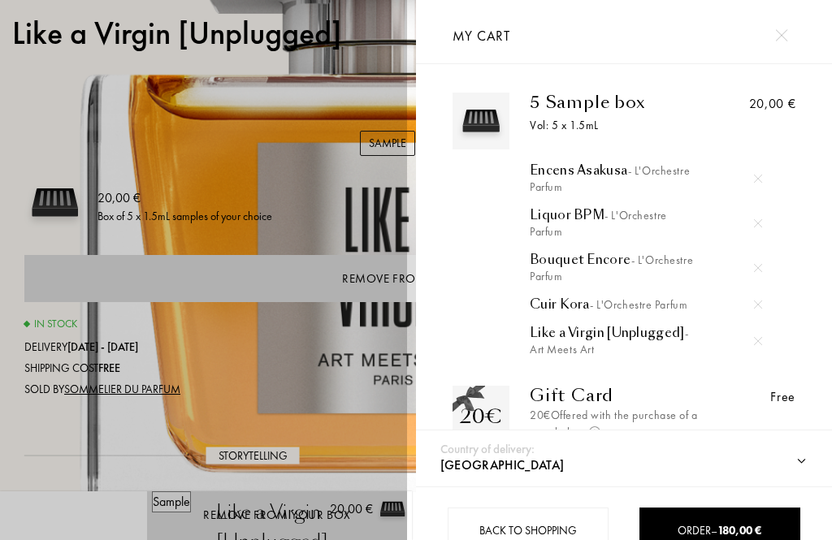
select select "DE"
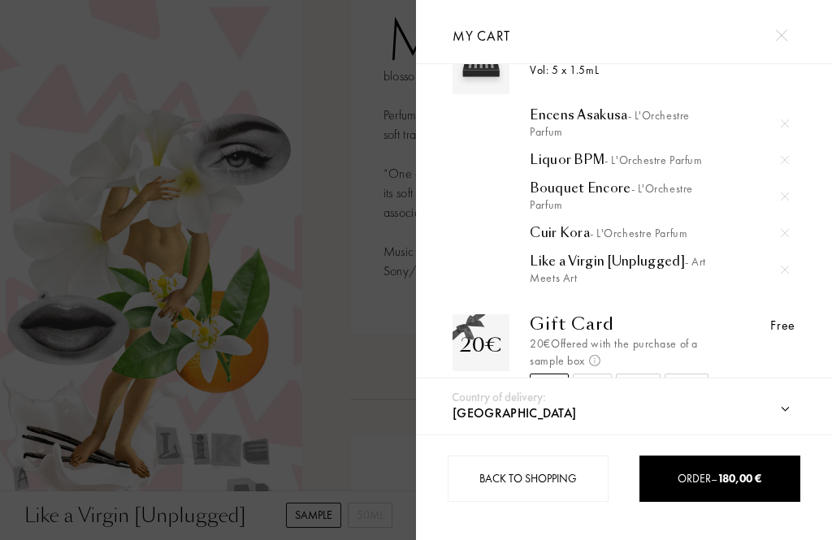
scroll to position [56, 0]
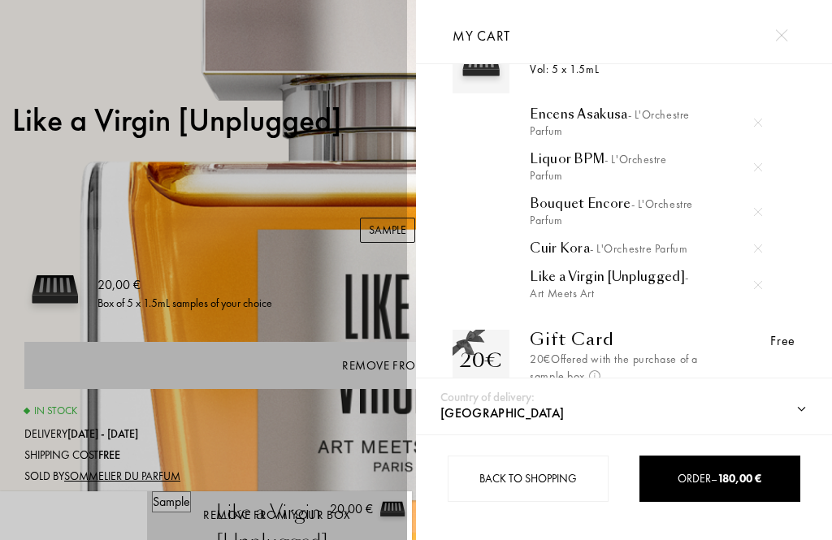
select select "DE"
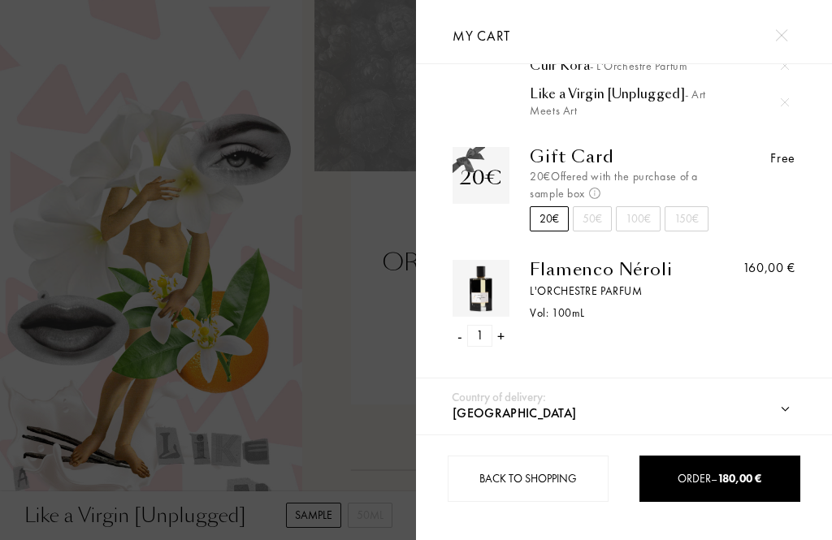
scroll to position [229, 0]
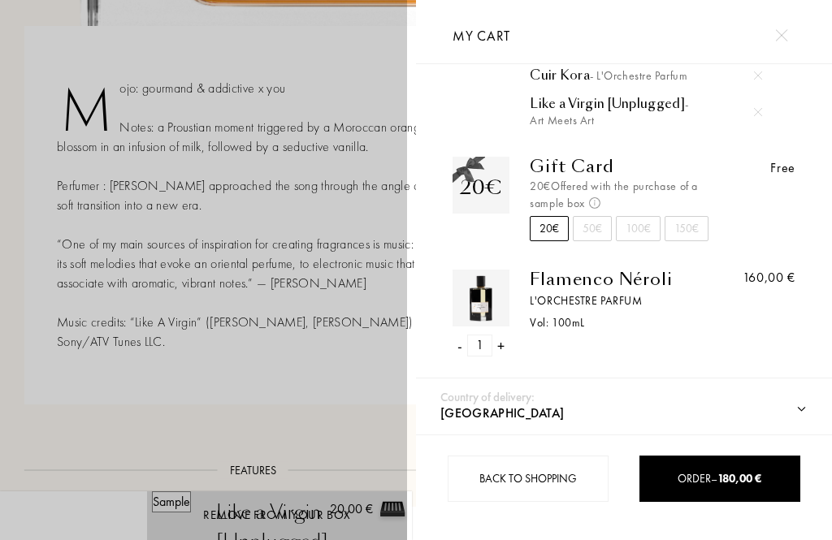
select select "DE"
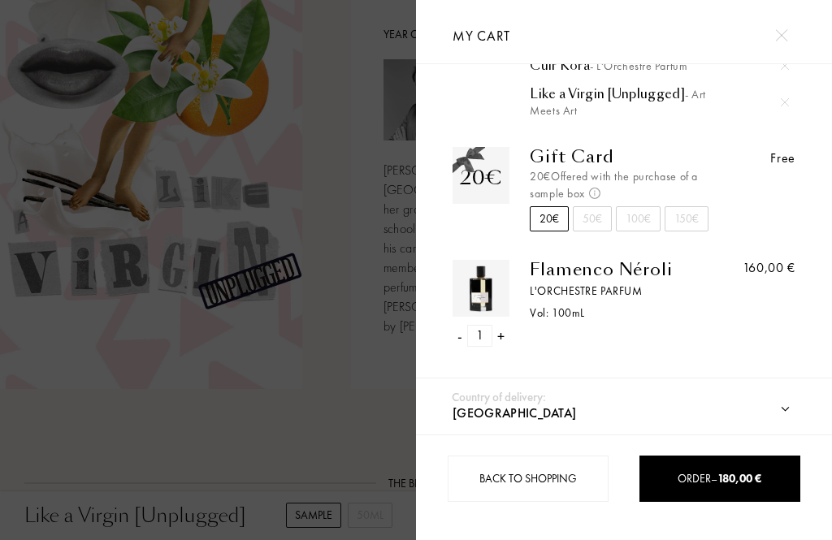
click at [786, 37] on img at bounding box center [781, 35] width 12 height 12
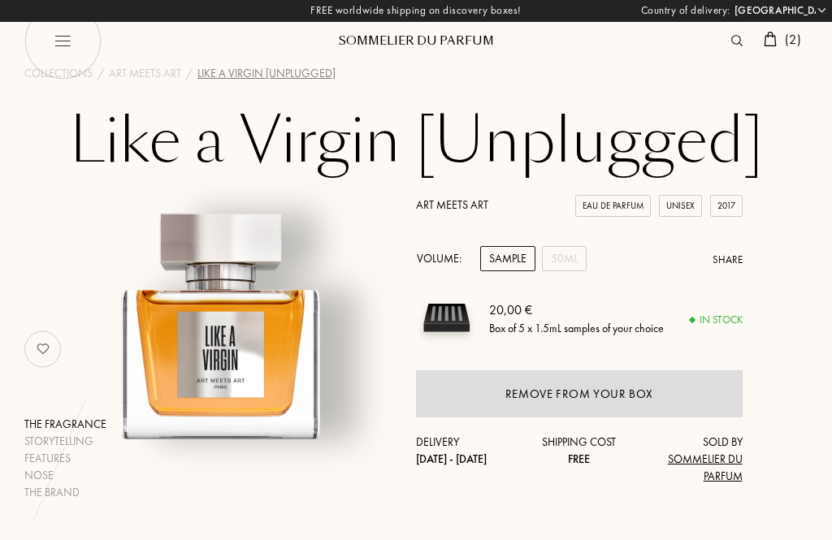
scroll to position [0, 0]
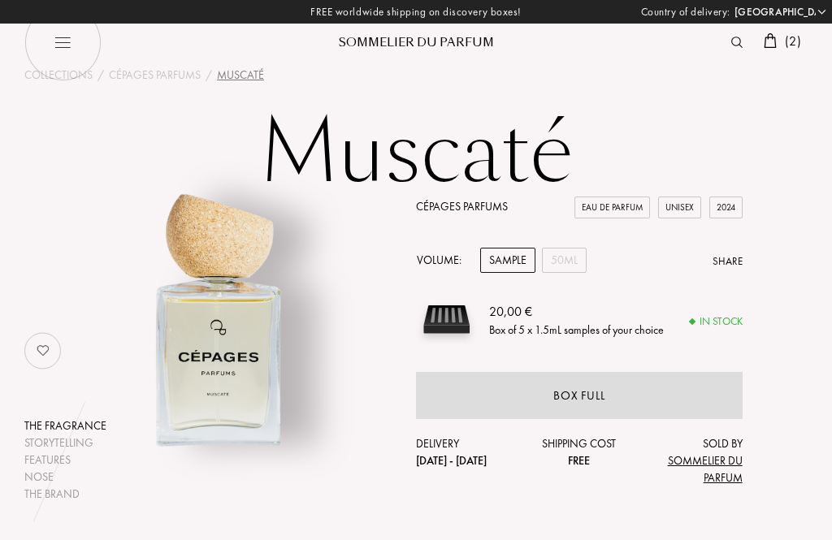
select select "DE"
click at [550, 262] on div "50mL" at bounding box center [564, 260] width 45 height 25
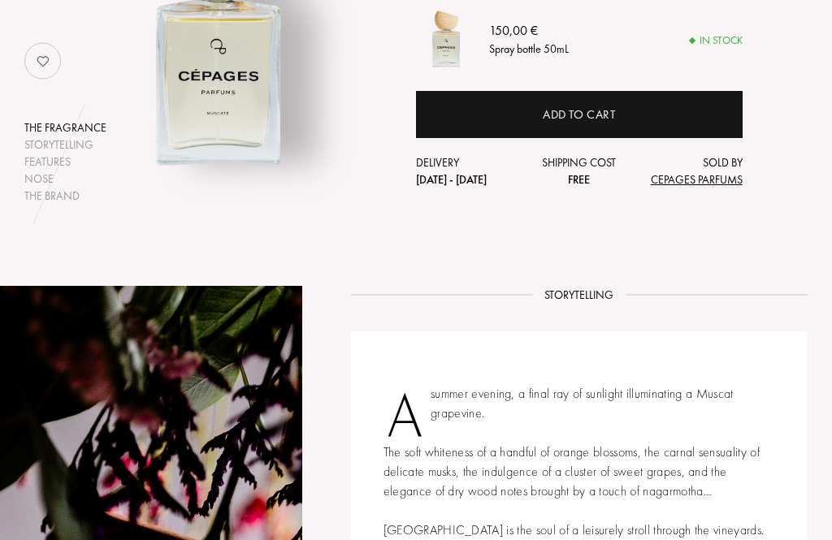
scroll to position [279, 0]
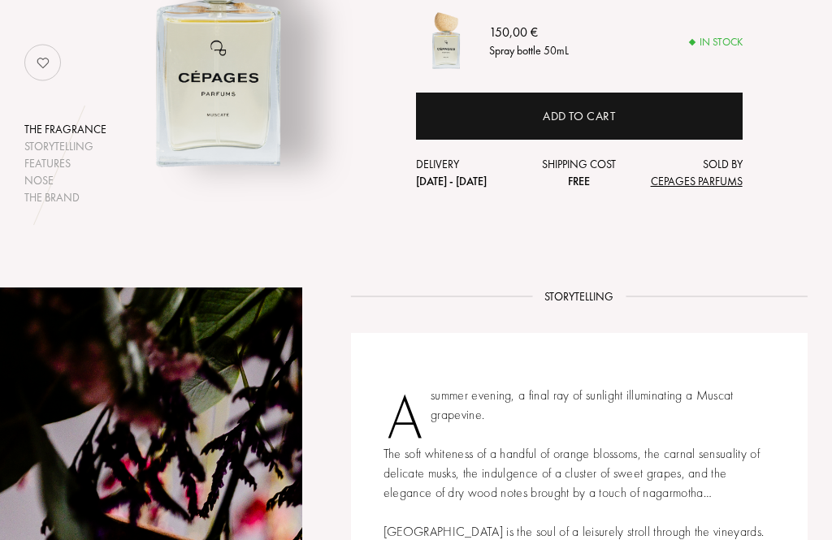
click at [599, 120] on div "Add to cart" at bounding box center [579, 117] width 73 height 19
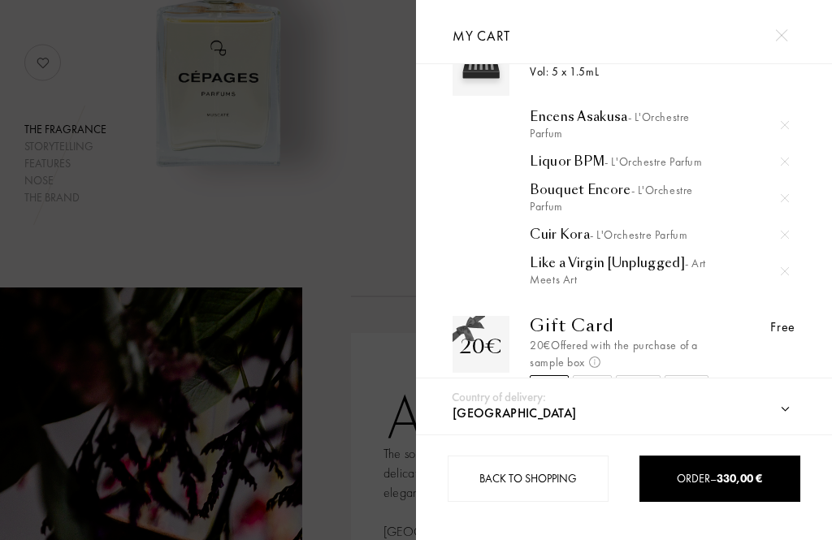
scroll to position [52, 0]
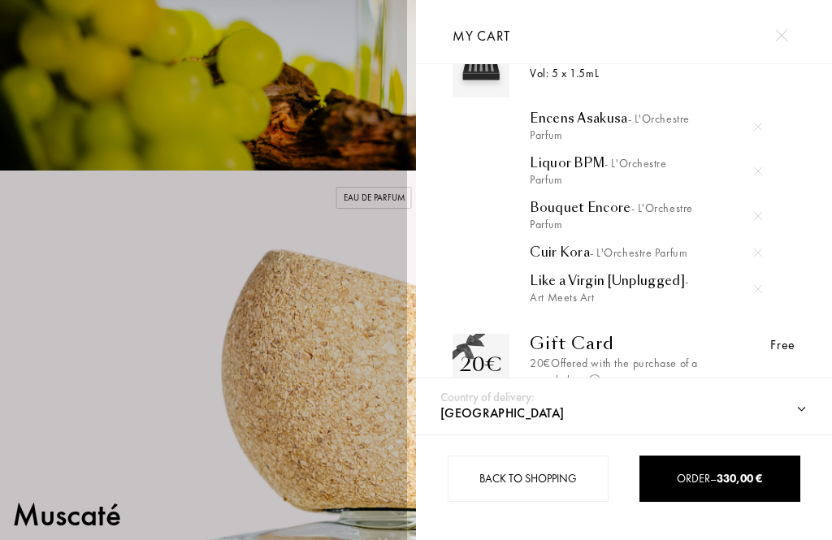
select select "DE"
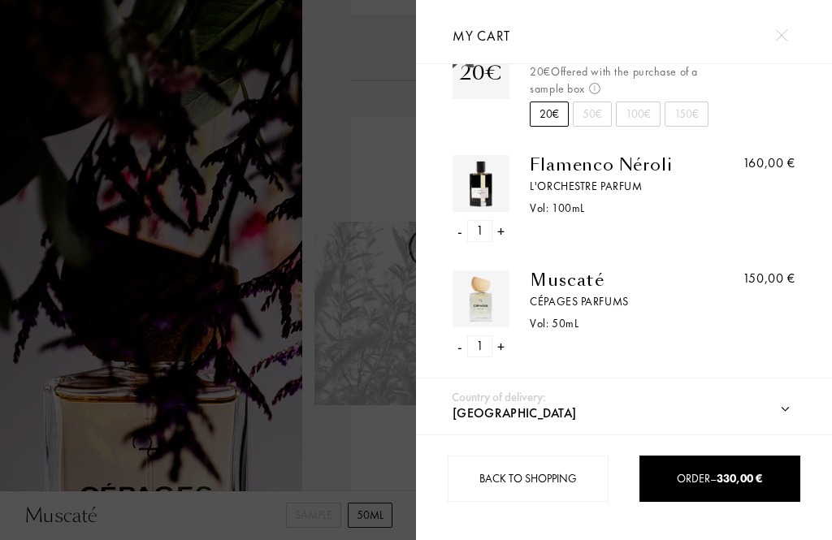
scroll to position [329, 0]
click at [461, 236] on div "-" at bounding box center [459, 229] width 5 height 22
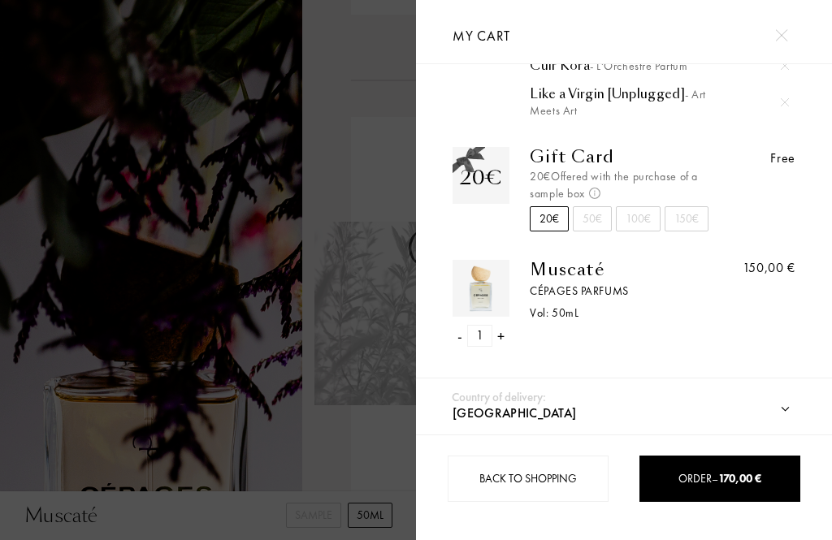
scroll to position [229, 0]
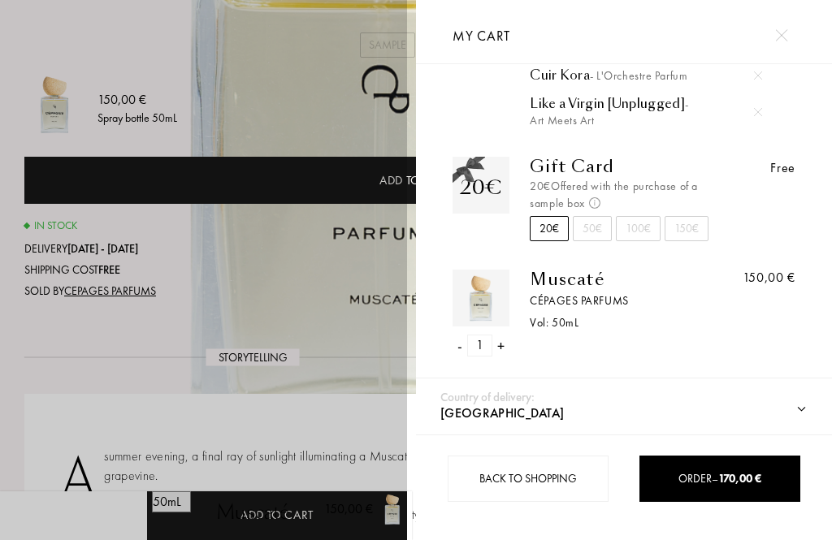
select select "DE"
